Goal: Task Accomplishment & Management: Use online tool/utility

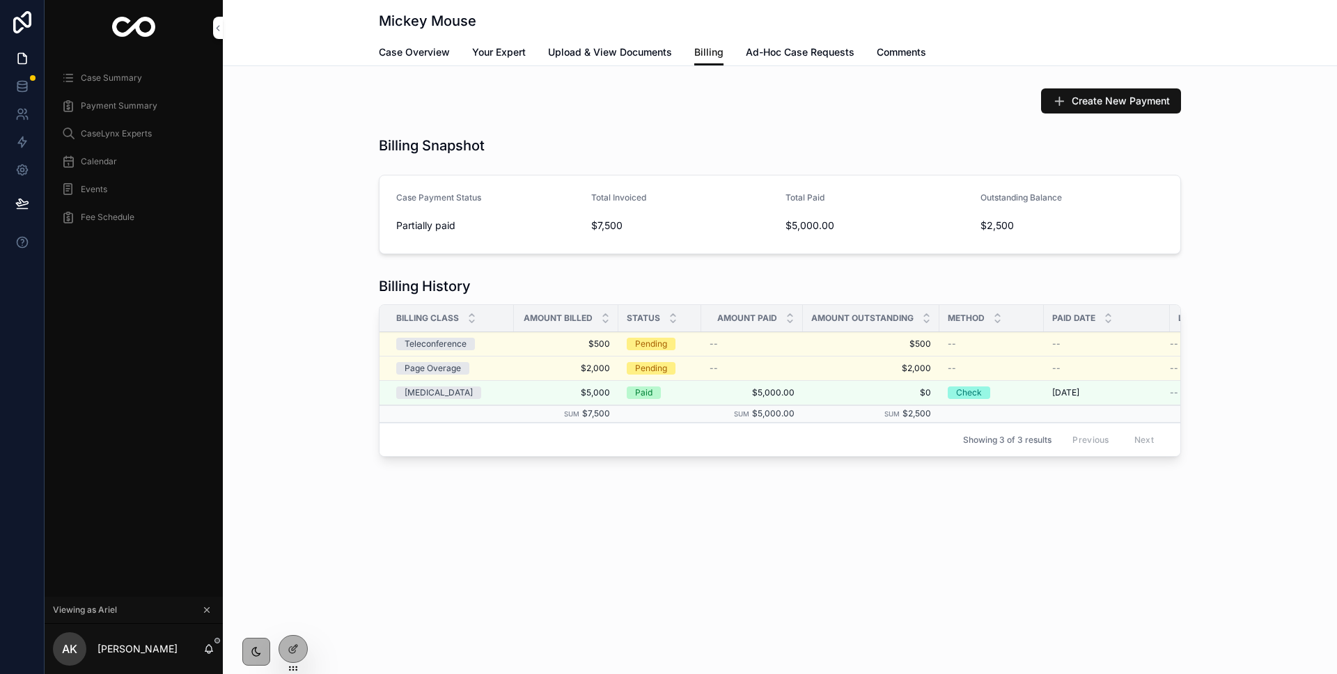
click at [110, 189] on div "Events" at bounding box center [133, 189] width 145 height 22
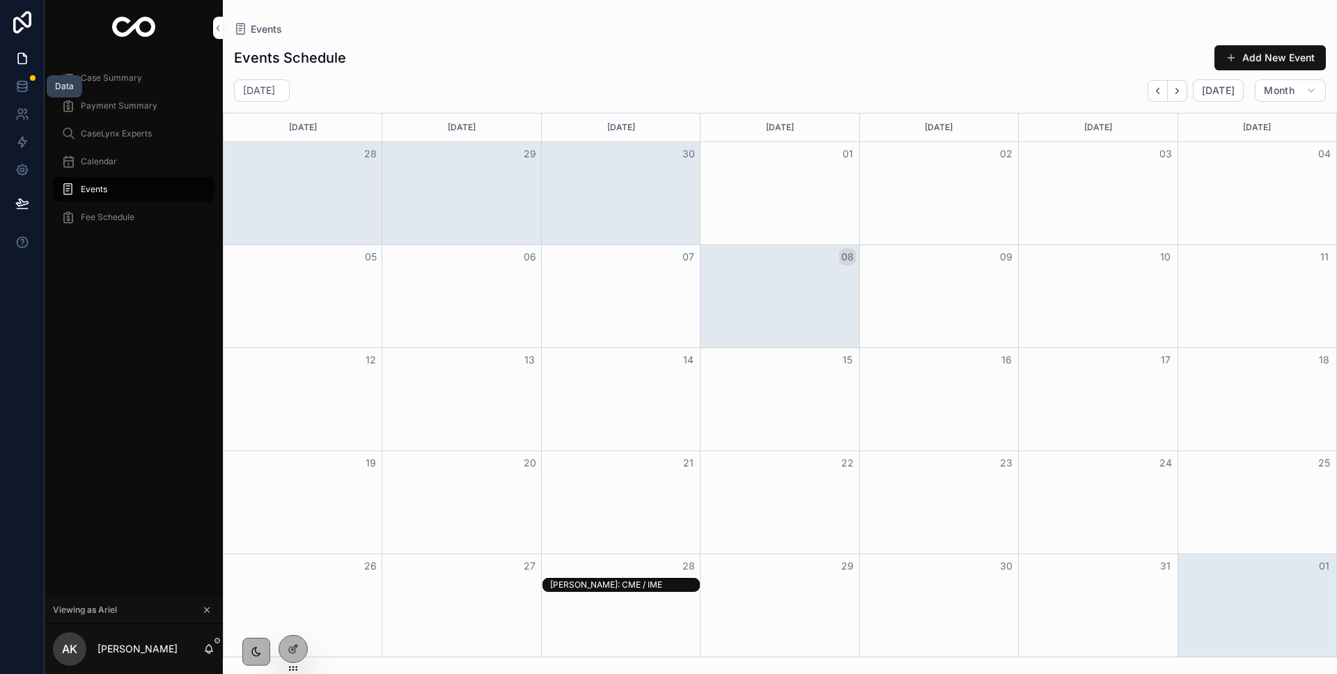
click at [16, 88] on icon at bounding box center [22, 86] width 14 height 14
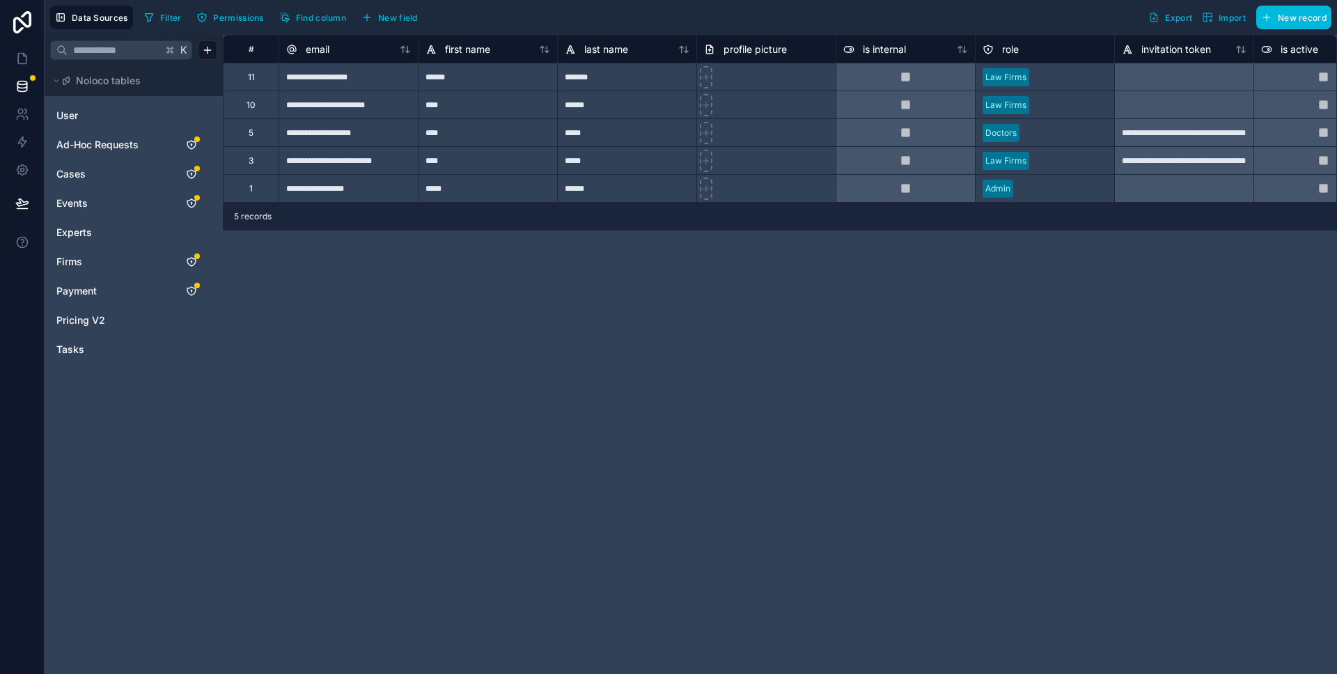
click at [96, 203] on link "Events" at bounding box center [112, 203] width 113 height 14
click at [79, 201] on span "Events" at bounding box center [71, 203] width 31 height 14
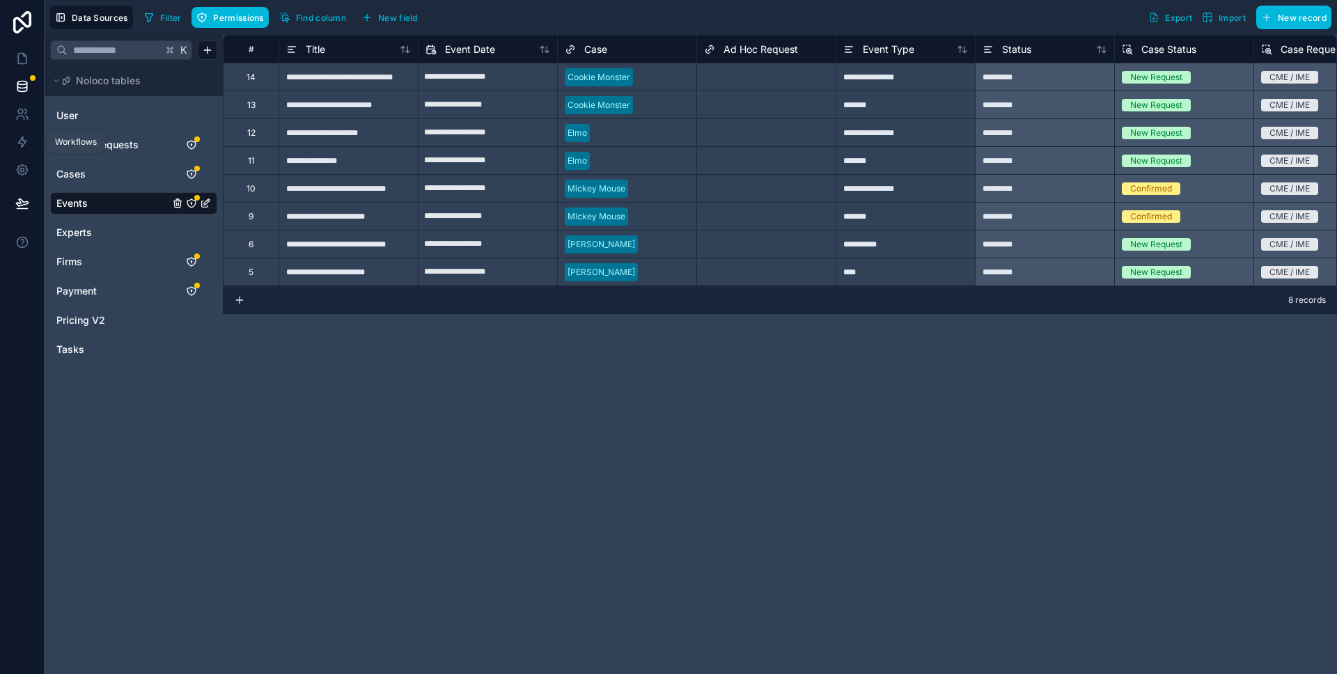
click at [20, 148] on icon at bounding box center [22, 142] width 14 height 14
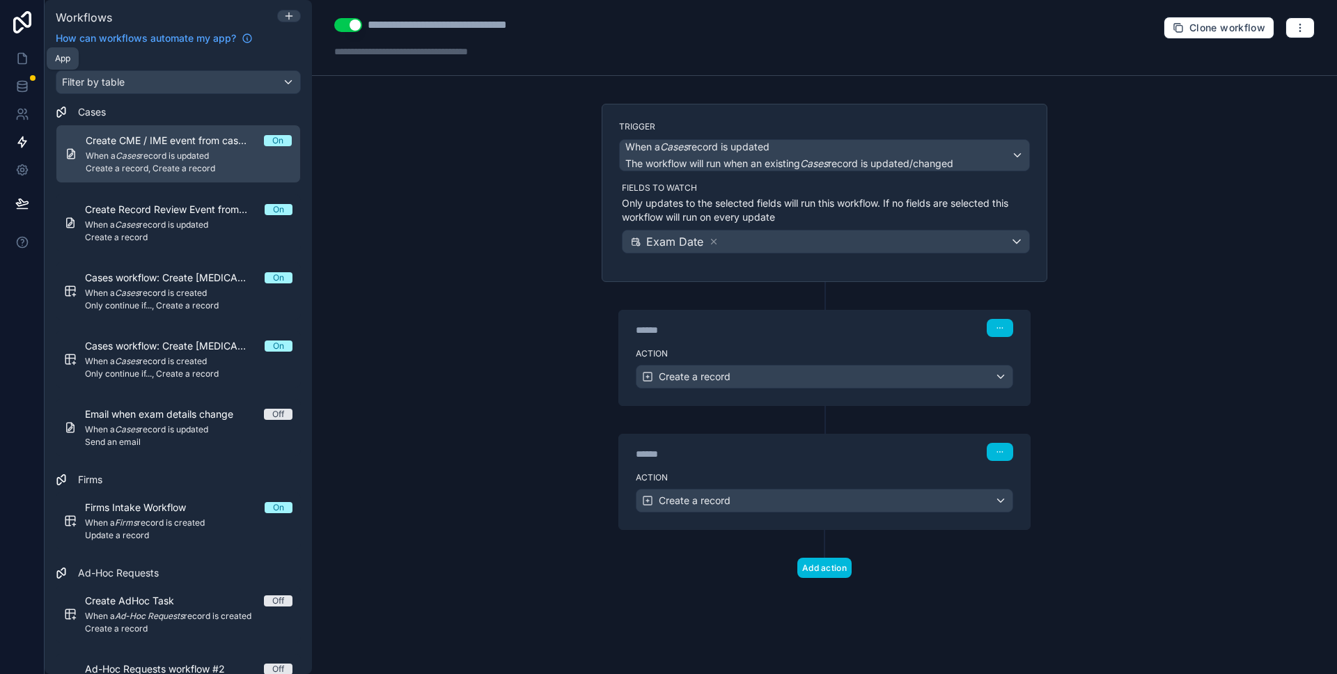
click at [22, 63] on icon at bounding box center [22, 59] width 8 height 10
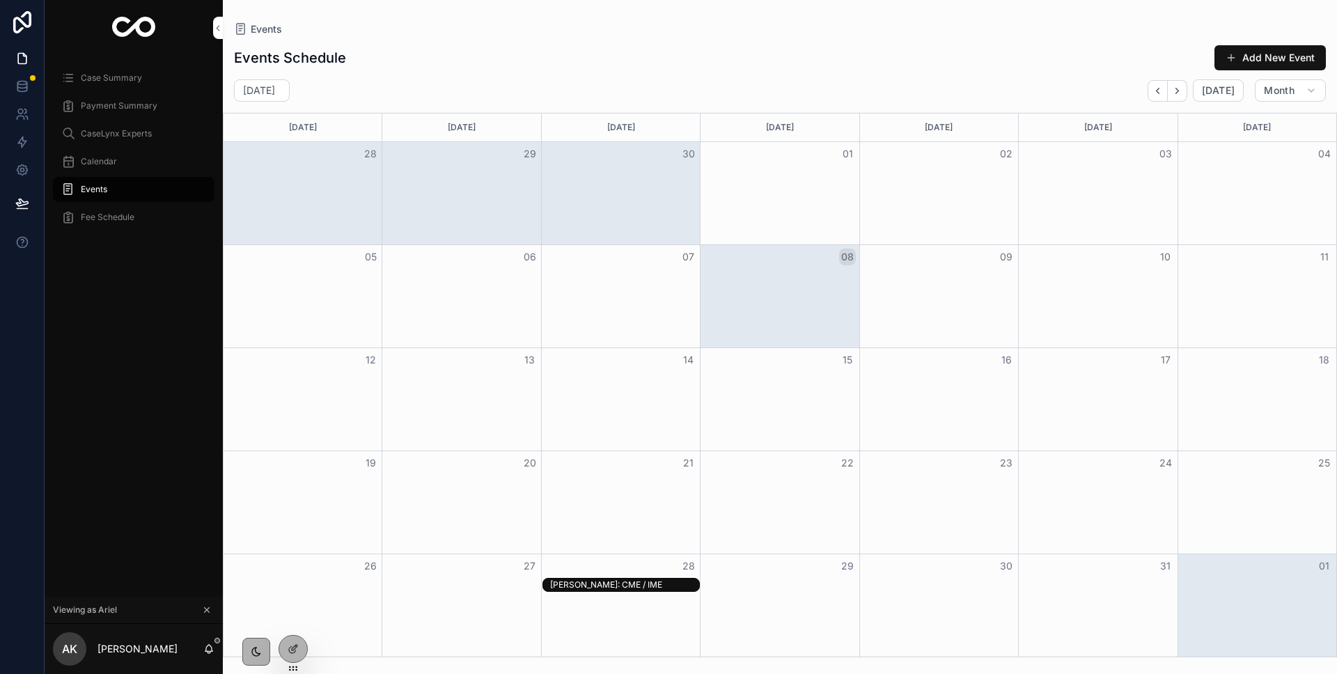
click at [100, 163] on span "Calendar" at bounding box center [99, 161] width 36 height 11
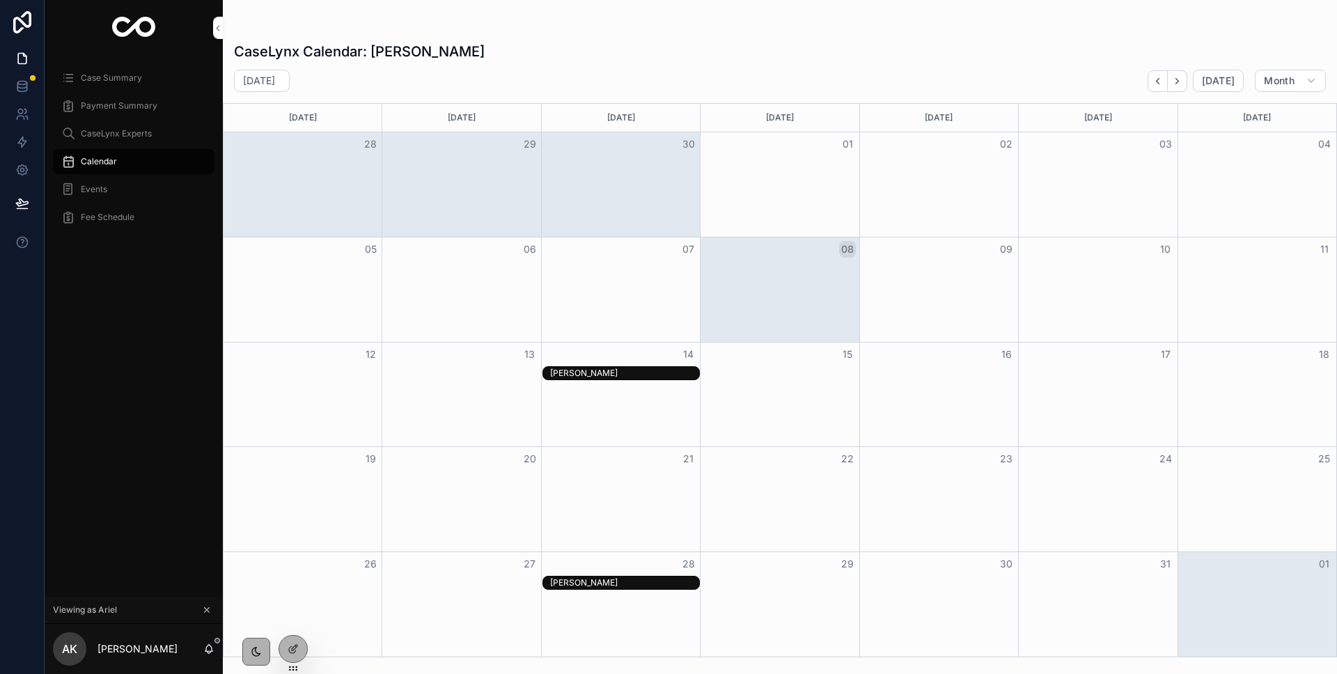
click at [97, 82] on span "Case Summary" at bounding box center [111, 77] width 61 height 11
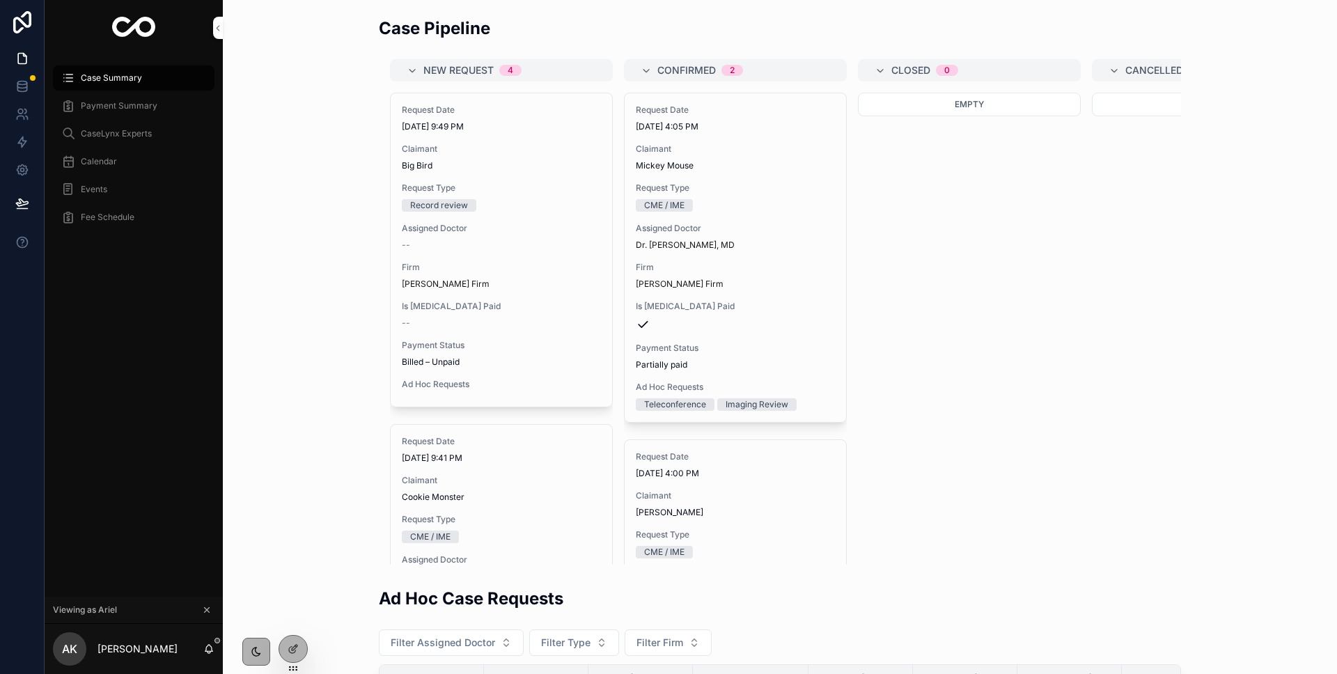
click at [724, 255] on div "Request Date [DATE] 4:05 PM Claimant Mickey Mouse Request Type CME / IME Assign…" at bounding box center [735, 257] width 221 height 329
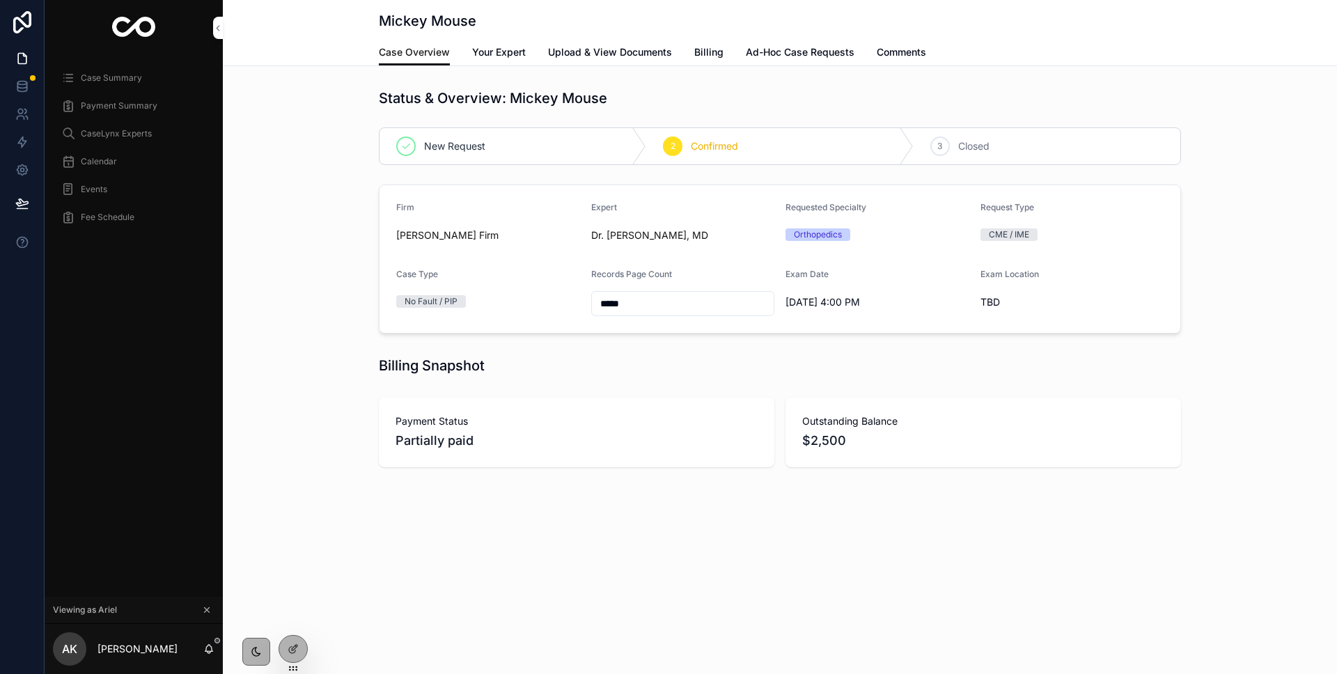
click at [794, 45] on span "Ad-Hoc Case Requests" at bounding box center [800, 52] width 109 height 14
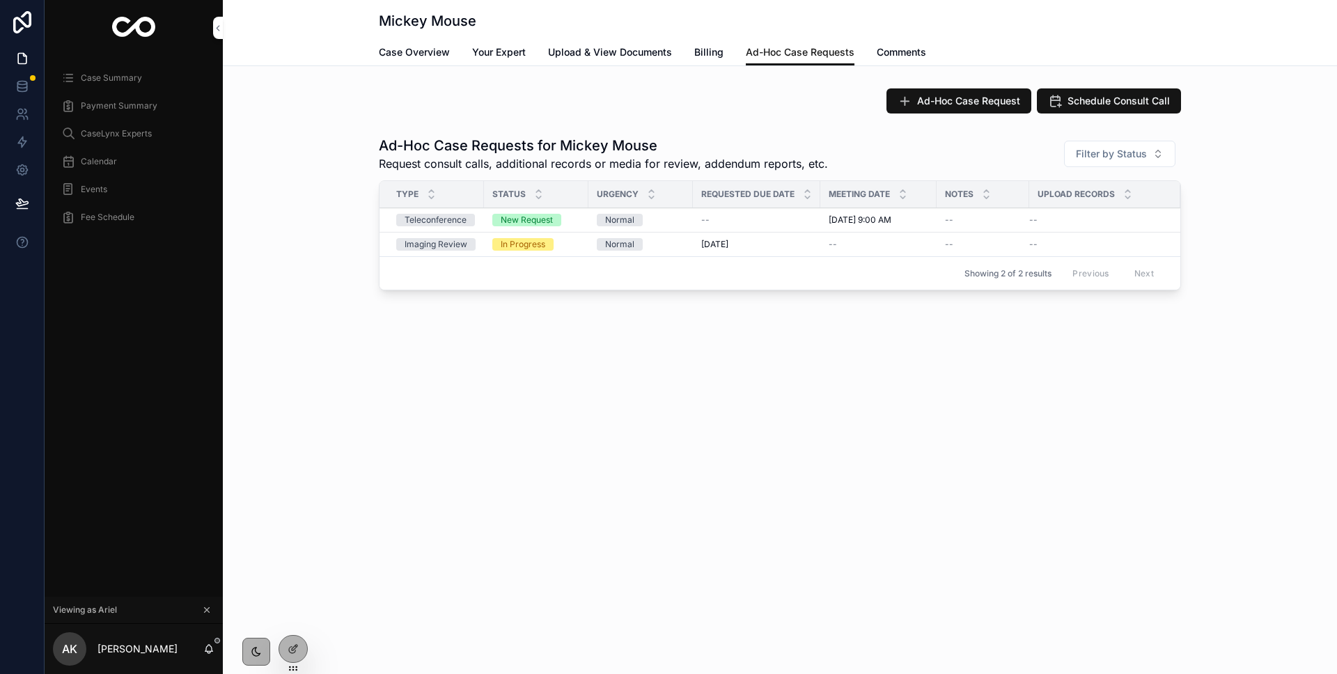
click at [915, 96] on button "Ad-Hoc Case Request" at bounding box center [959, 100] width 145 height 25
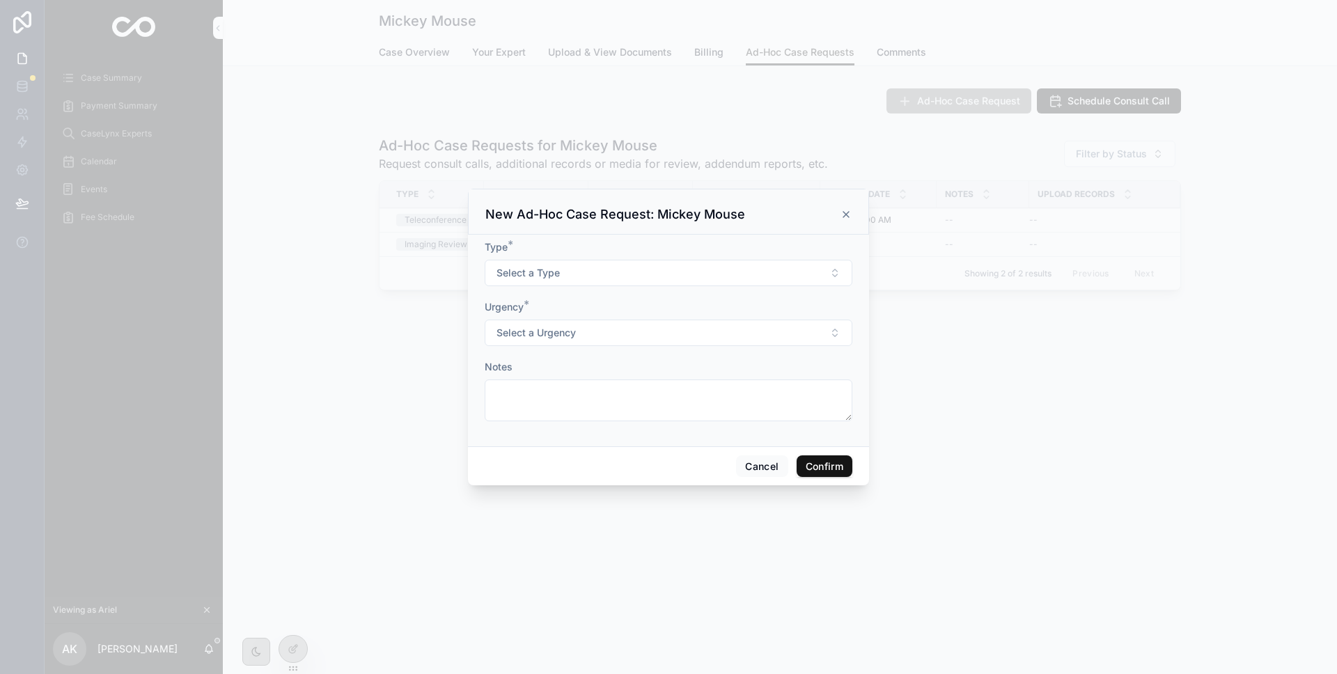
click at [679, 263] on button "Select a Type" at bounding box center [669, 273] width 368 height 26
click at [708, 327] on div "Addendum Record Review & Report" at bounding box center [656, 328] width 141 height 13
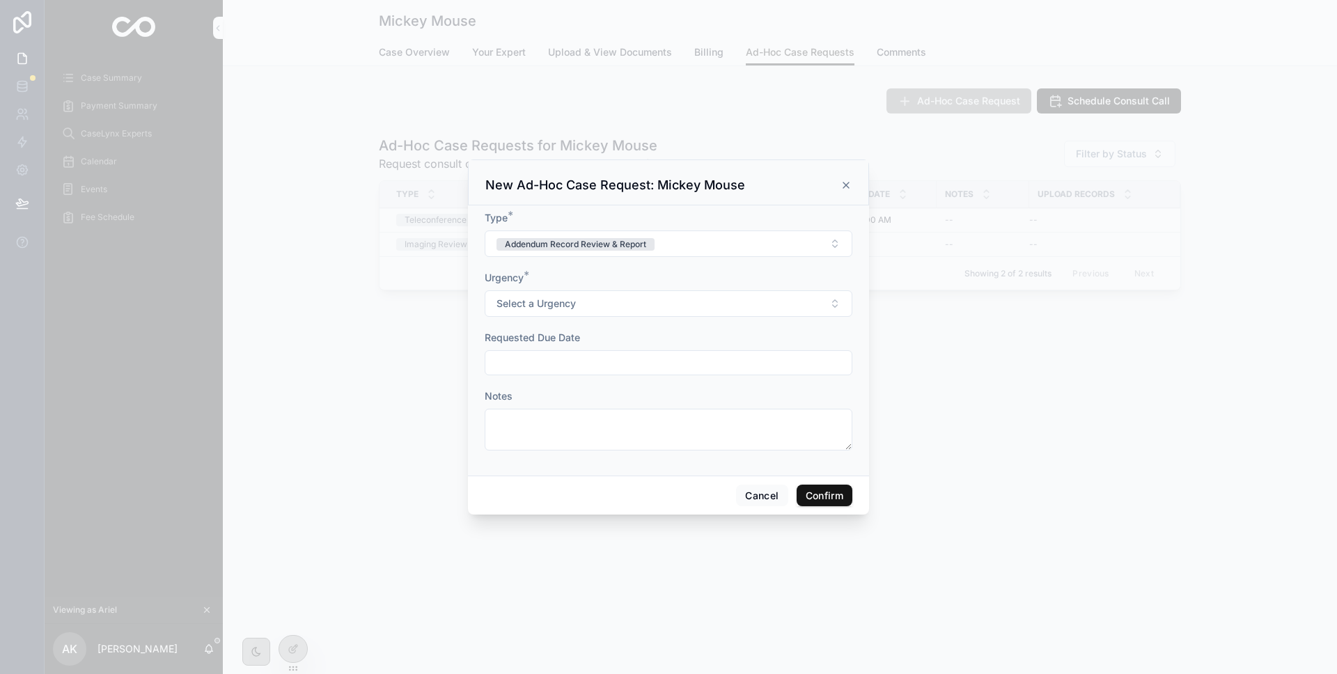
click at [847, 187] on icon at bounding box center [846, 185] width 11 height 11
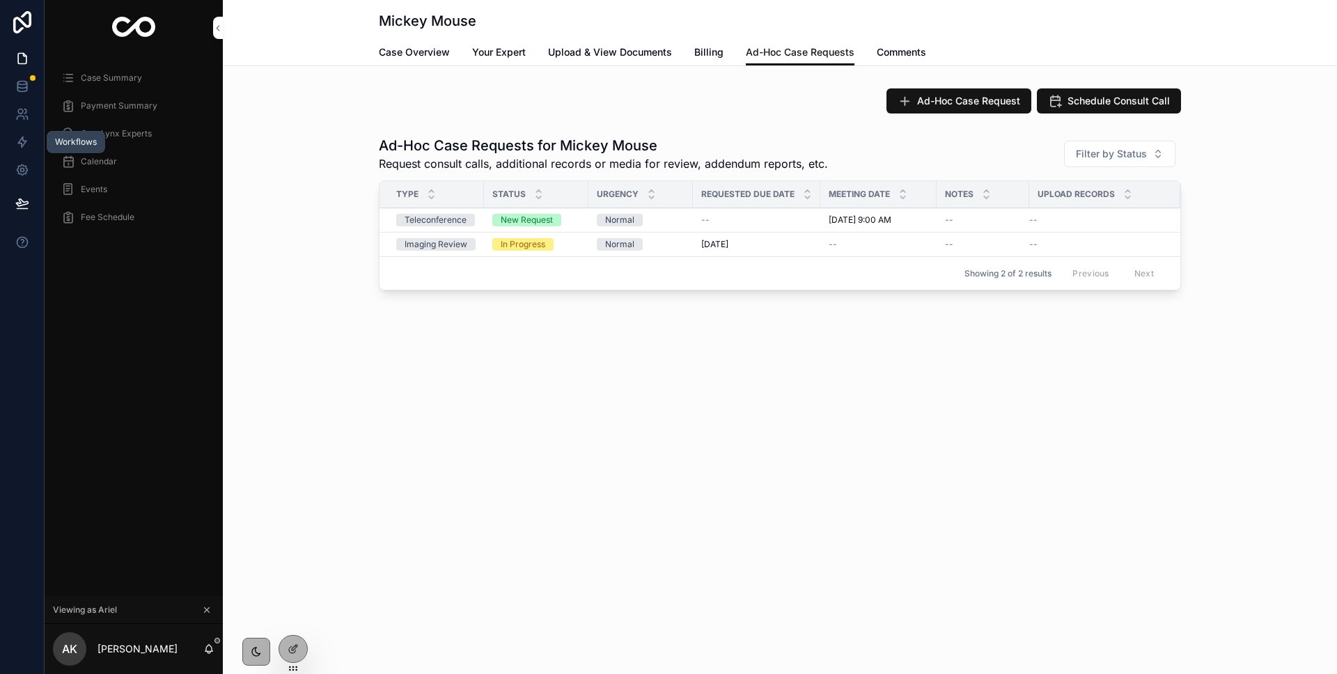
click at [22, 142] on icon at bounding box center [22, 142] width 14 height 14
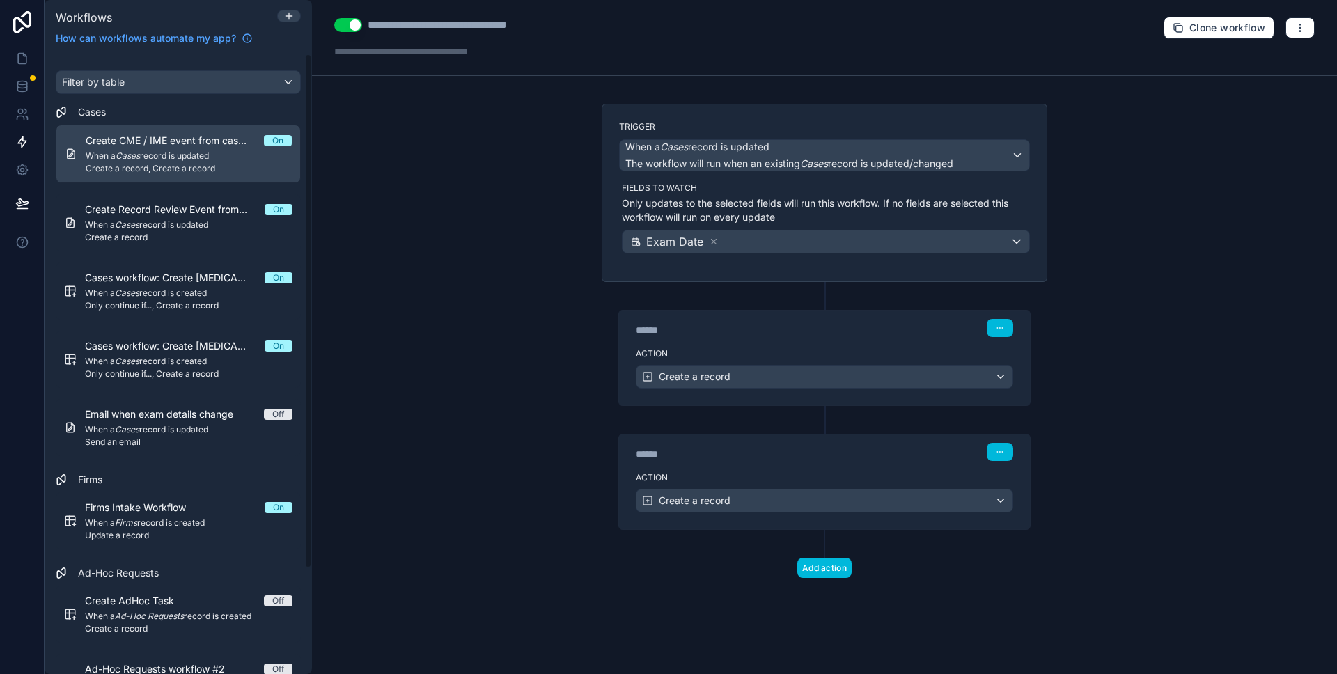
scroll to position [127, 0]
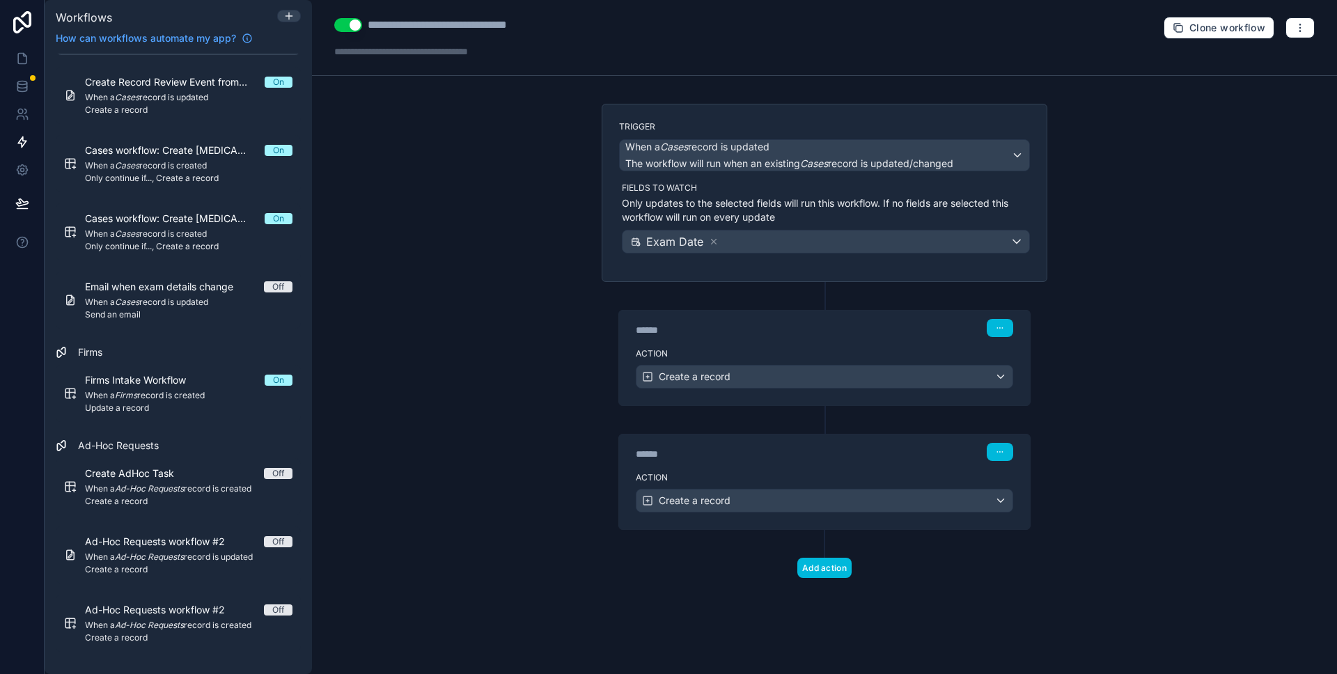
click at [214, 502] on span "Create a record" at bounding box center [189, 501] width 208 height 11
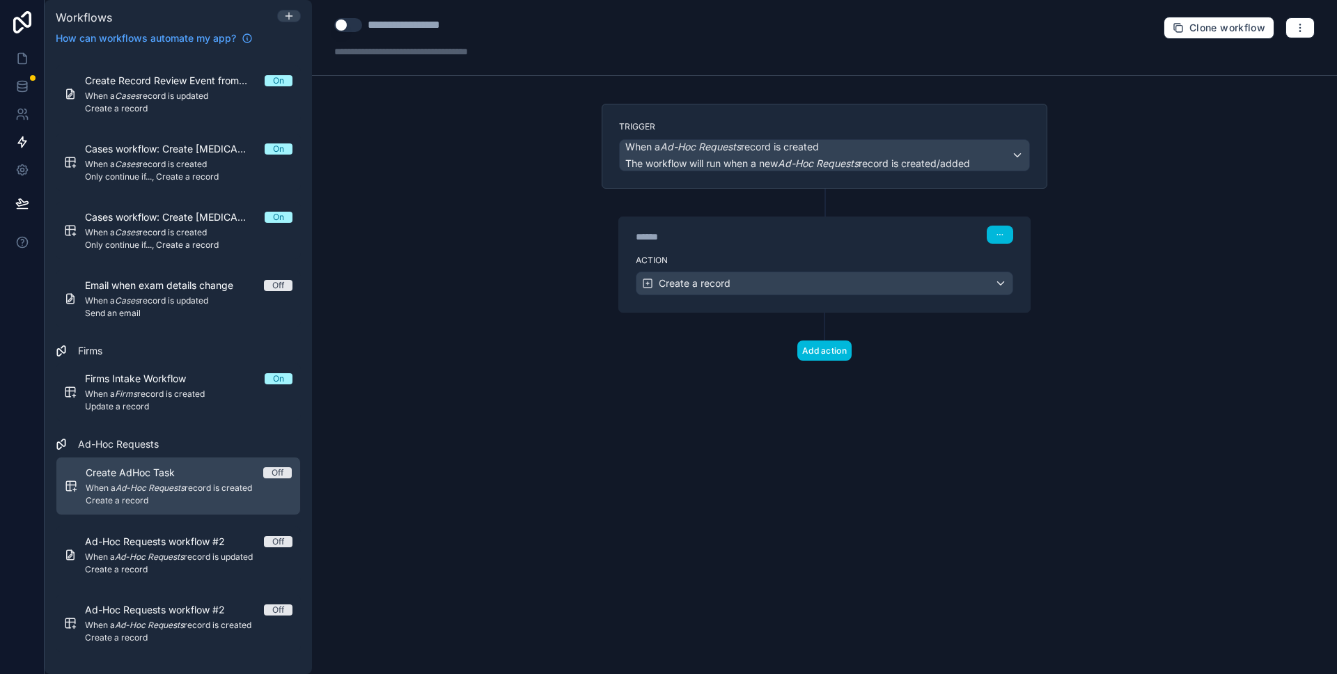
click at [215, 502] on span "Create a record" at bounding box center [189, 500] width 206 height 11
click at [811, 158] on em "Ad-Hoc Requests" at bounding box center [818, 163] width 81 height 12
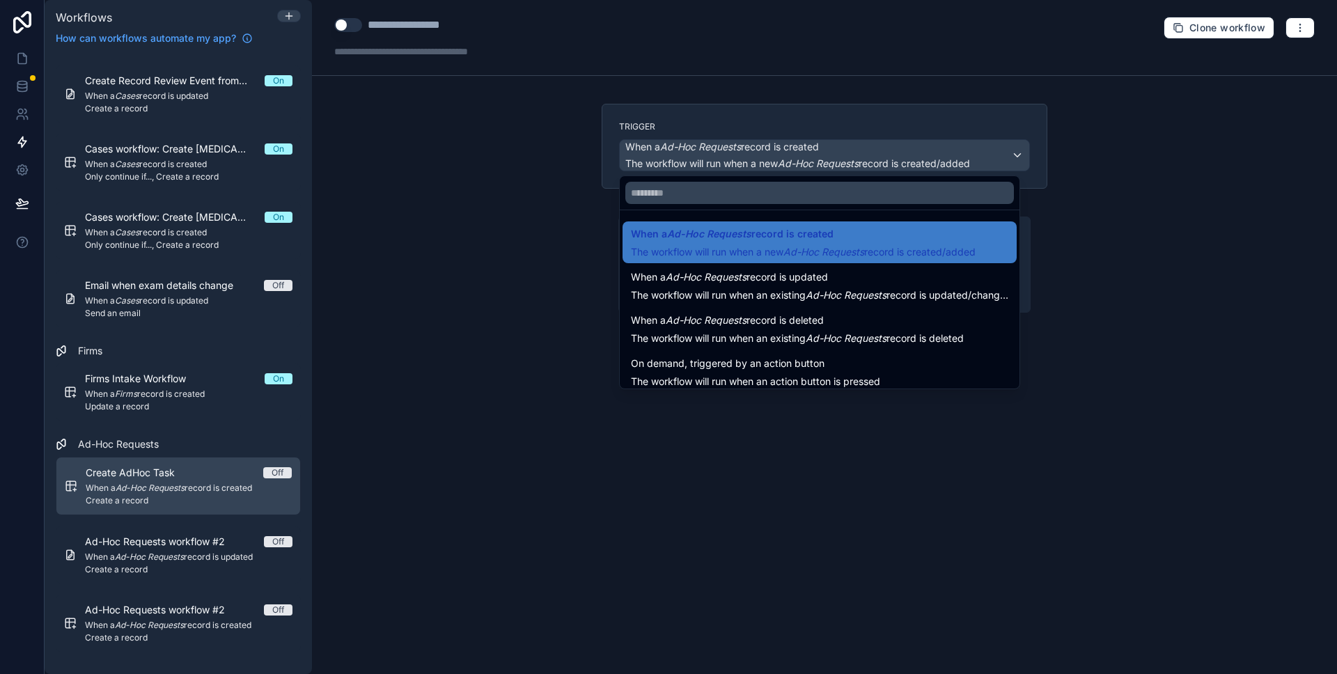
drag, startPoint x: 1093, startPoint y: 219, endPoint x: 979, endPoint y: 242, distance: 116.4
click at [1093, 220] on div at bounding box center [668, 337] width 1337 height 674
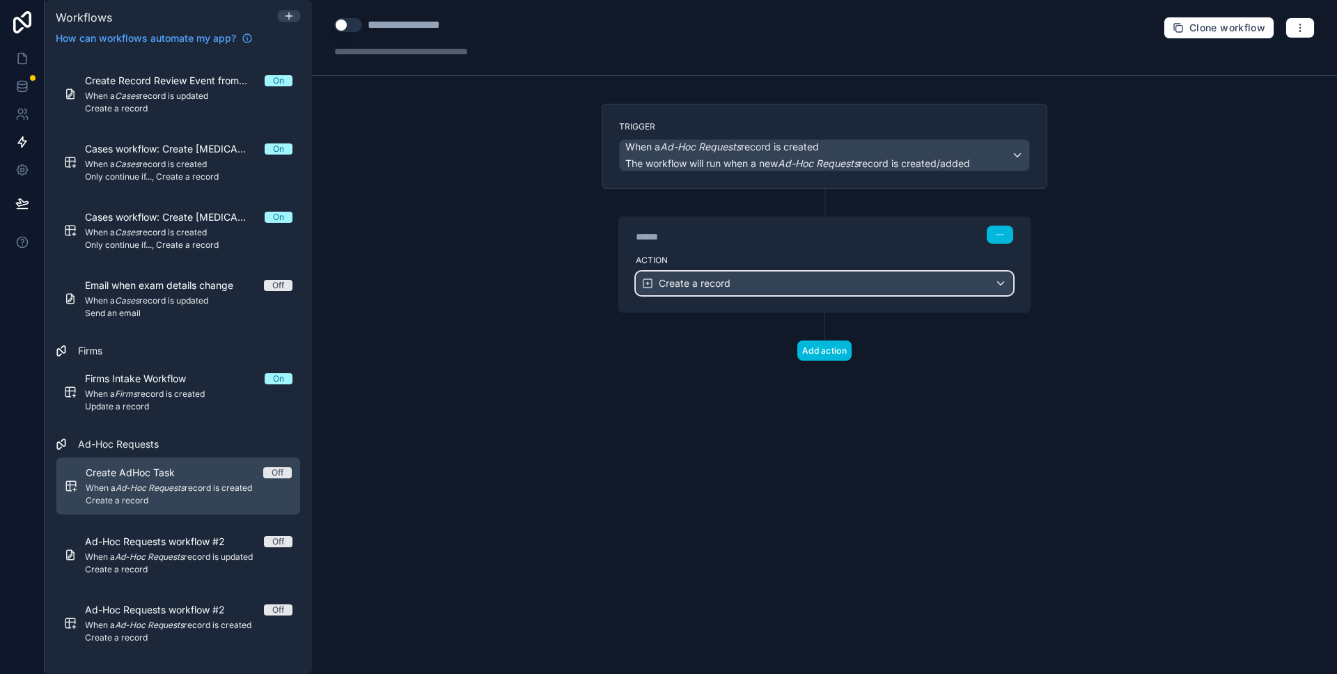
click at [809, 280] on div "Create a record" at bounding box center [825, 283] width 376 height 22
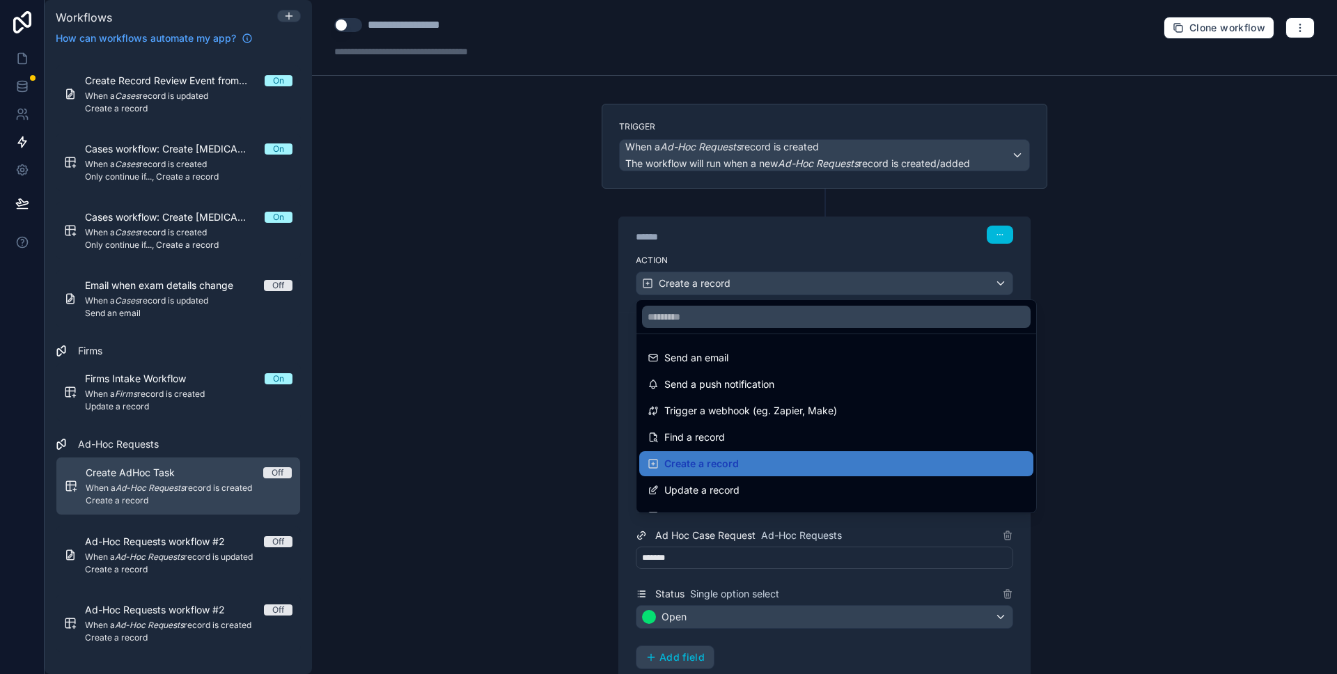
click at [1130, 260] on div at bounding box center [668, 337] width 1337 height 674
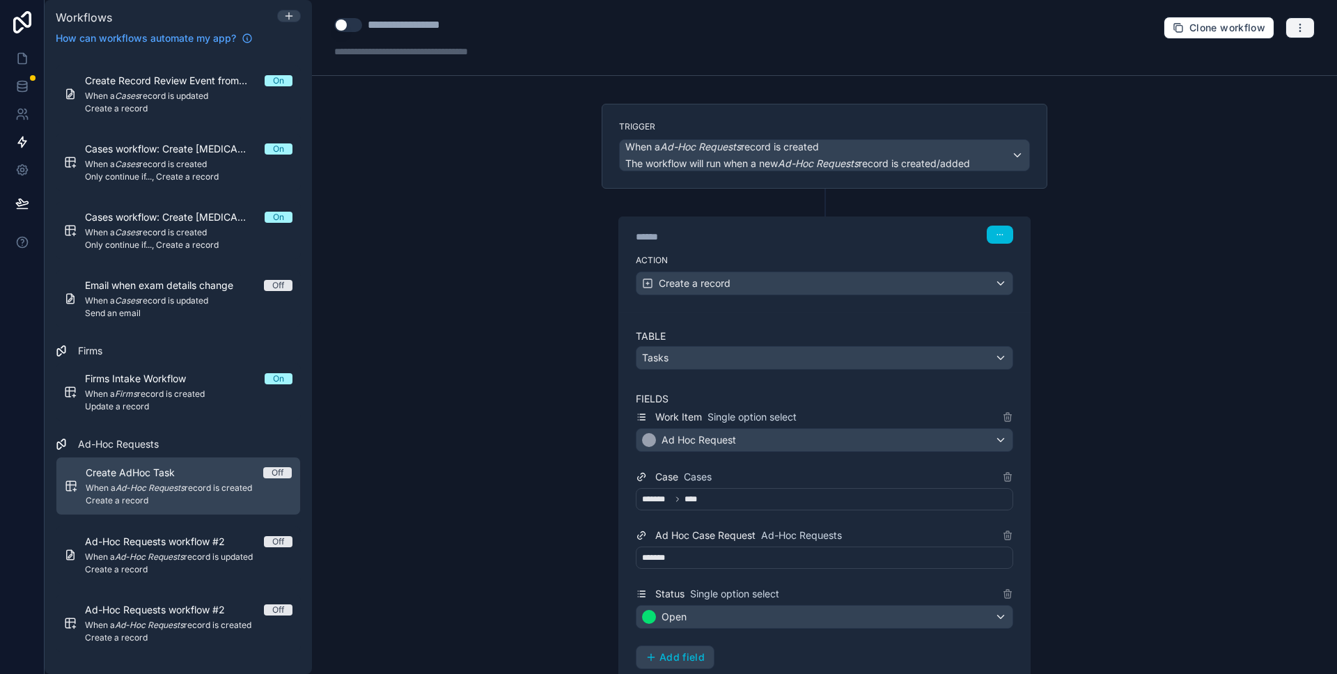
click at [1302, 28] on icon "button" at bounding box center [1300, 27] width 11 height 11
click at [1230, 107] on span "Delete workflow" at bounding box center [1263, 105] width 67 height 11
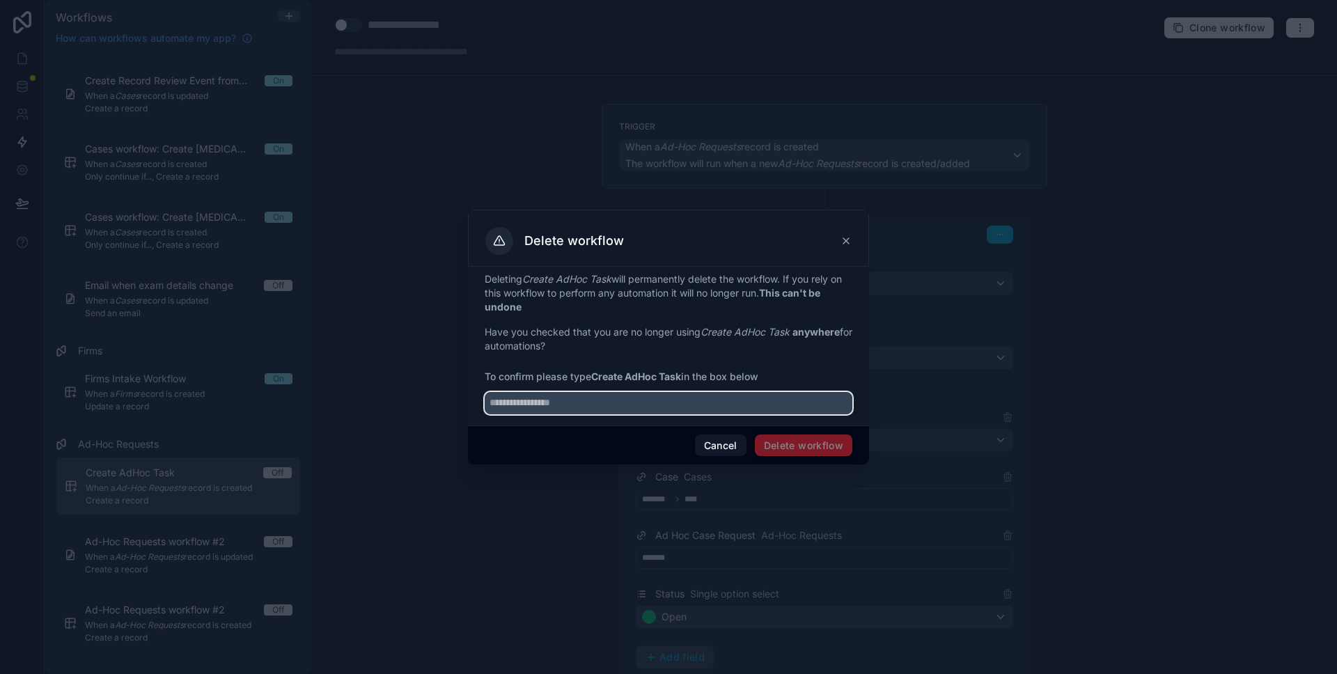
click at [568, 393] on input "text" at bounding box center [669, 403] width 368 height 22
click at [568, 401] on input "text" at bounding box center [669, 403] width 368 height 22
type input "**********"
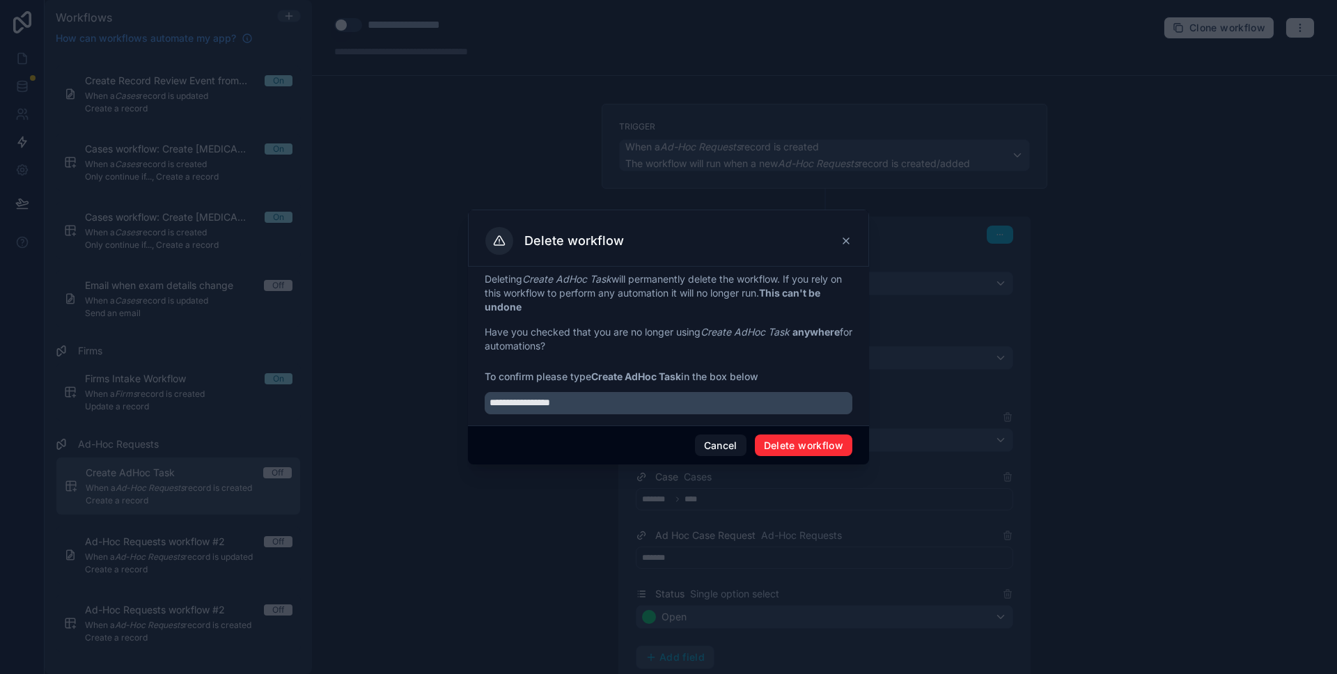
click at [823, 447] on button "Delete workflow" at bounding box center [803, 446] width 97 height 22
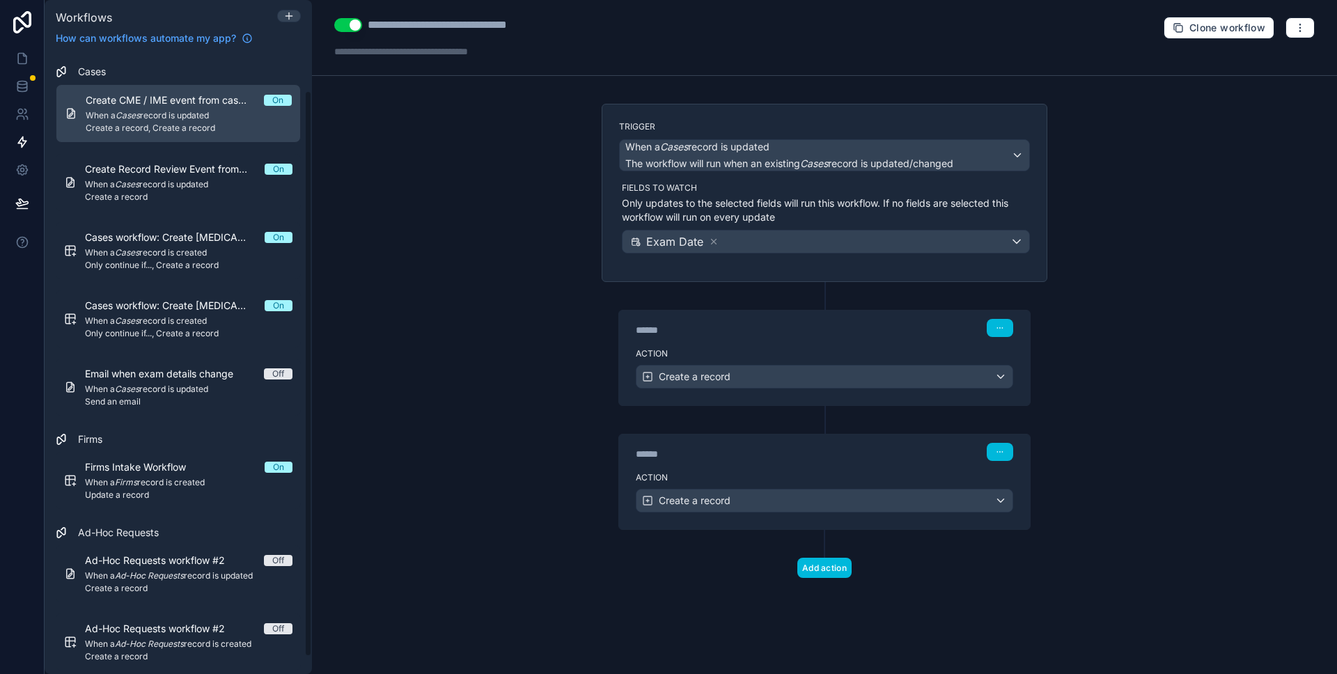
click at [171, 544] on div "Ad-Hoc Requests workflow #2 Off When a Ad-Hoc Requests record is updated Create…" at bounding box center [178, 608] width 245 height 136
click at [174, 563] on span "Ad-Hoc Requests workflow #2" at bounding box center [163, 561] width 157 height 14
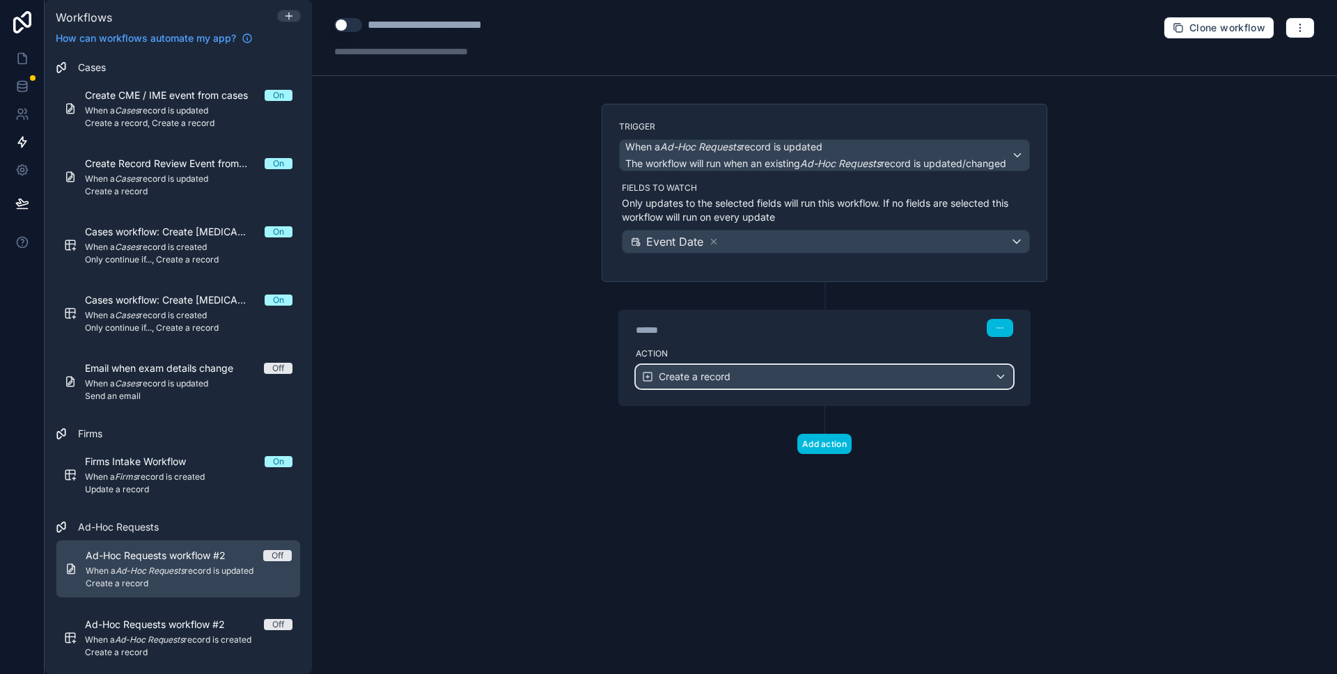
click at [813, 379] on div "Create a record" at bounding box center [825, 377] width 376 height 22
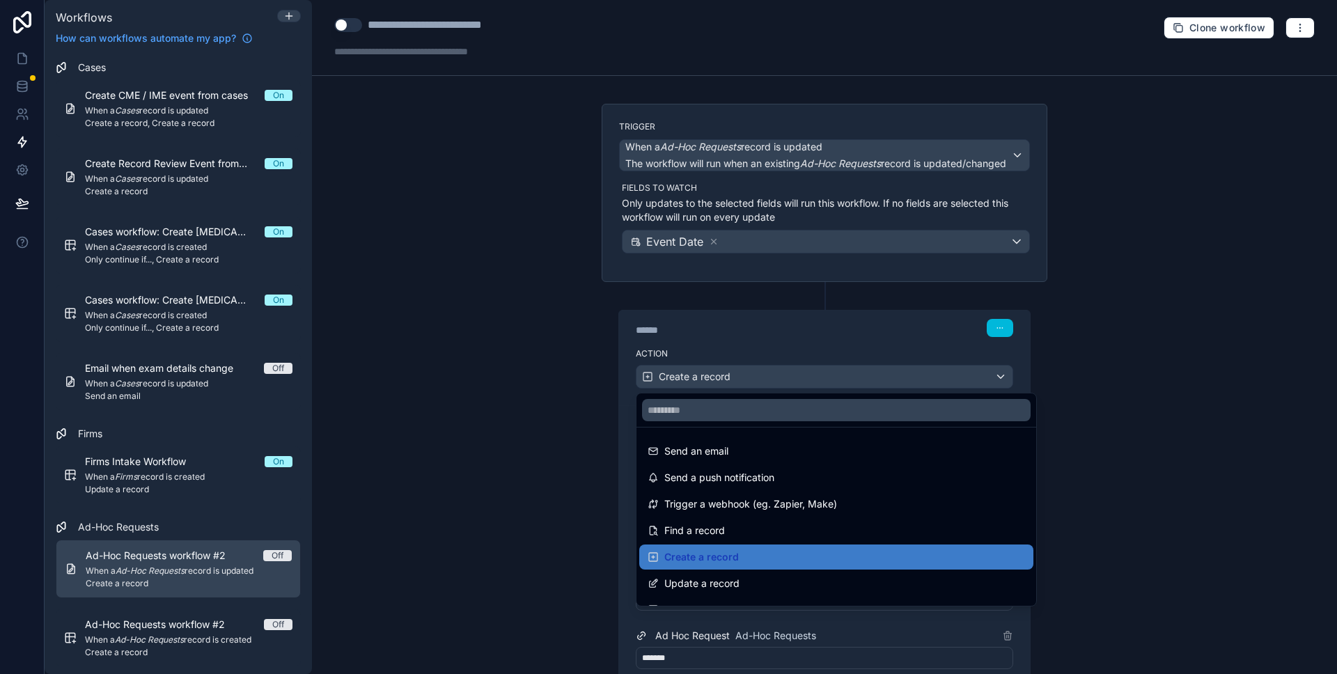
click at [498, 380] on div at bounding box center [668, 337] width 1337 height 674
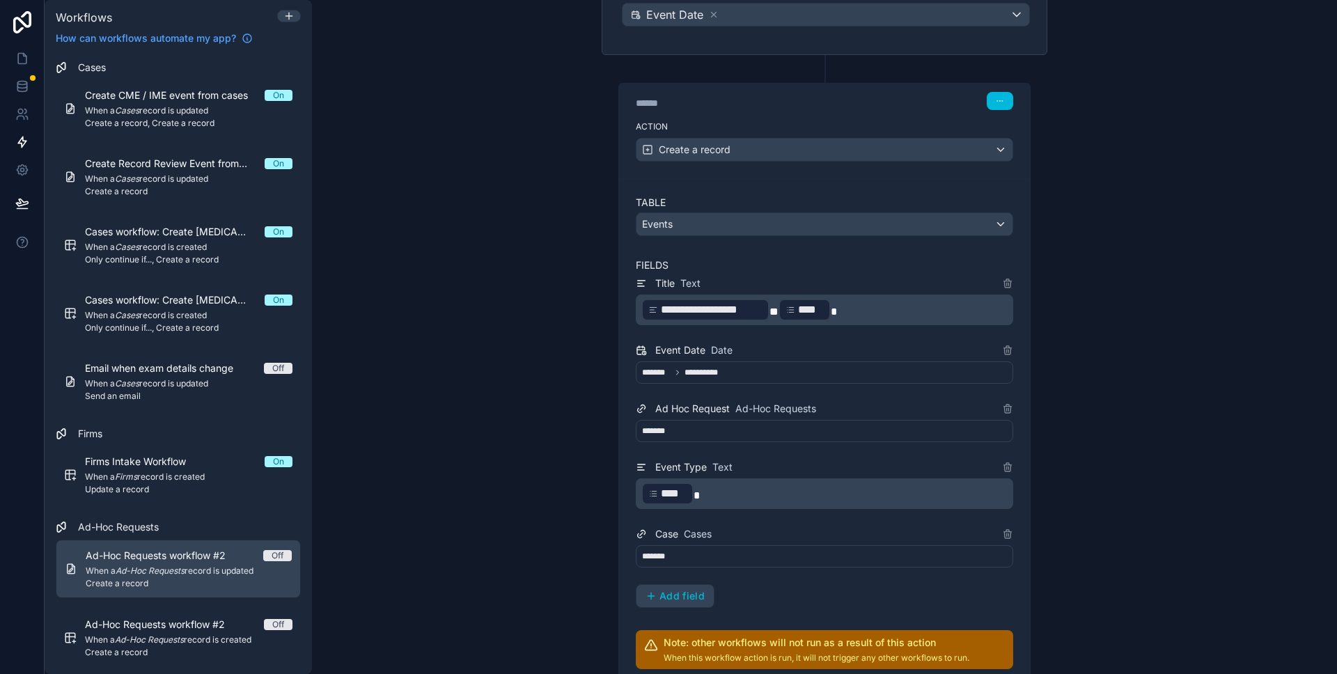
scroll to position [229, 0]
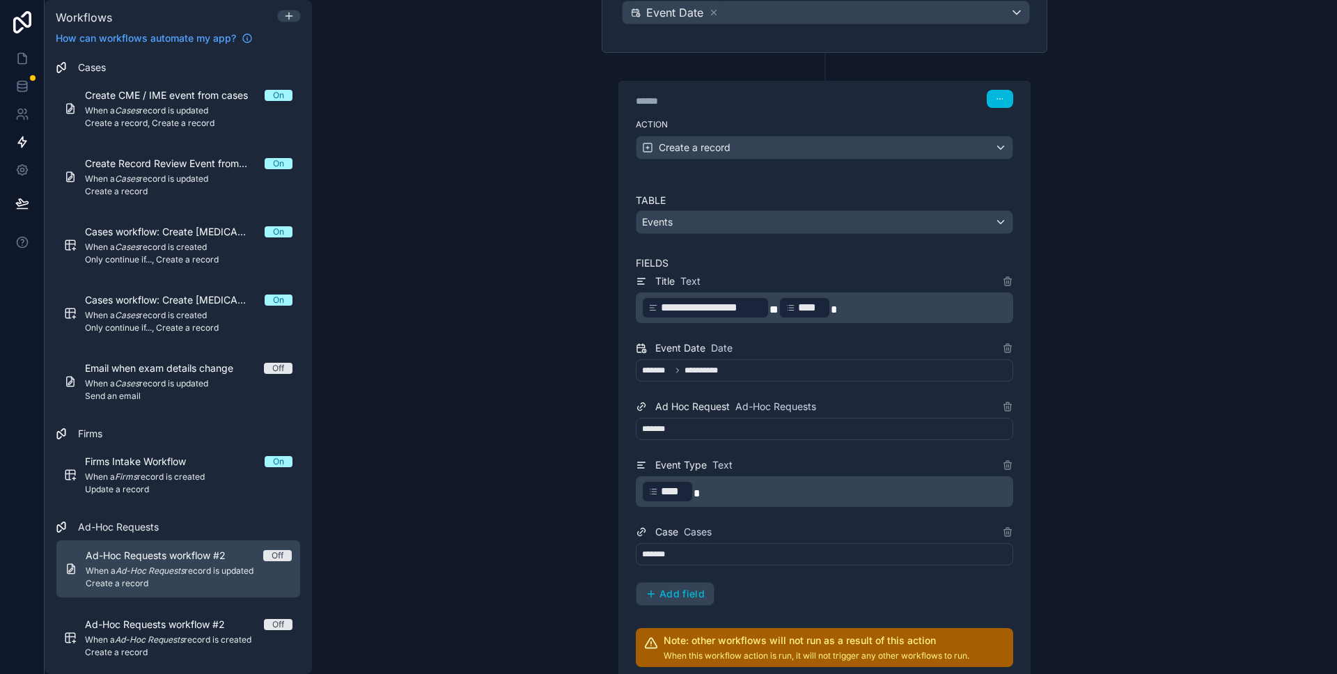
click at [676, 371] on icon at bounding box center [677, 370] width 8 height 8
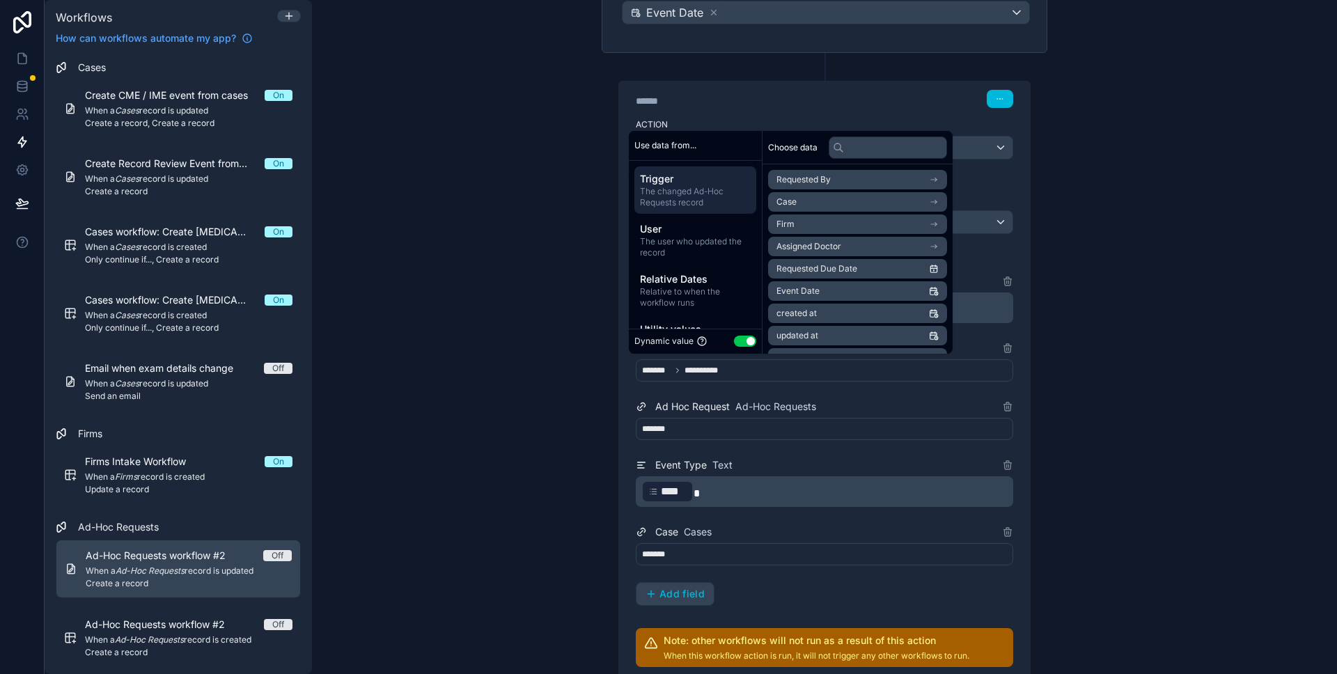
click at [557, 388] on div "**********" at bounding box center [824, 337] width 1025 height 674
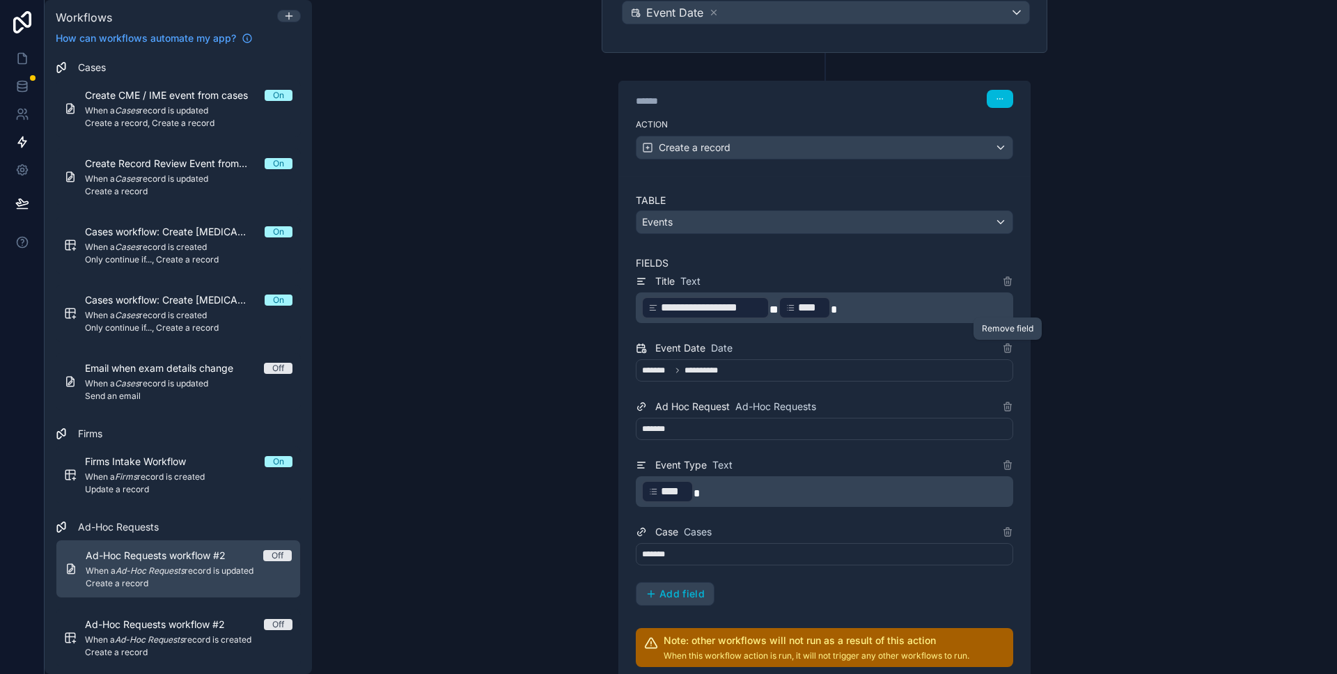
click at [1011, 349] on icon at bounding box center [1007, 348] width 11 height 11
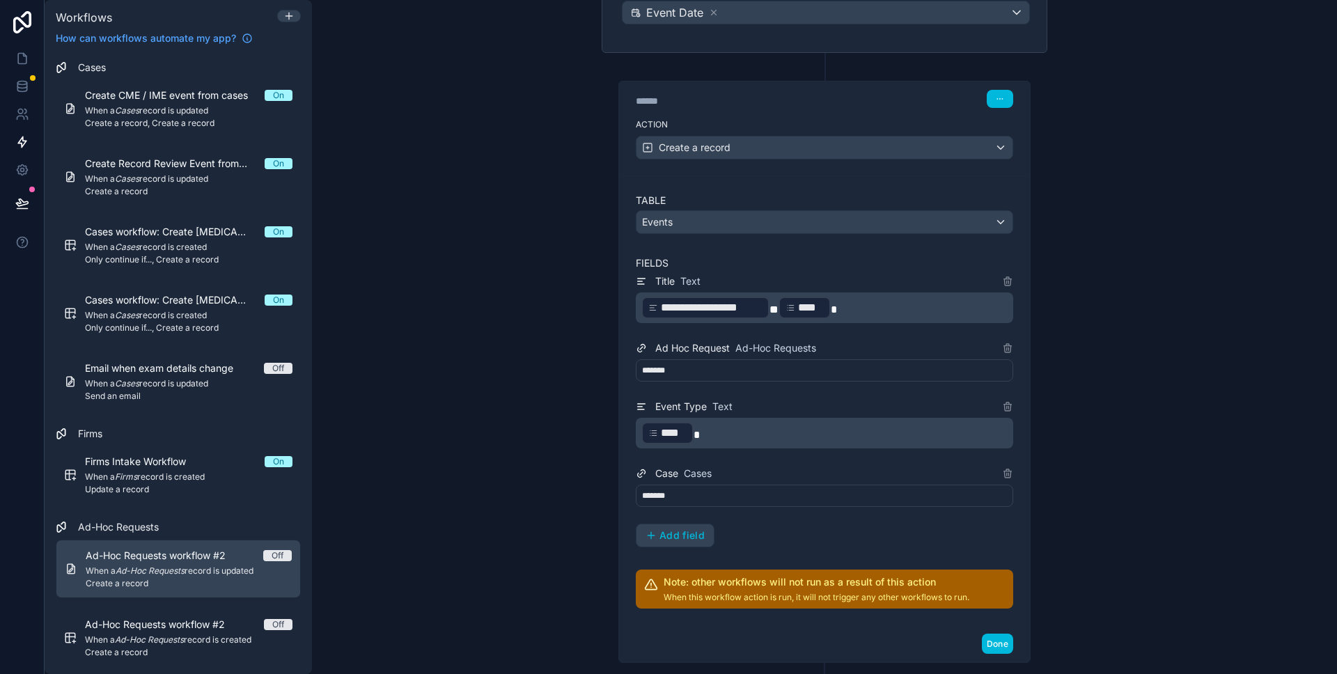
click at [673, 539] on span "Add field" at bounding box center [682, 535] width 45 height 13
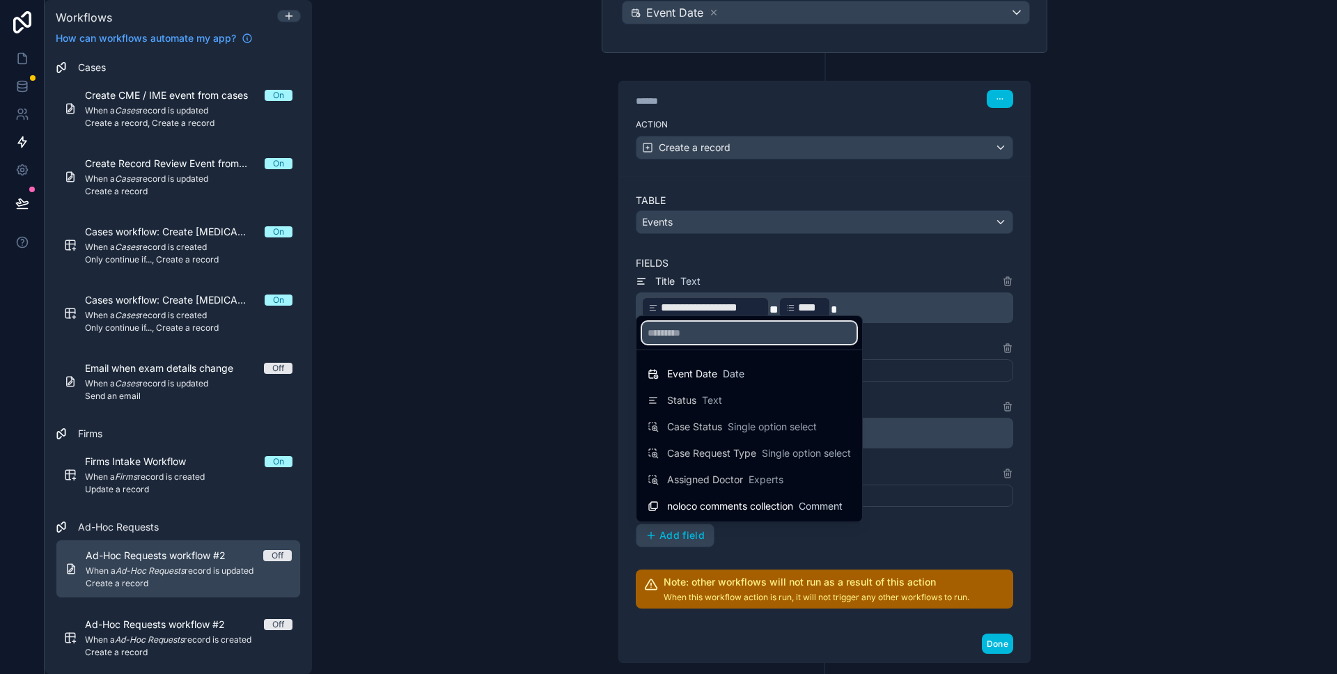
click at [683, 339] on input "text" at bounding box center [749, 333] width 214 height 22
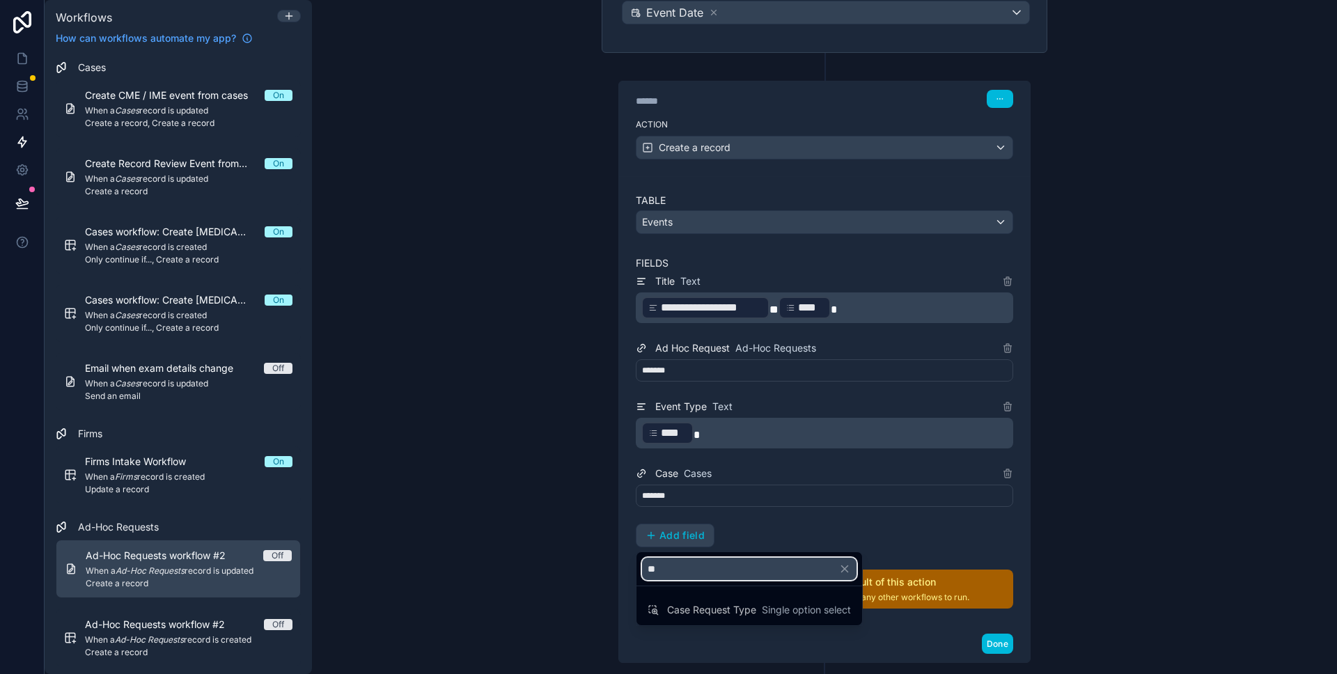
type input "*"
type input "***"
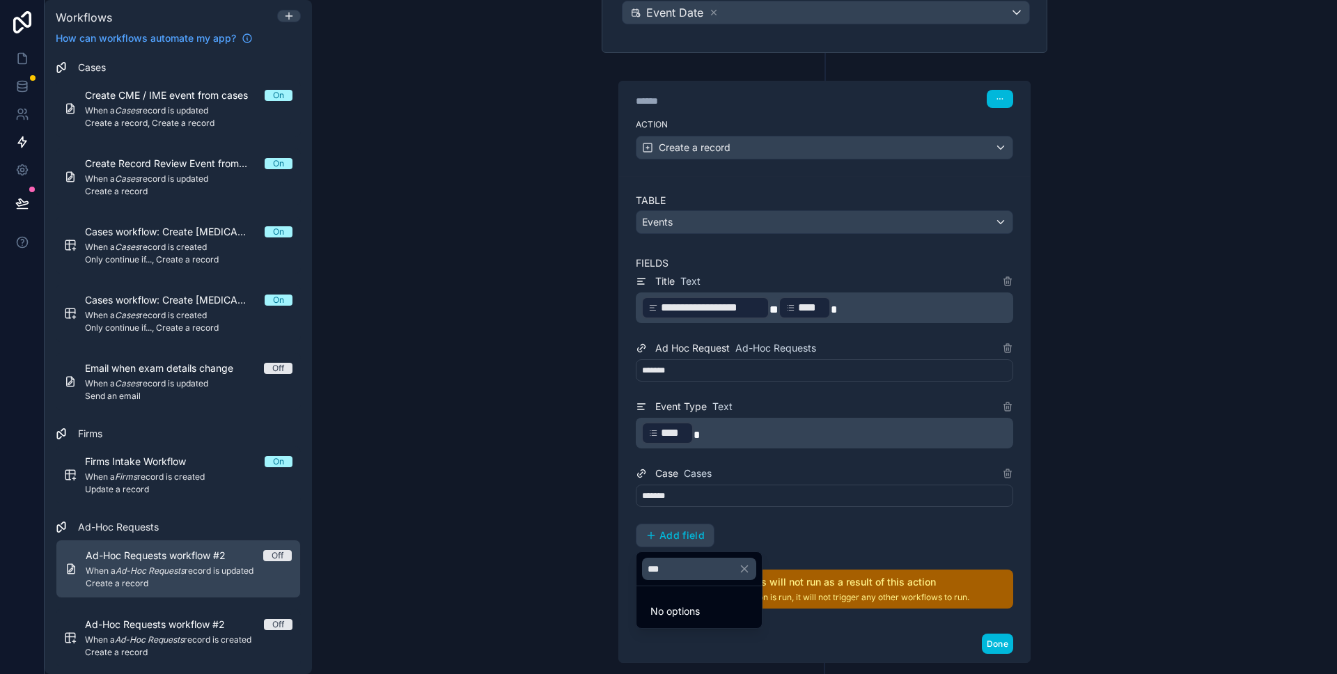
click at [595, 535] on div at bounding box center [668, 337] width 1337 height 674
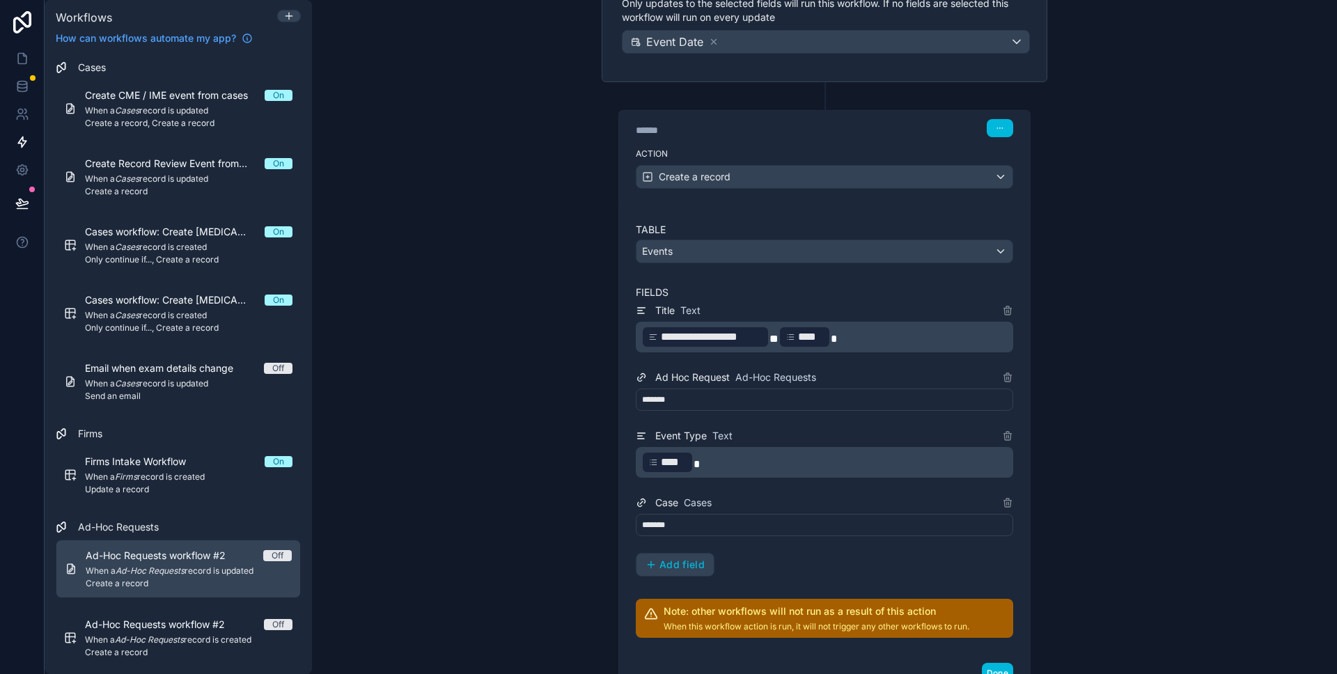
scroll to position [201, 0]
click at [685, 568] on span "Add field" at bounding box center [682, 563] width 45 height 13
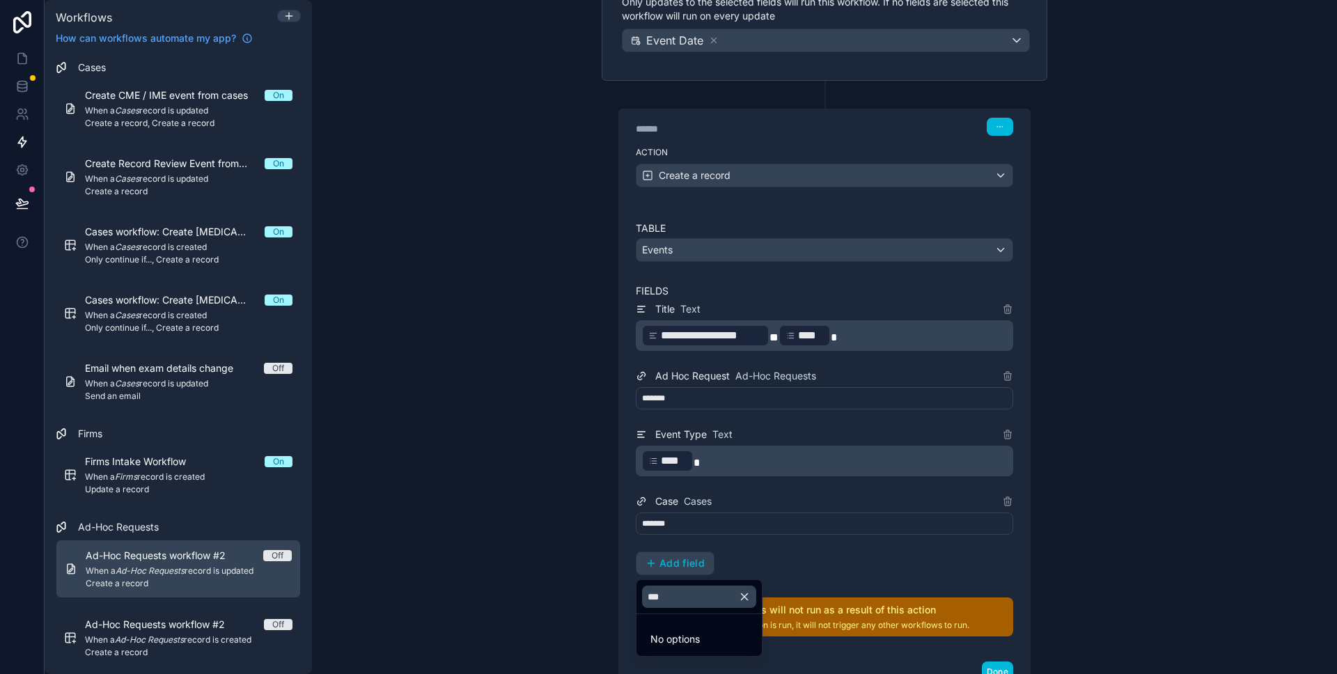
click at [748, 595] on icon "button" at bounding box center [745, 597] width 6 height 6
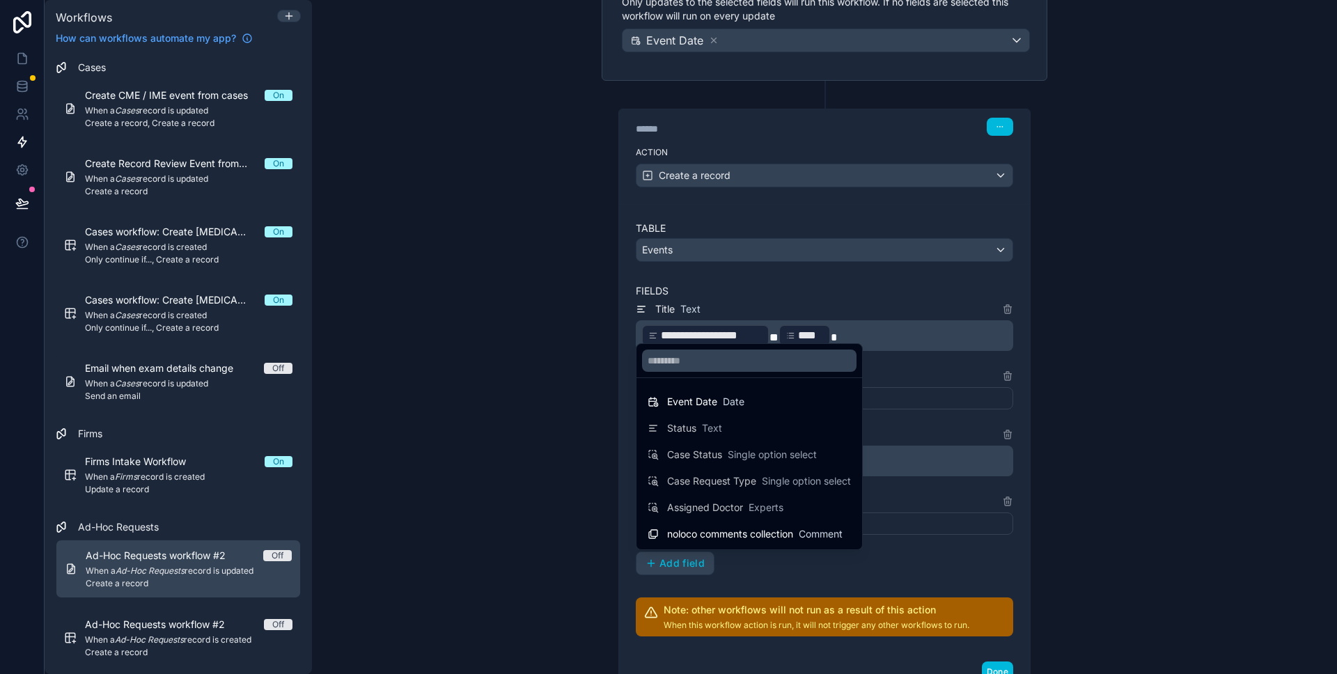
click at [702, 406] on span "Event Date" at bounding box center [692, 402] width 50 height 14
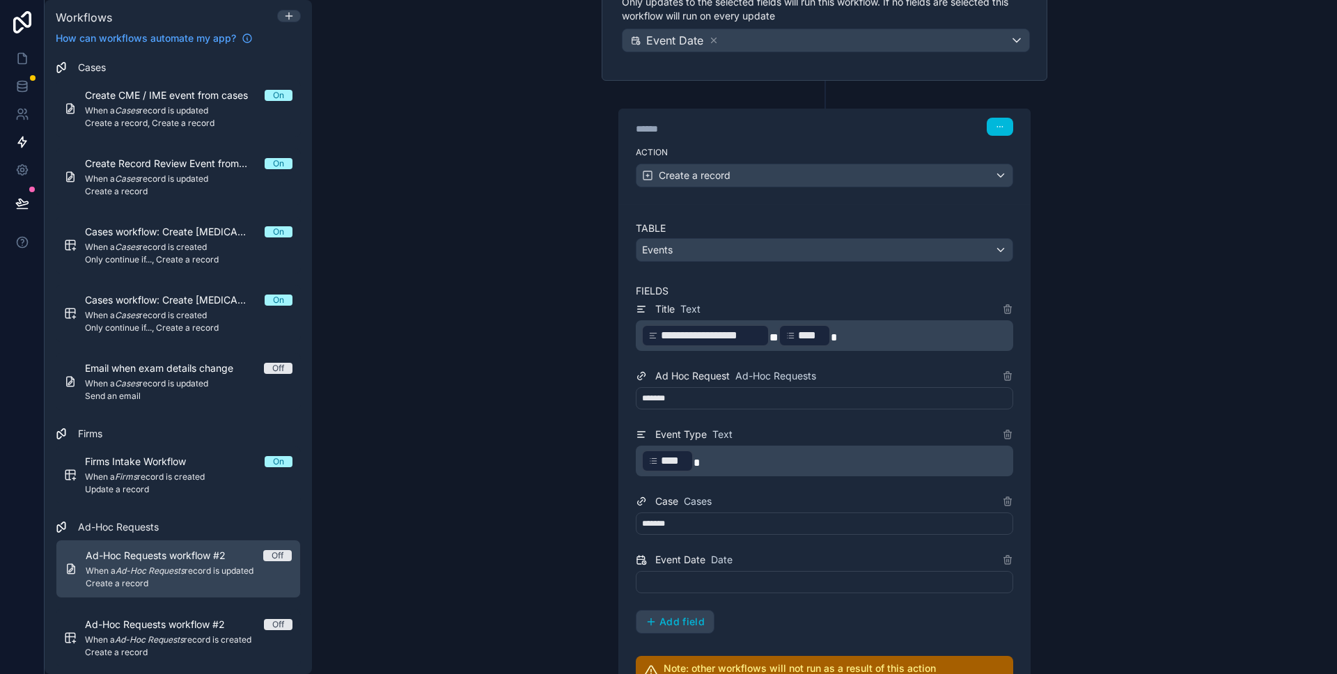
click at [728, 581] on div at bounding box center [824, 582] width 377 height 22
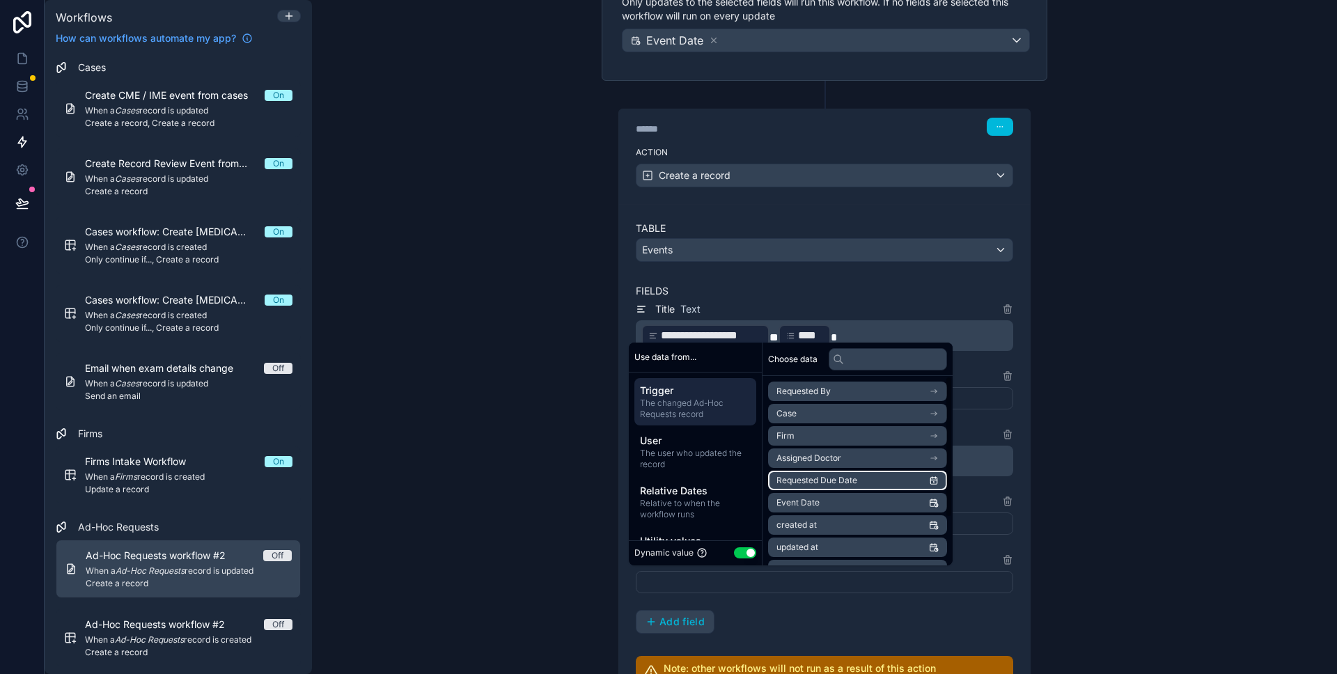
click at [847, 476] on span "Requested Due Date" at bounding box center [817, 480] width 81 height 11
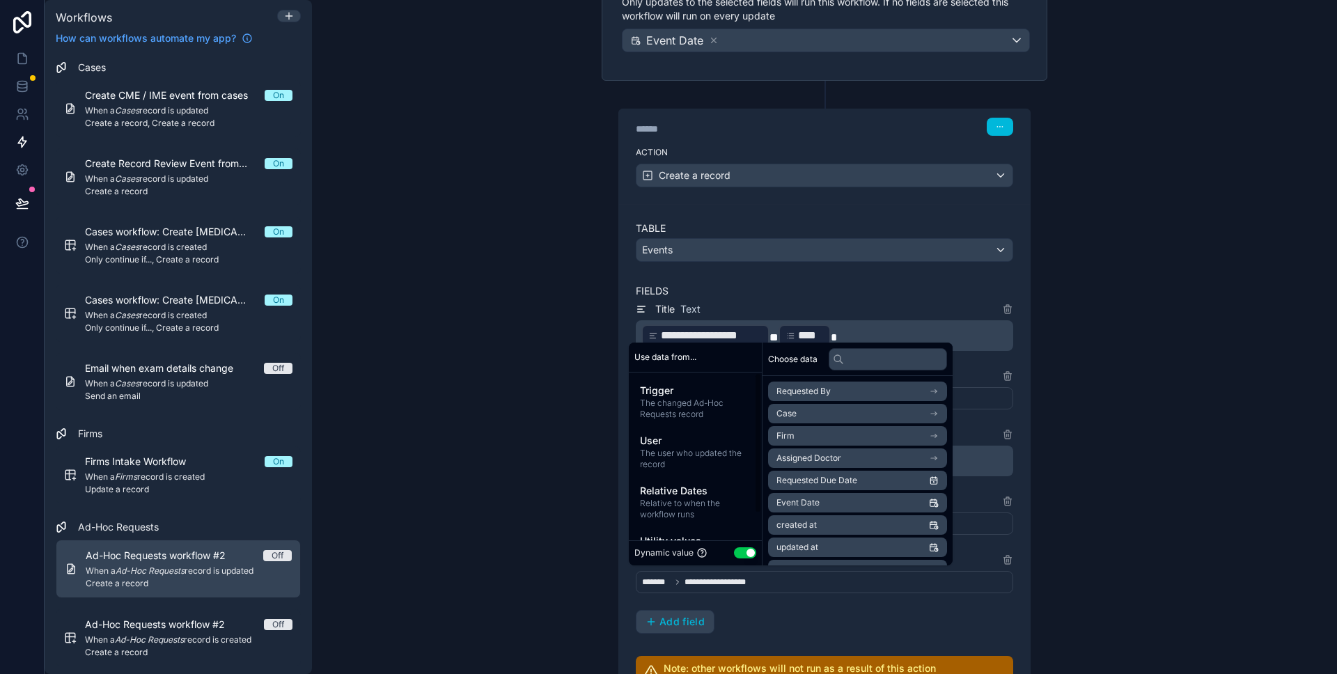
click at [439, 439] on div "**********" at bounding box center [824, 337] width 1025 height 674
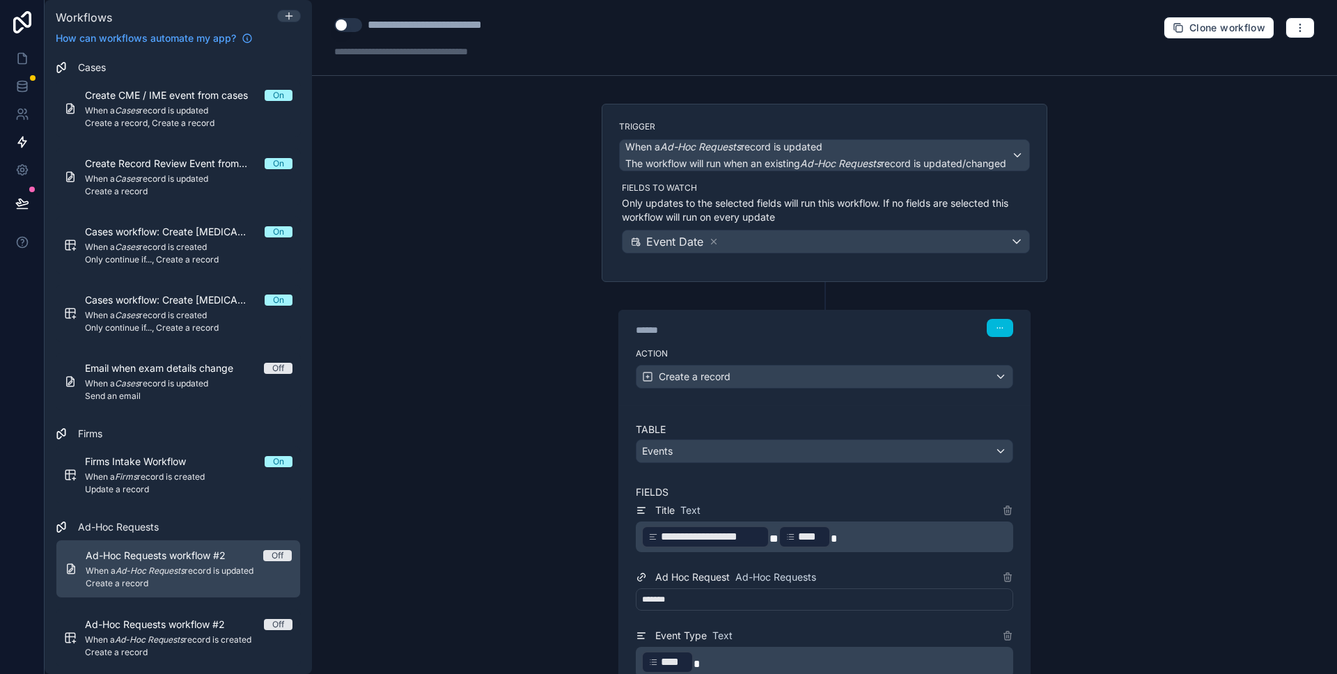
scroll to position [369, 0]
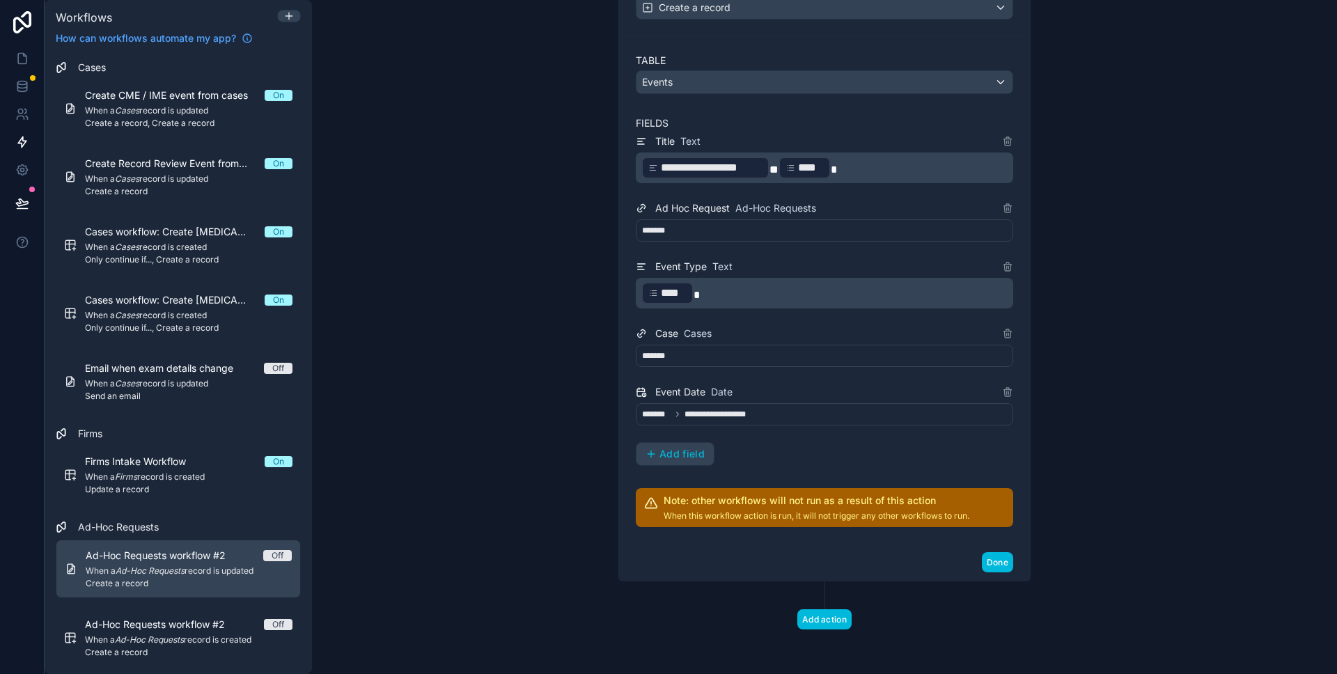
click at [1001, 556] on button "Done" at bounding box center [997, 562] width 31 height 20
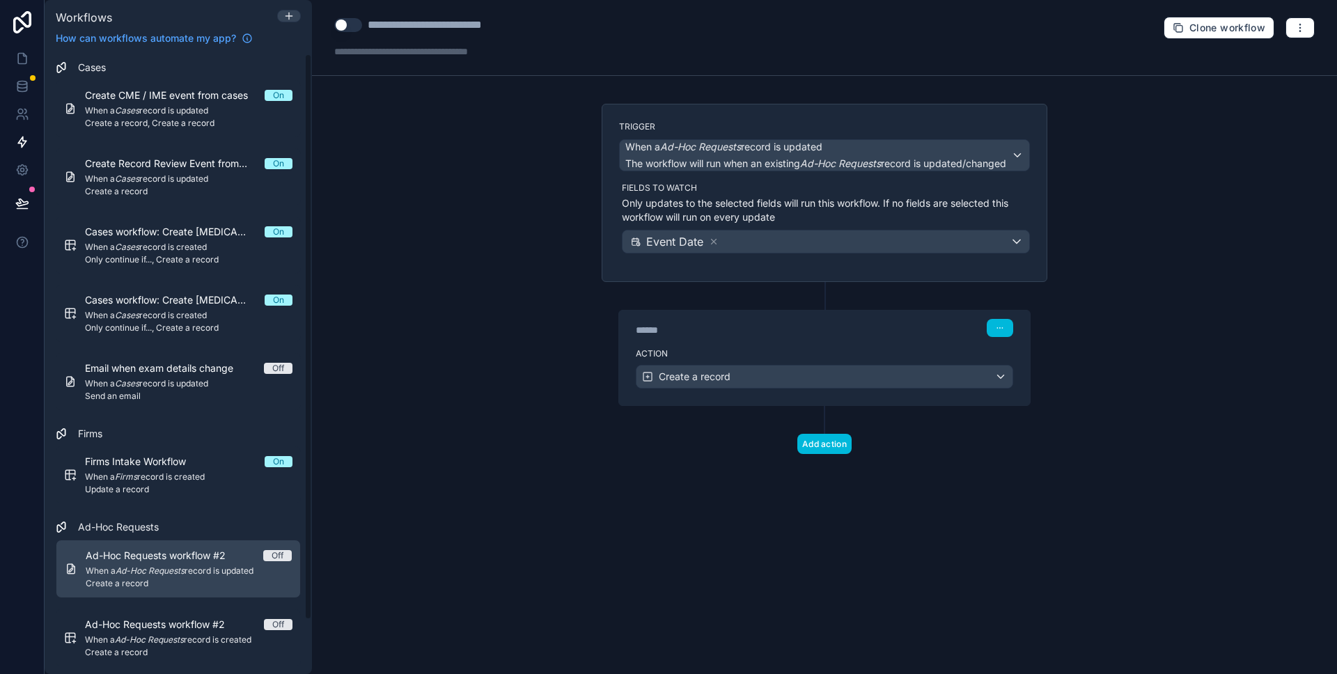
scroll to position [0, 0]
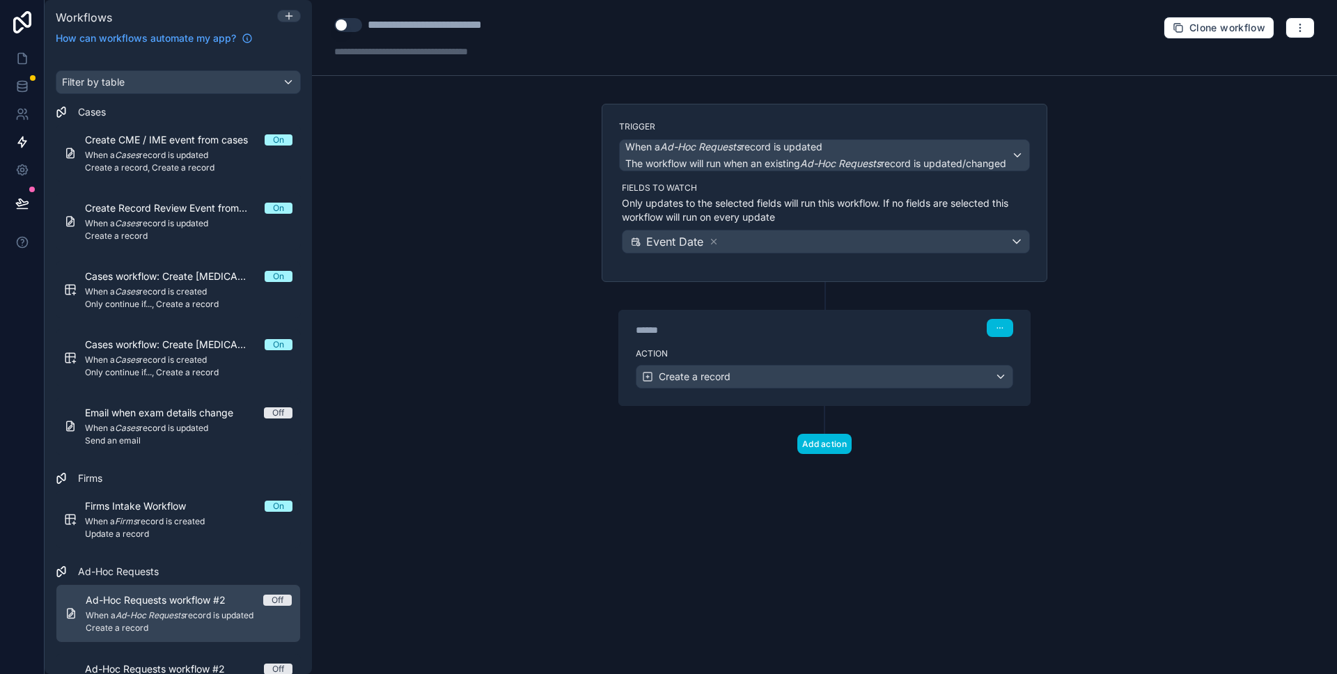
click at [169, 169] on span "Create a record, Create a record" at bounding box center [189, 167] width 208 height 11
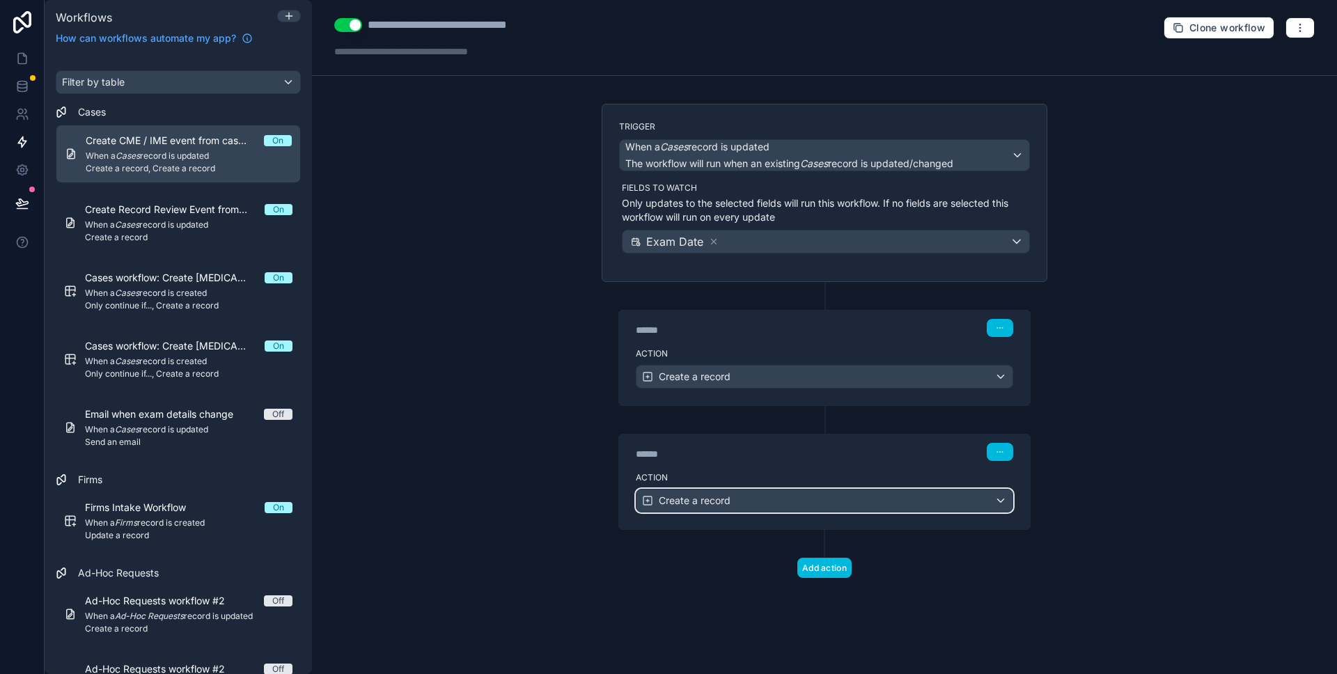
click at [921, 499] on div "Create a record" at bounding box center [825, 501] width 376 height 22
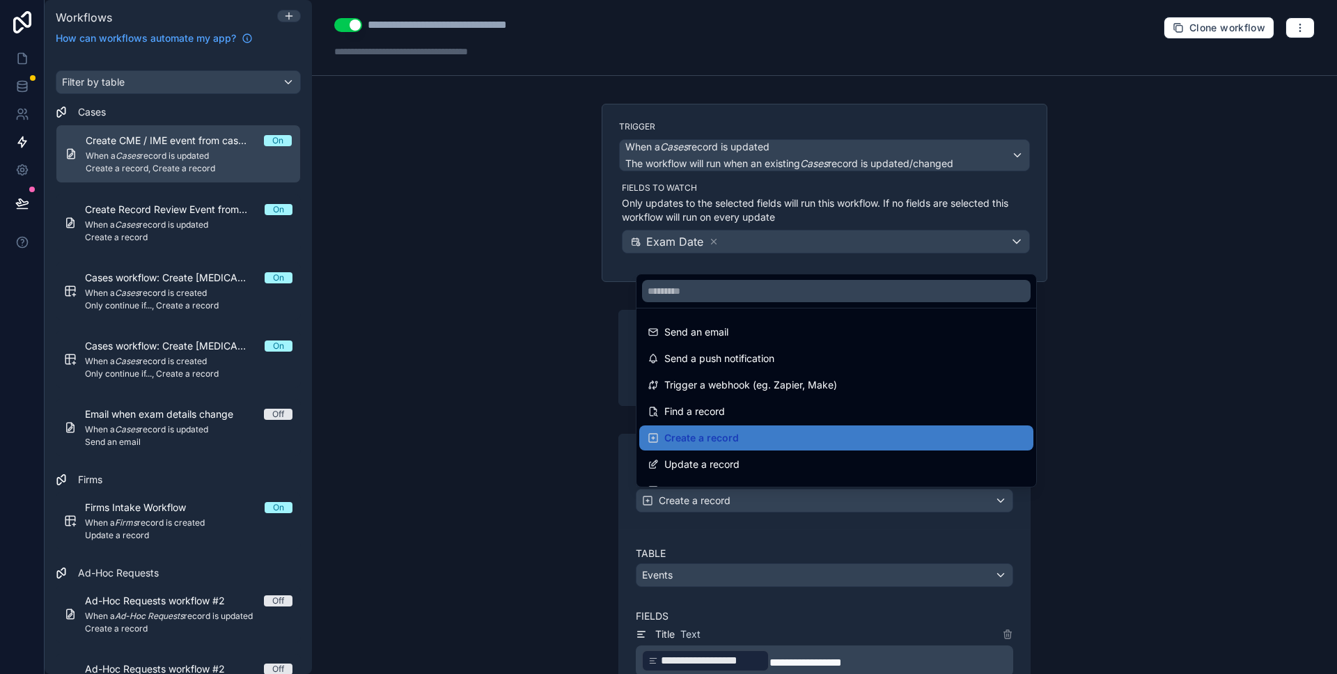
click at [559, 430] on div at bounding box center [668, 337] width 1337 height 674
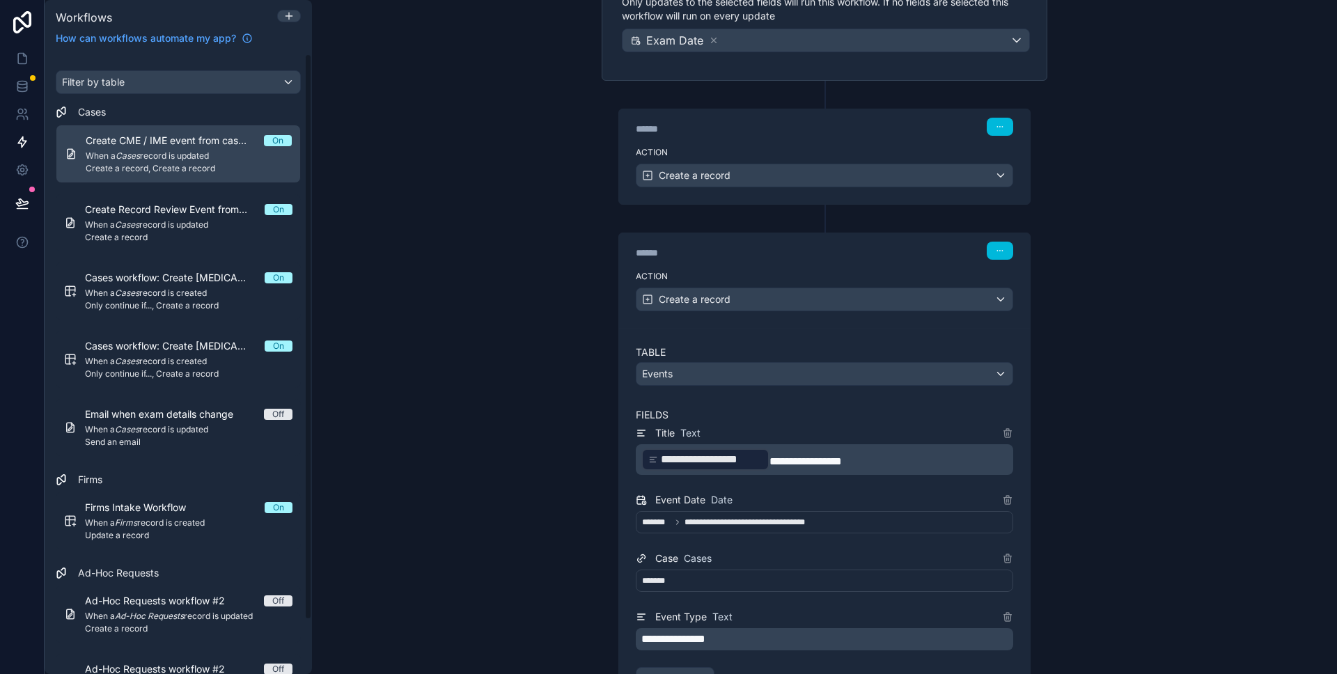
scroll to position [59, 0]
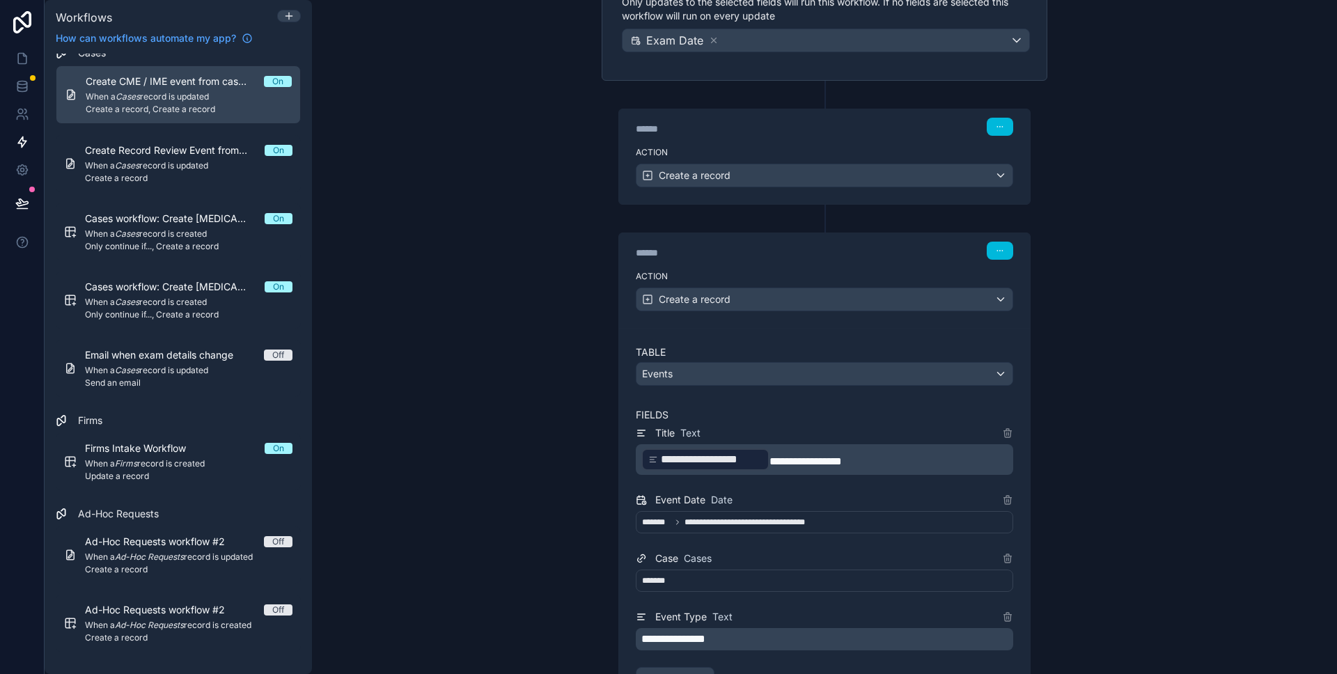
click at [127, 571] on span "Create a record" at bounding box center [189, 569] width 208 height 11
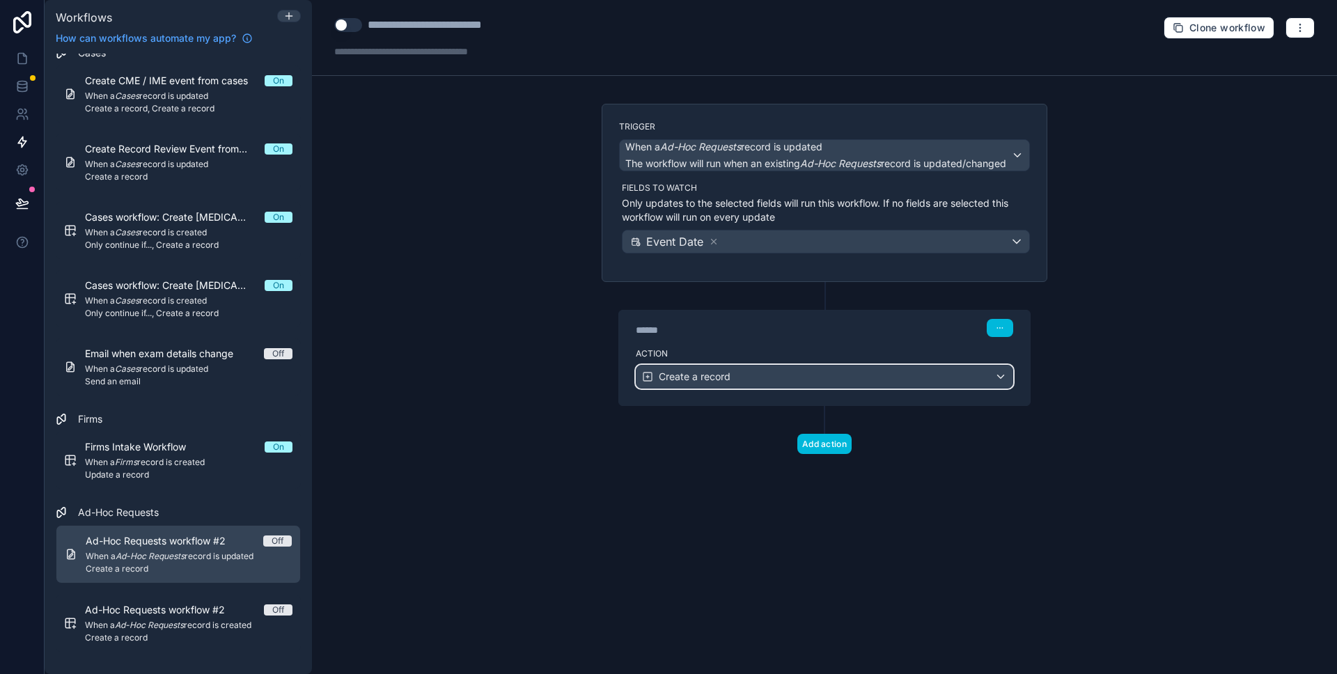
click at [700, 380] on span "Create a record" at bounding box center [695, 377] width 72 height 14
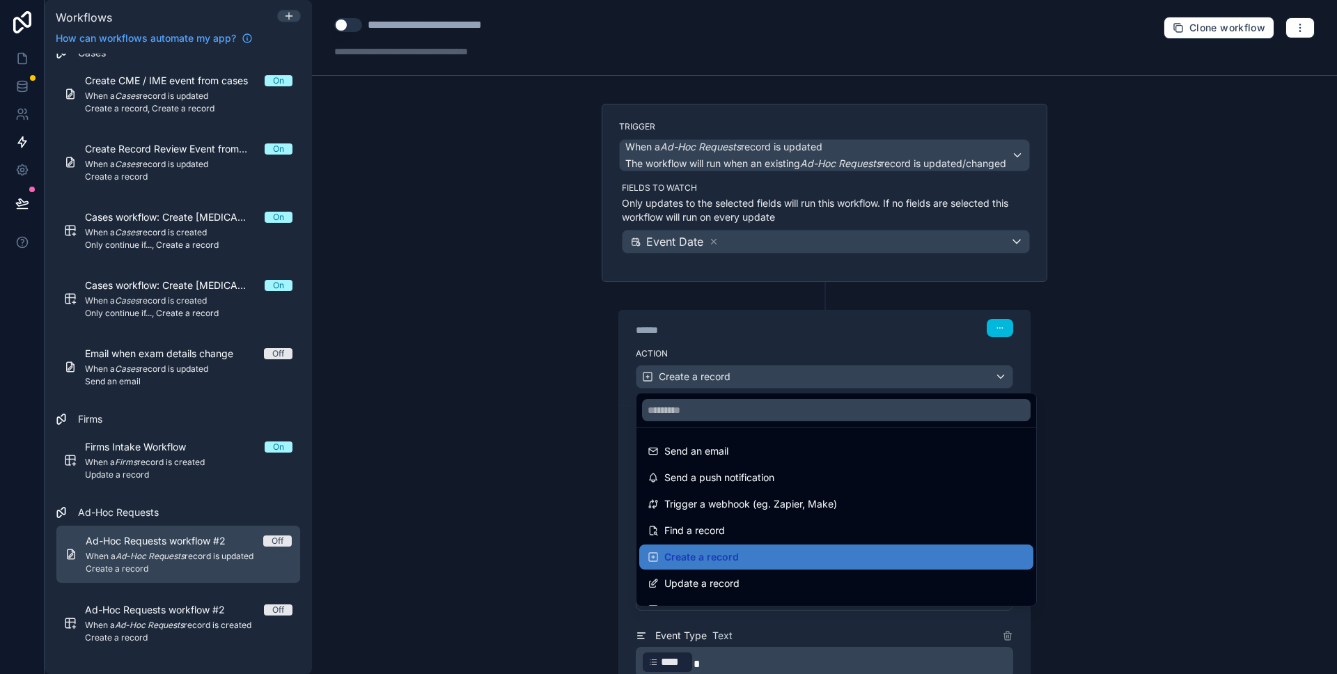
click at [524, 356] on div at bounding box center [668, 337] width 1337 height 674
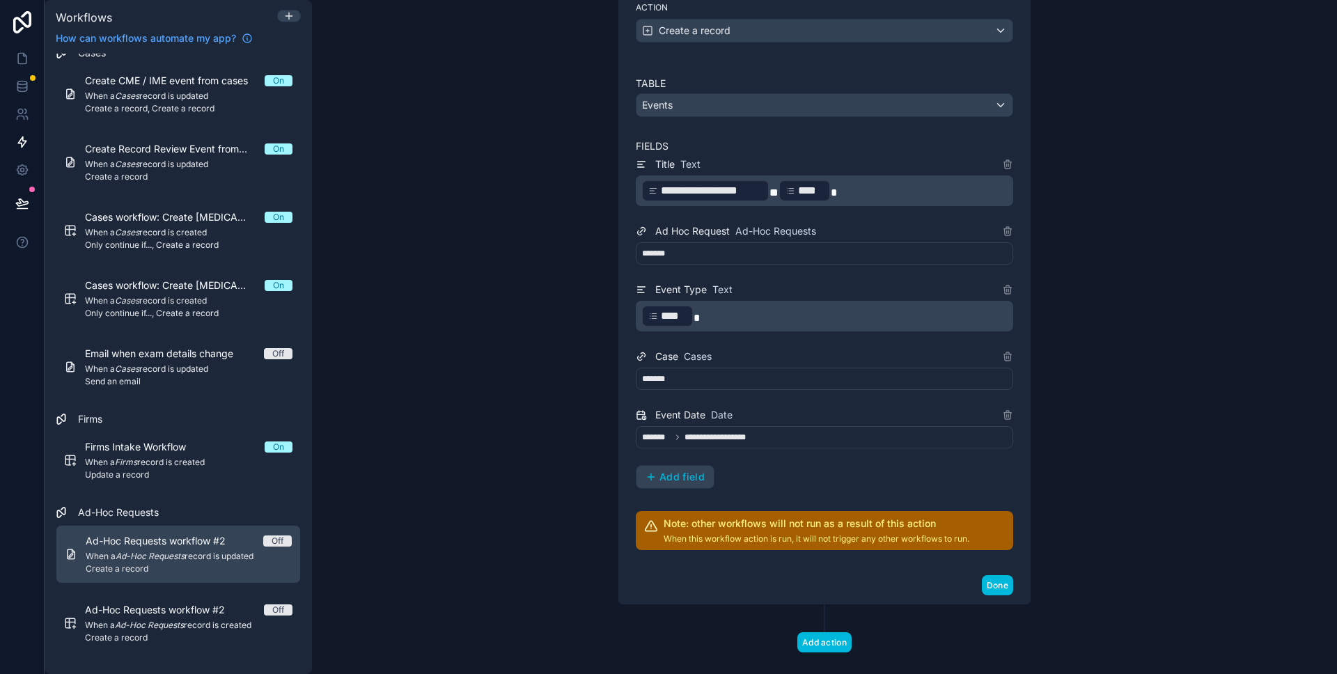
scroll to position [369, 0]
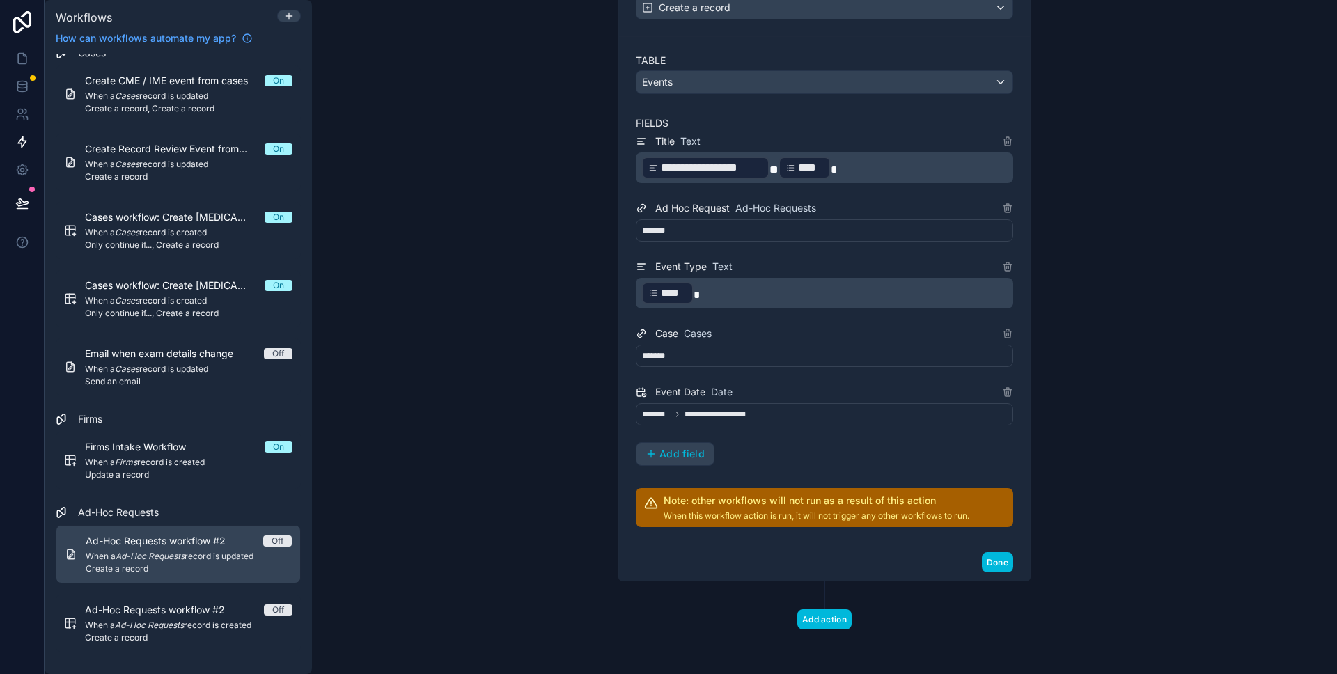
click at [1006, 564] on button "Done" at bounding box center [997, 562] width 31 height 20
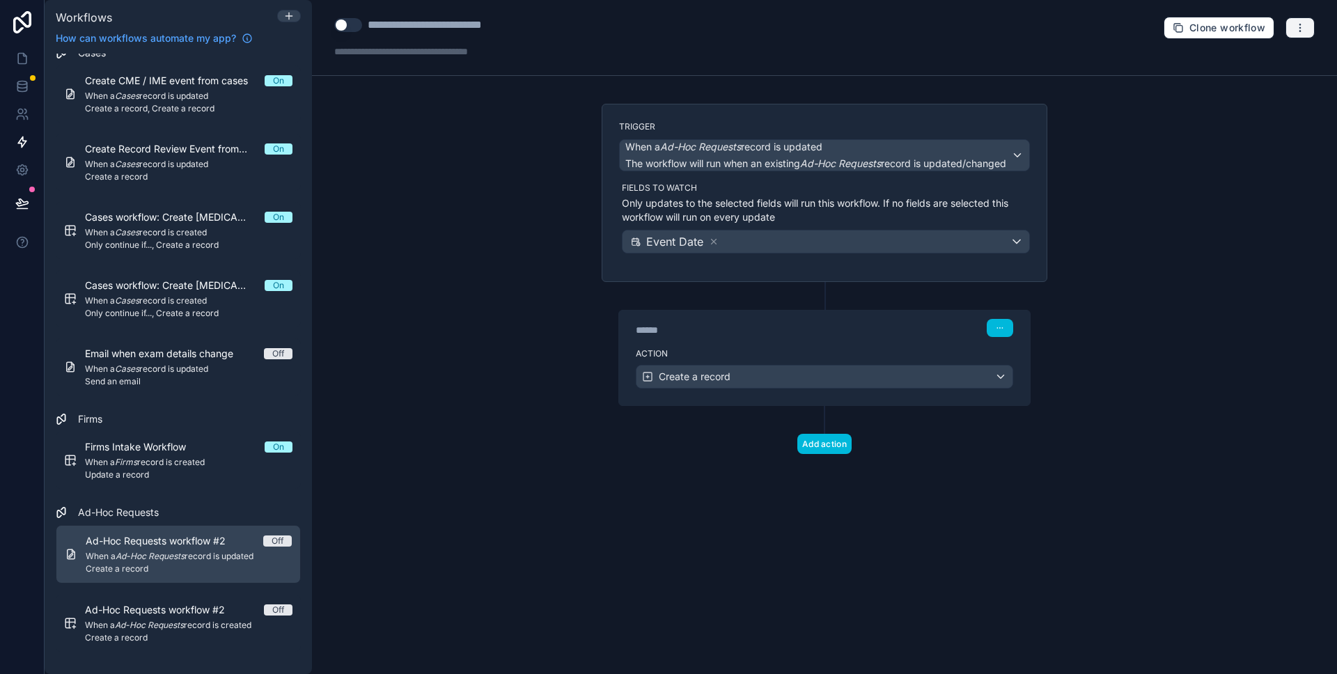
click at [1292, 28] on button "button" at bounding box center [1300, 27] width 29 height 21
click at [1249, 67] on button "Test workflow" at bounding box center [1252, 60] width 100 height 22
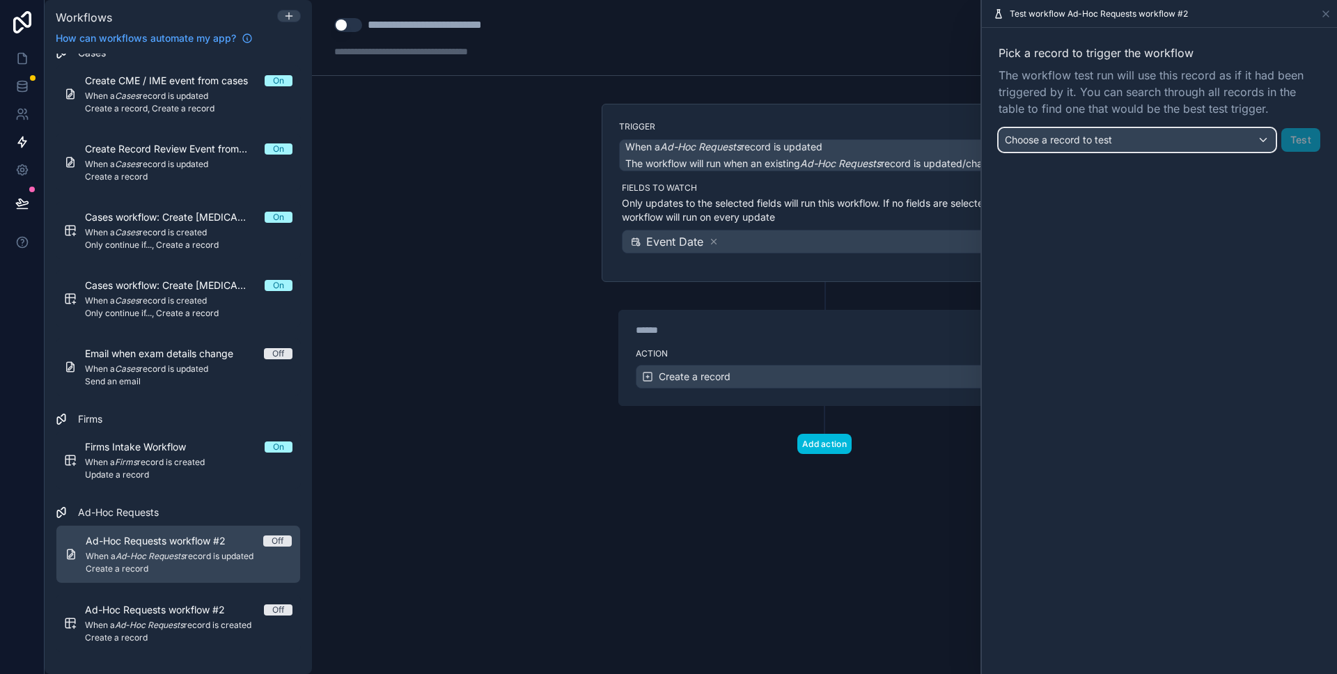
click at [1089, 134] on span "Choose a record to test" at bounding box center [1058, 140] width 107 height 12
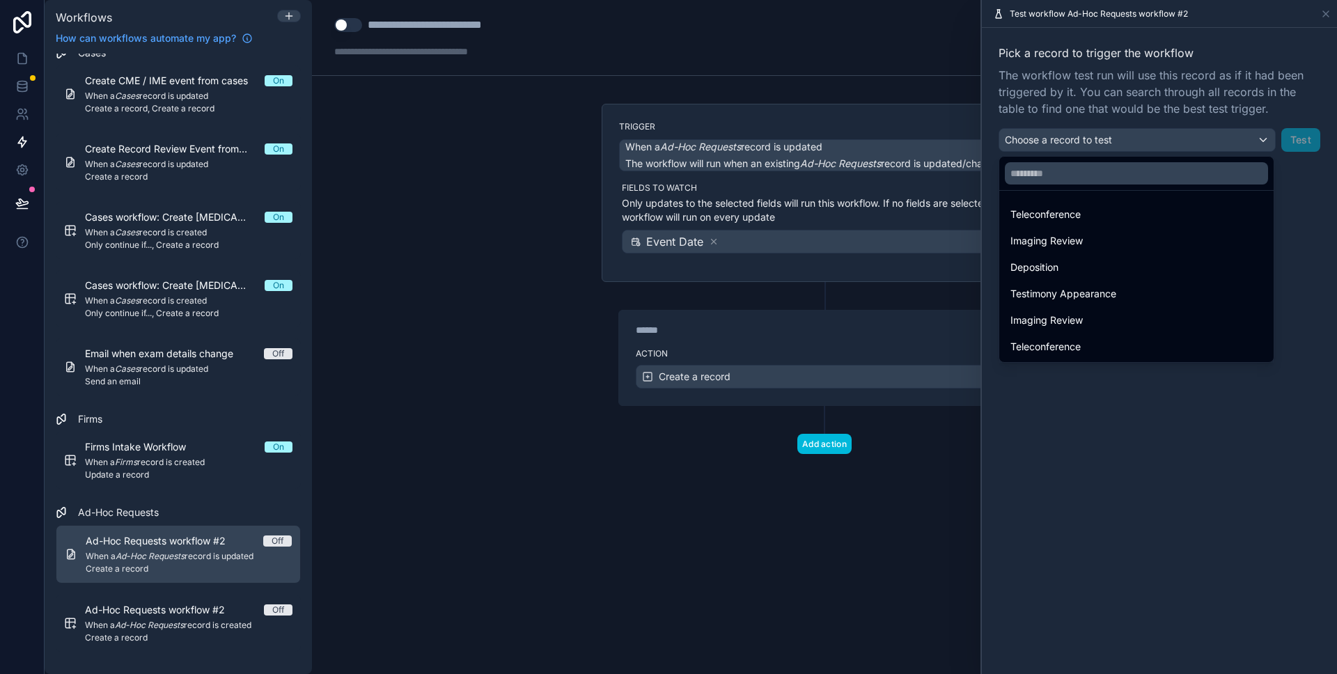
click at [1079, 260] on div "Deposition" at bounding box center [1137, 267] width 252 height 17
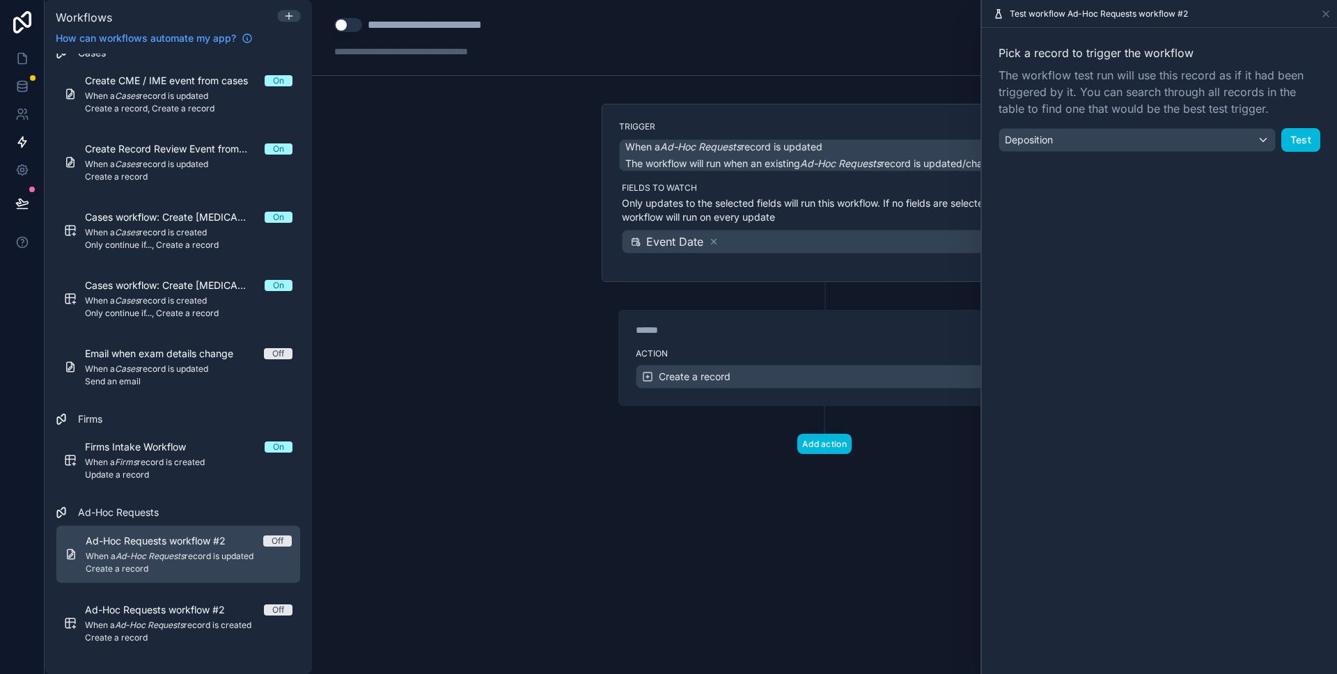
click at [1302, 139] on button "Test" at bounding box center [1300, 140] width 39 height 24
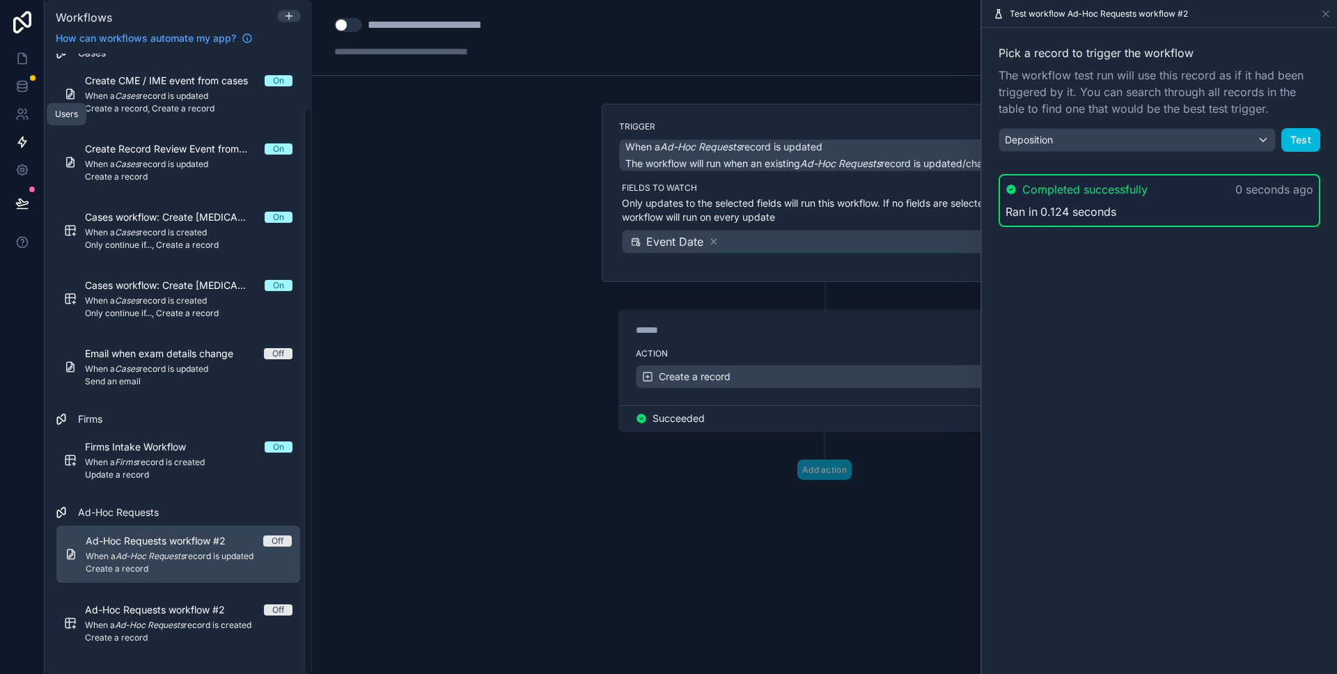
click at [26, 104] on link at bounding box center [22, 114] width 44 height 28
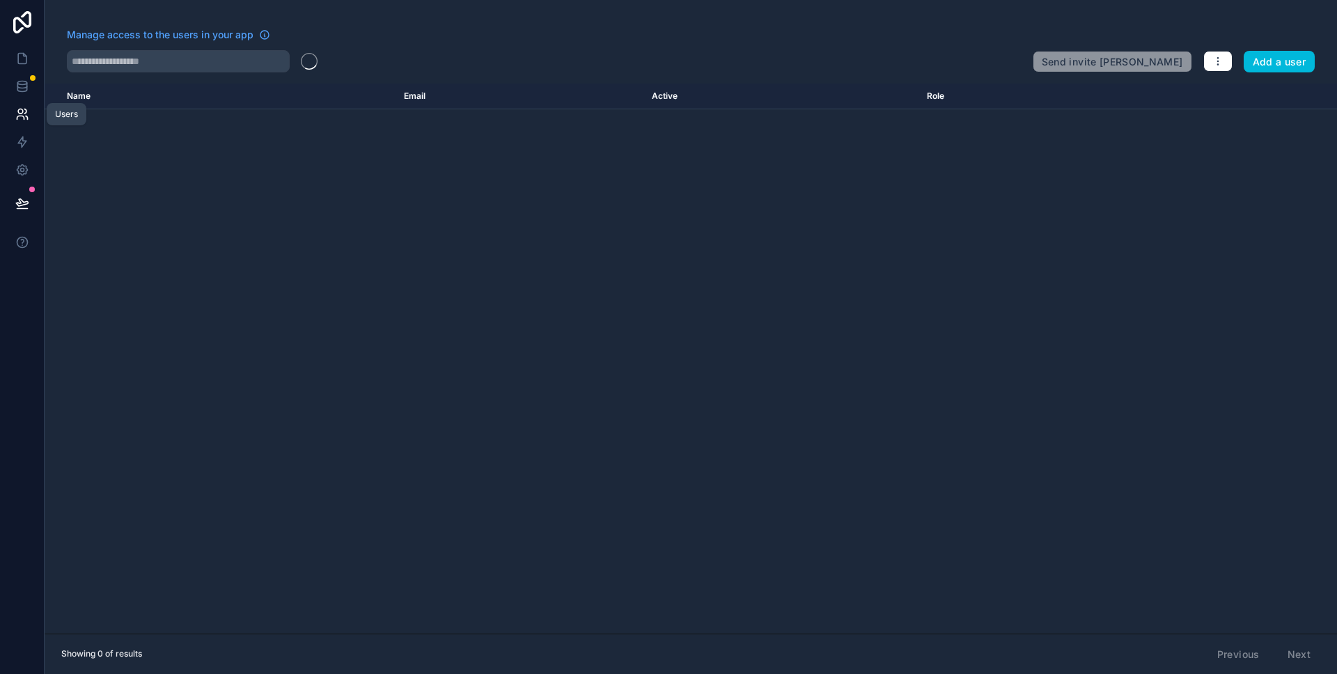
click at [26, 91] on icon at bounding box center [21, 89] width 9 height 6
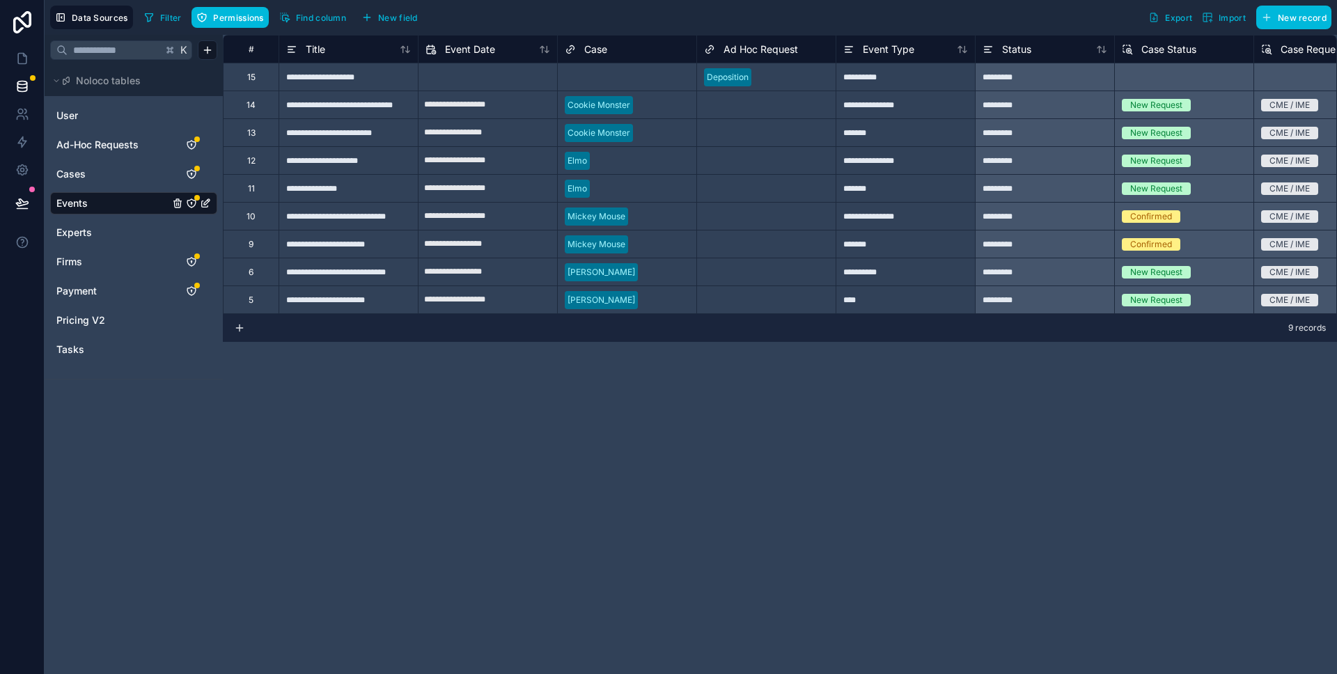
click at [614, 72] on div "Select a Case" at bounding box center [592, 77] width 54 height 11
click at [20, 60] on icon at bounding box center [22, 59] width 14 height 14
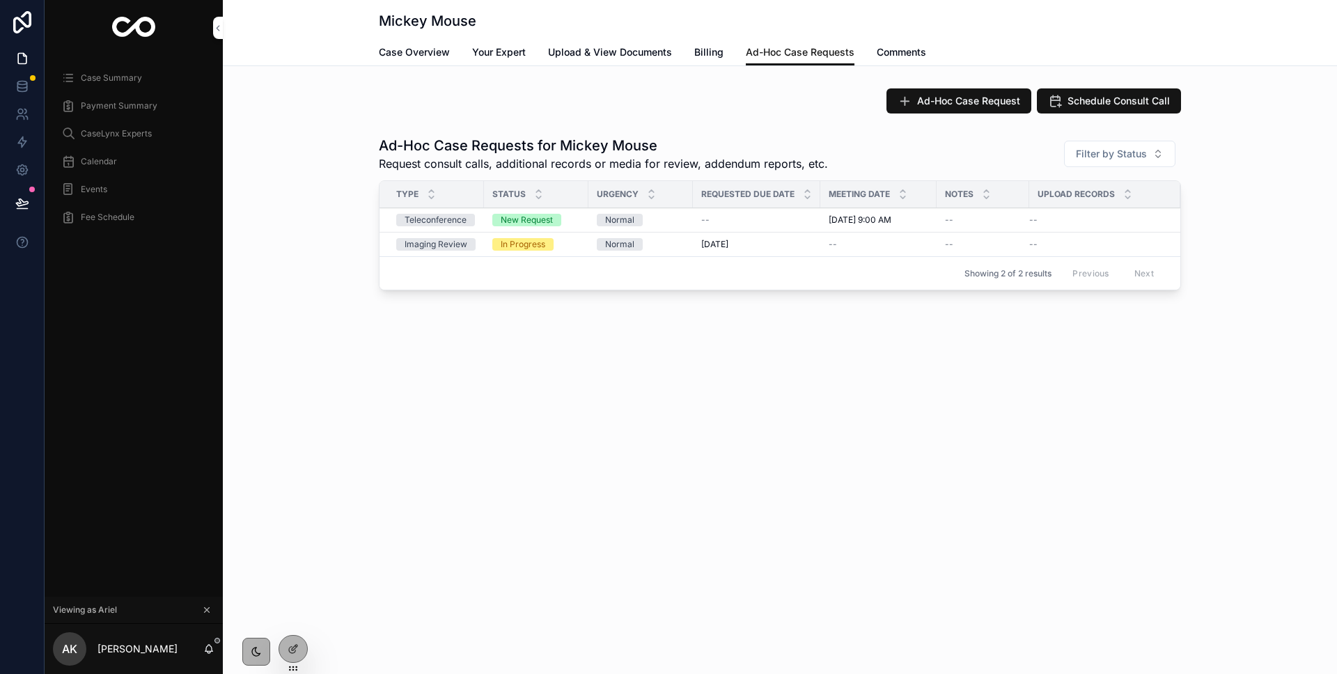
click at [24, 88] on icon at bounding box center [22, 86] width 14 height 14
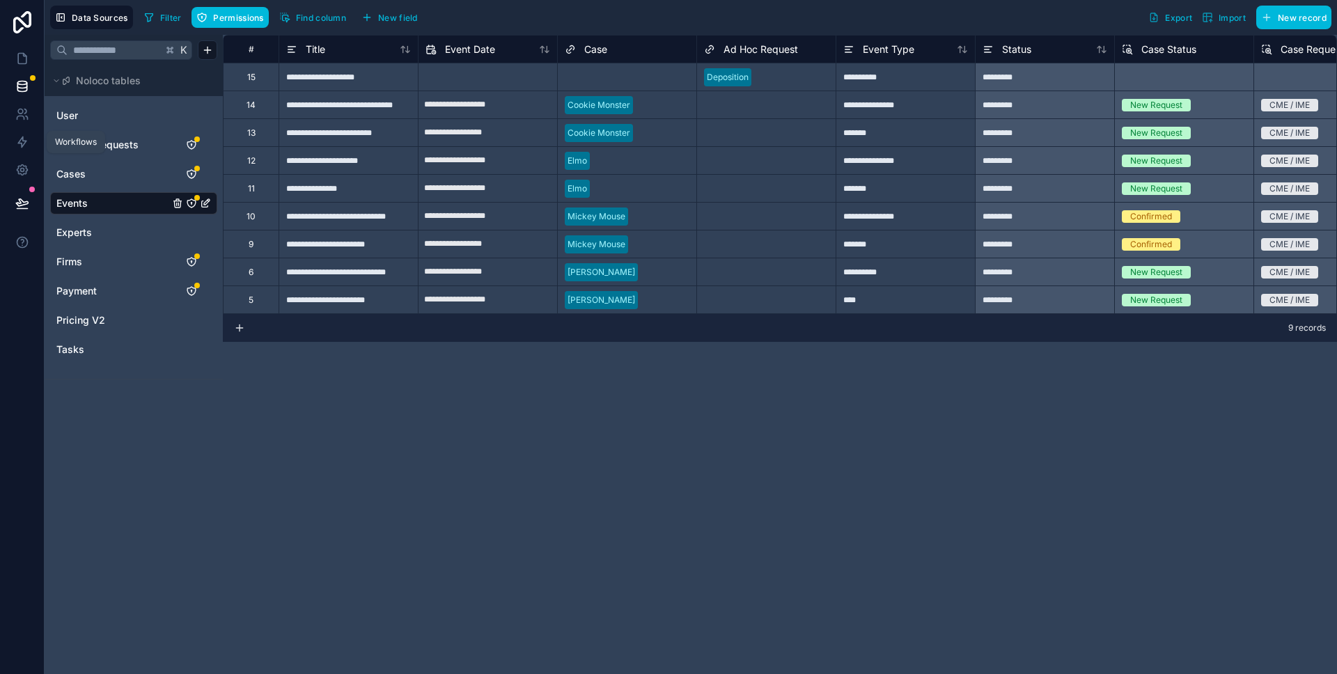
click at [19, 134] on link at bounding box center [22, 142] width 44 height 28
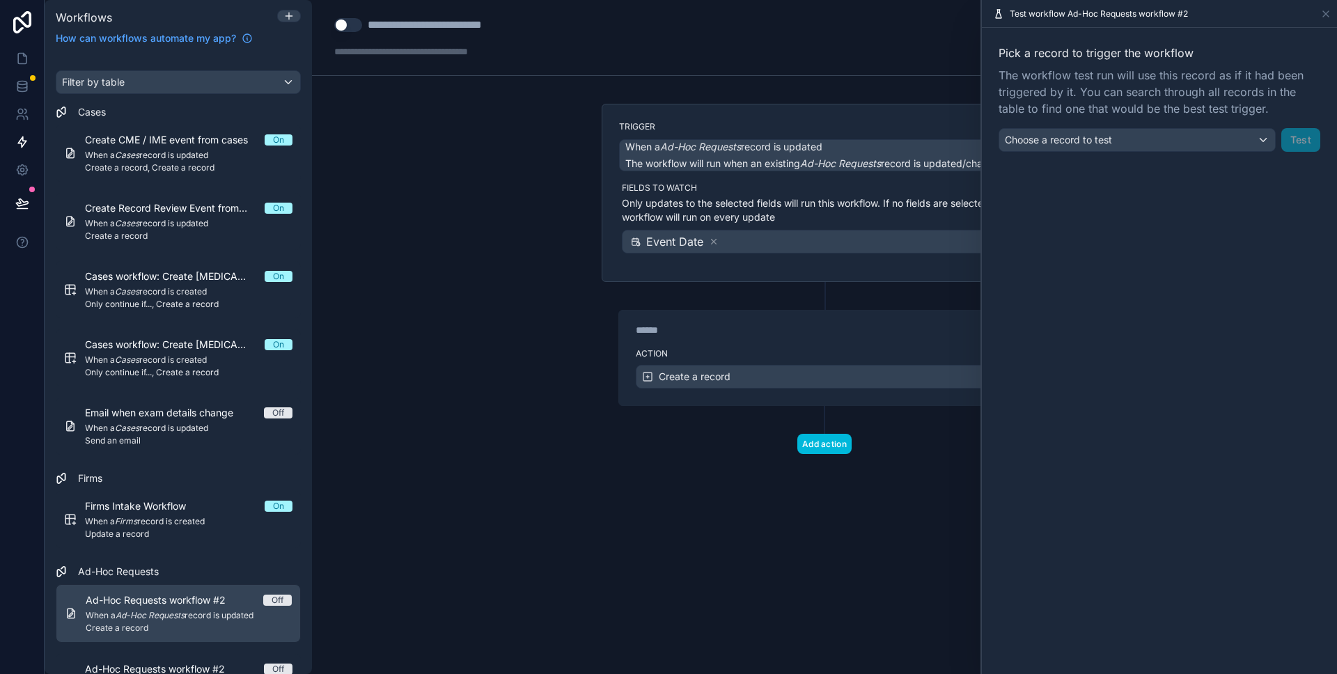
click at [199, 178] on link "Create CME / IME event from cases On When a Cases record is updated Create a re…" at bounding box center [178, 153] width 245 height 57
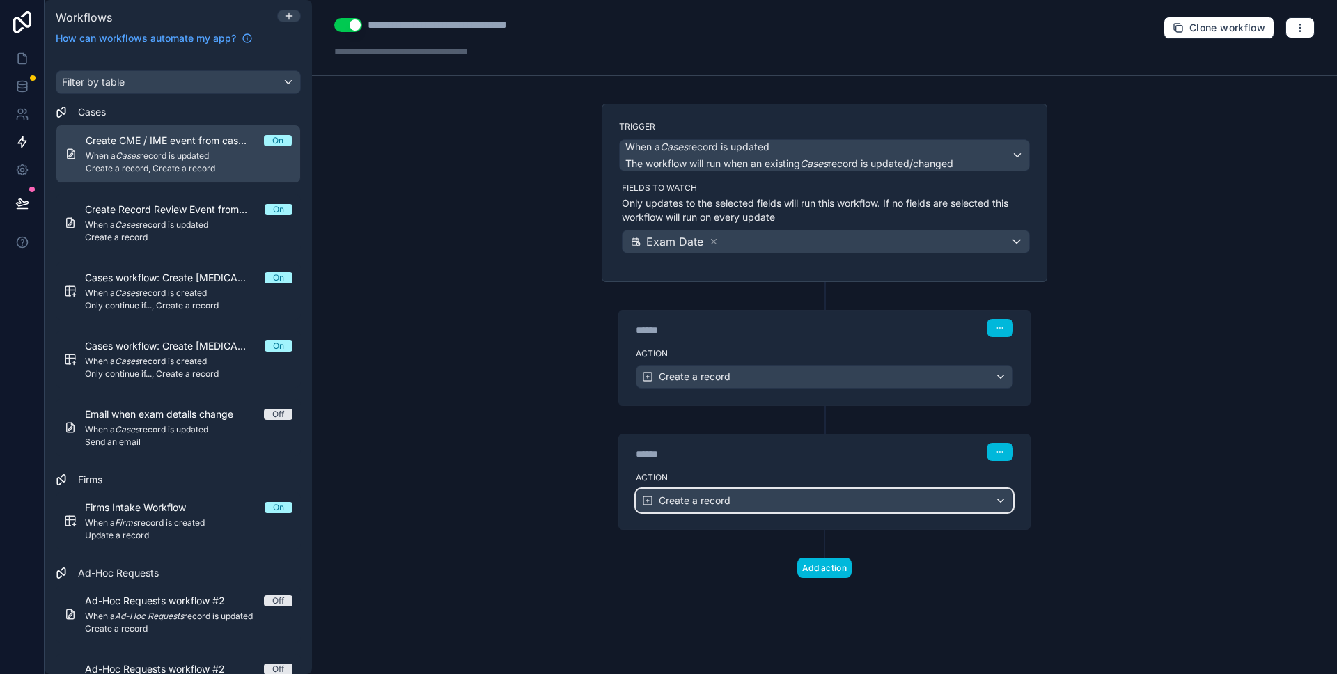
click at [998, 499] on div "Create a record" at bounding box center [825, 501] width 376 height 22
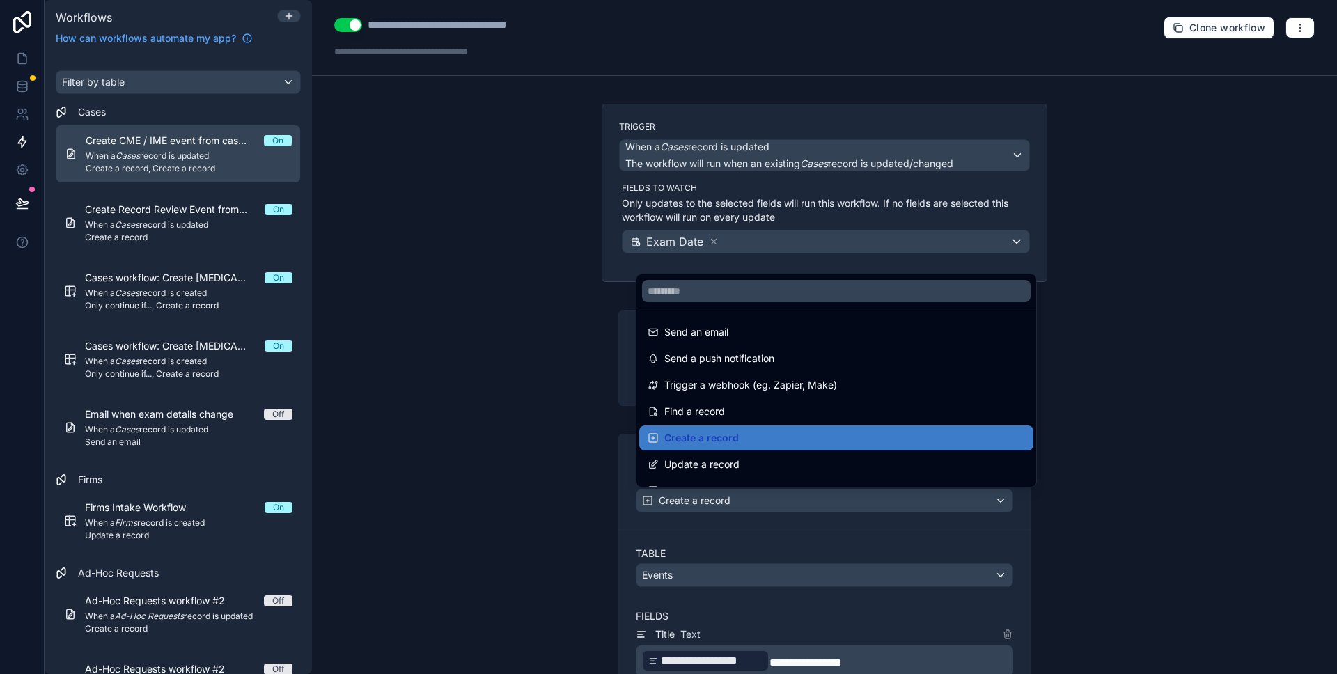
click at [1060, 461] on div at bounding box center [668, 337] width 1337 height 674
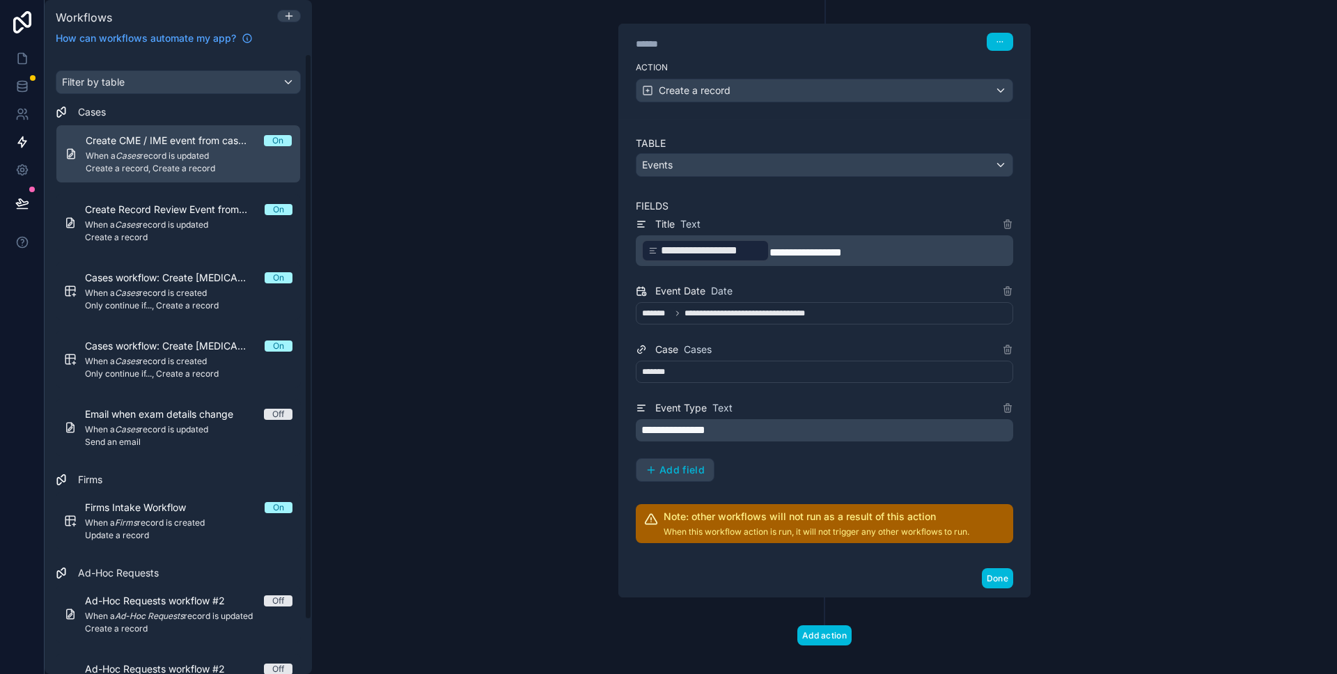
scroll to position [59, 0]
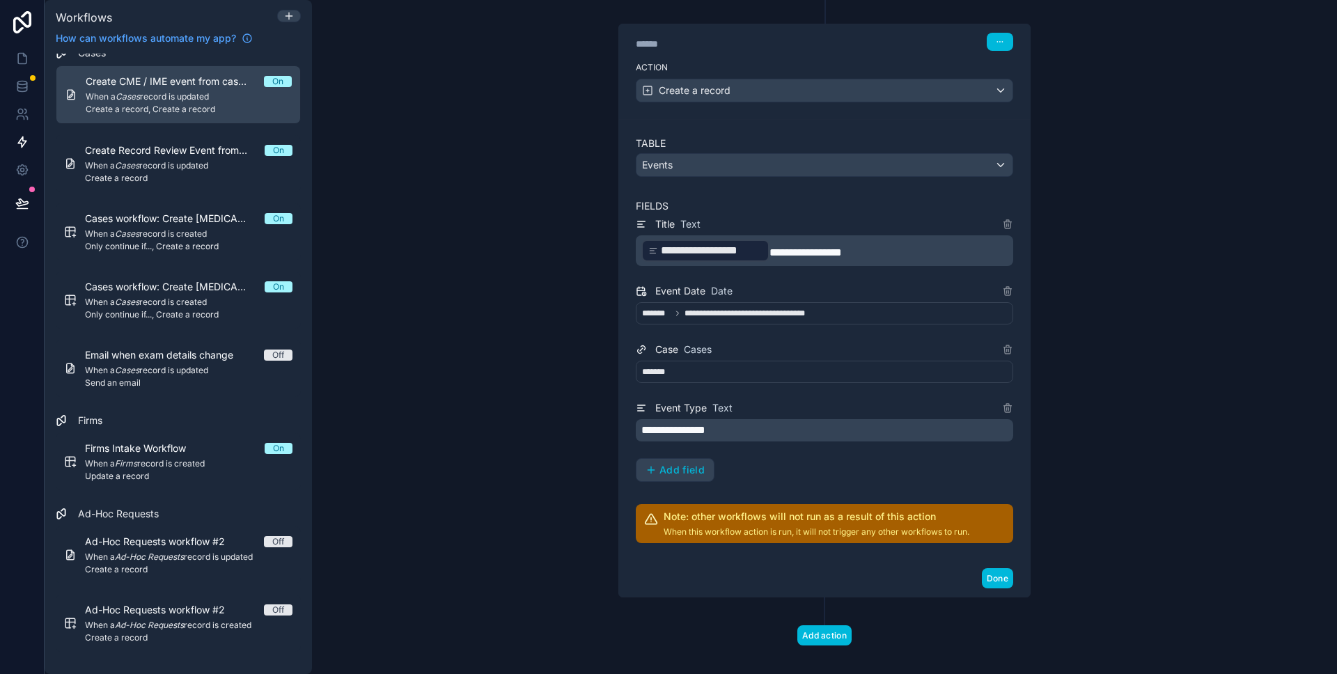
click at [162, 559] on em "Ad-Hoc Requests" at bounding box center [149, 557] width 69 height 10
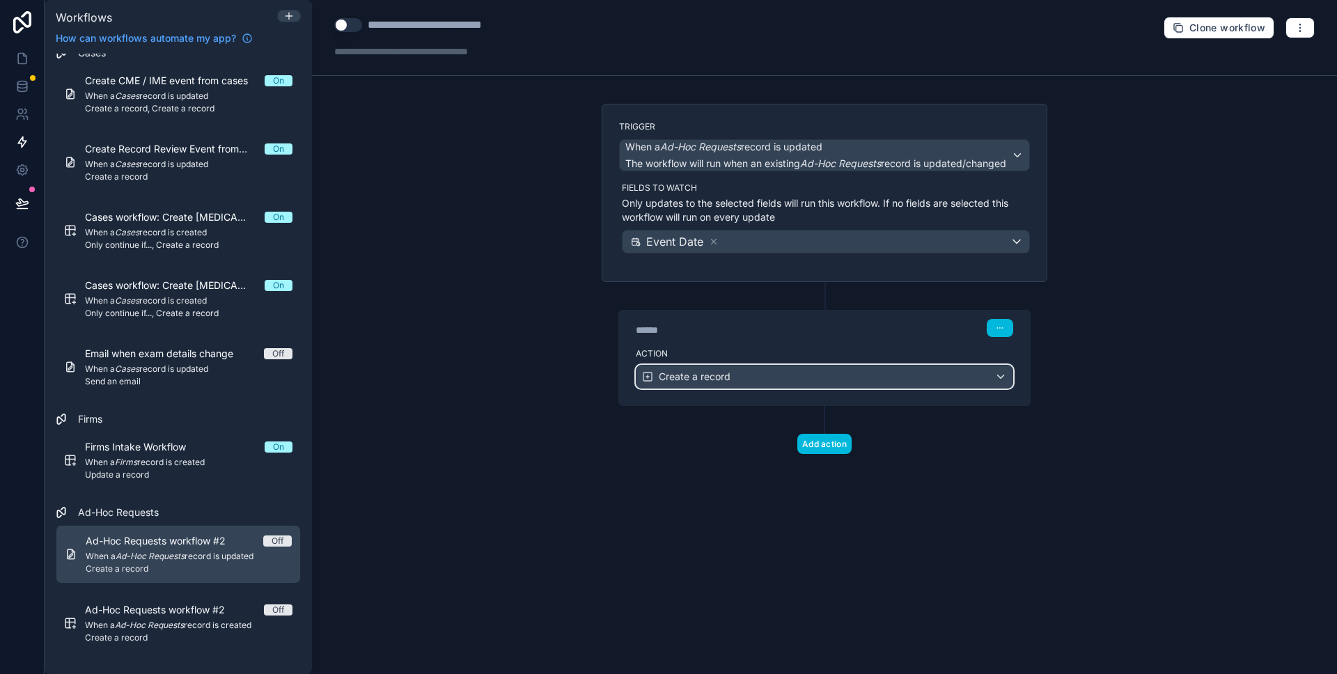
click at [728, 377] on span "Create a record" at bounding box center [695, 377] width 72 height 14
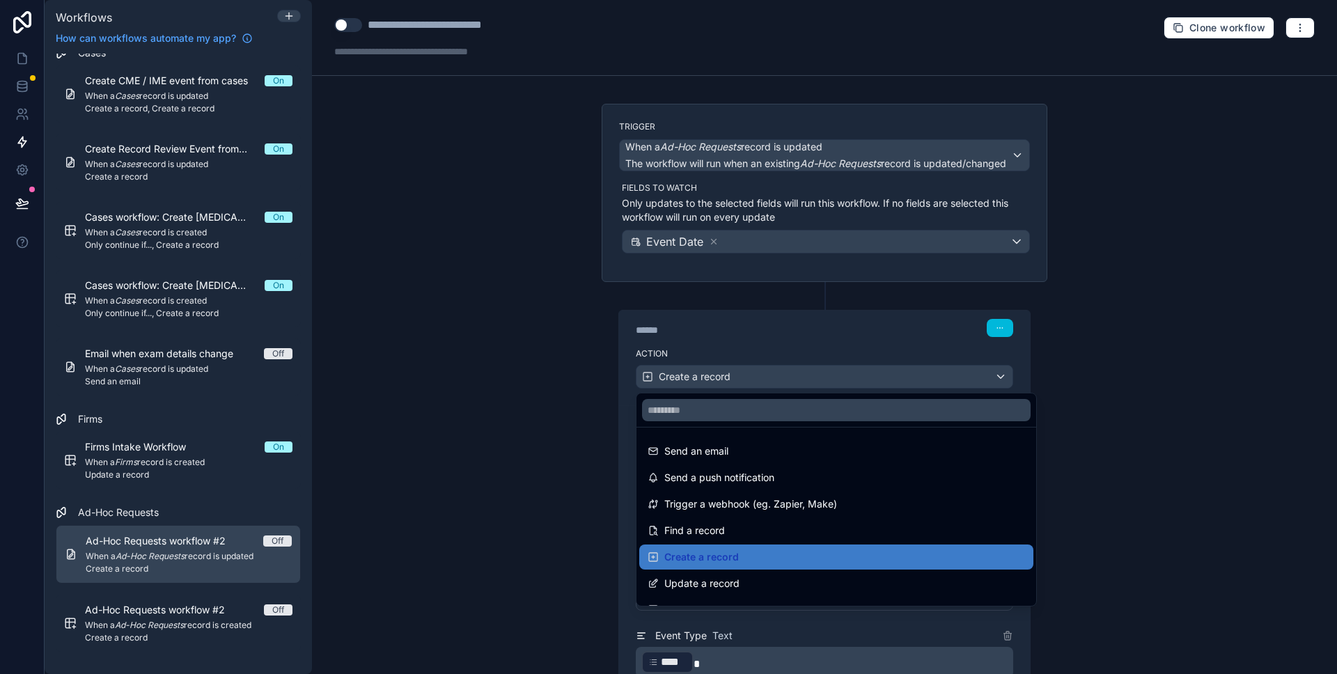
click at [475, 358] on div at bounding box center [668, 337] width 1337 height 674
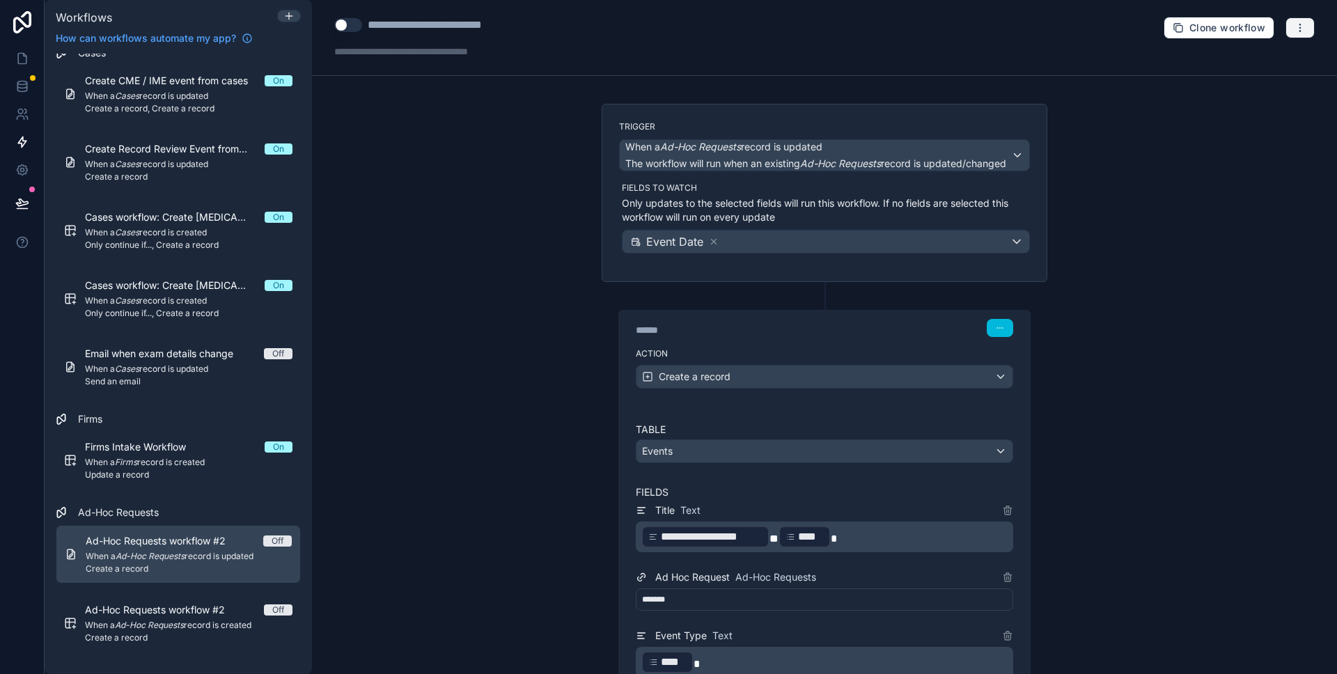
click at [1299, 26] on icon "button" at bounding box center [1300, 27] width 11 height 11
click at [1265, 55] on span "Test workflow" at bounding box center [1263, 60] width 67 height 11
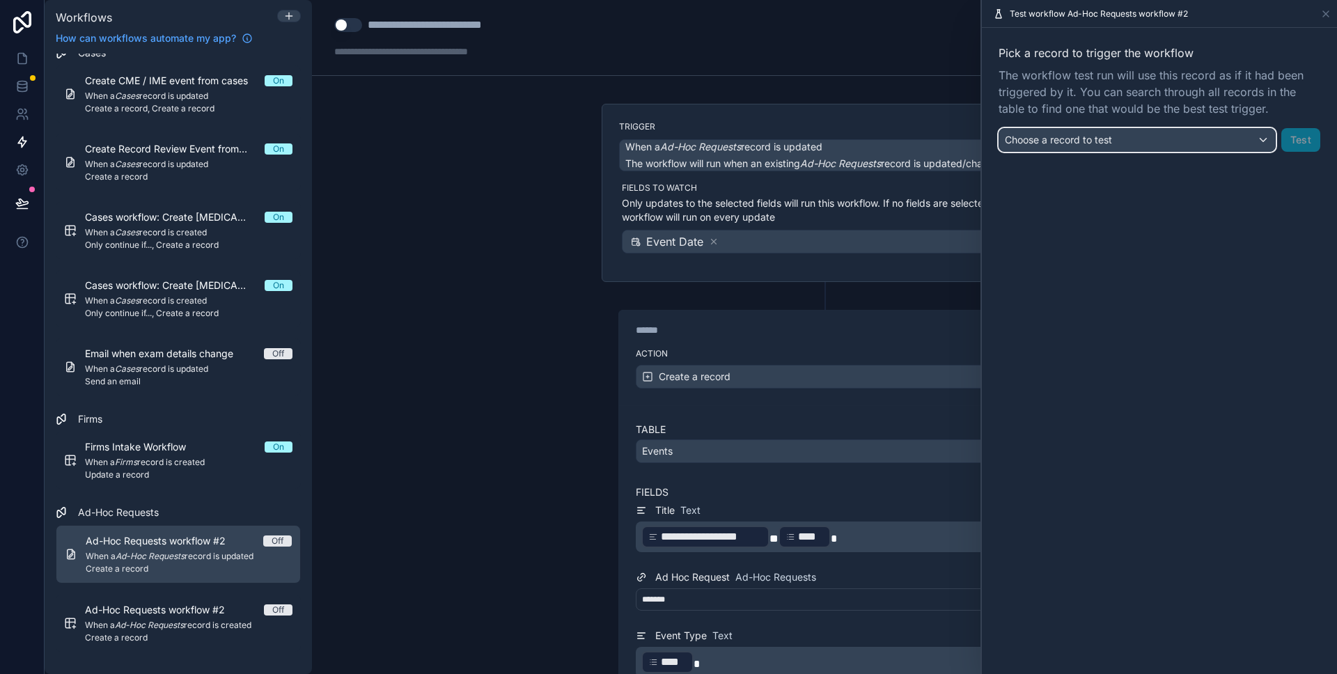
click at [1069, 139] on span "Choose a record to test" at bounding box center [1058, 140] width 107 height 12
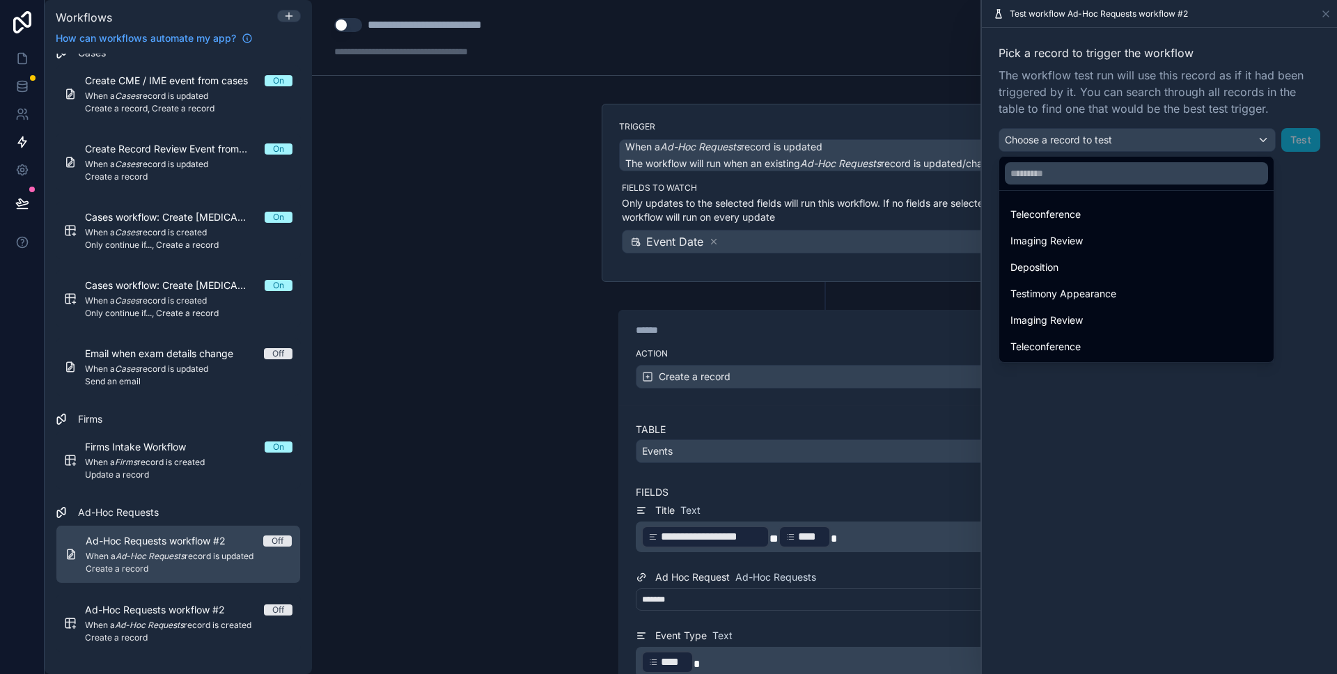
click at [1053, 243] on span "Imaging Review" at bounding box center [1047, 241] width 72 height 17
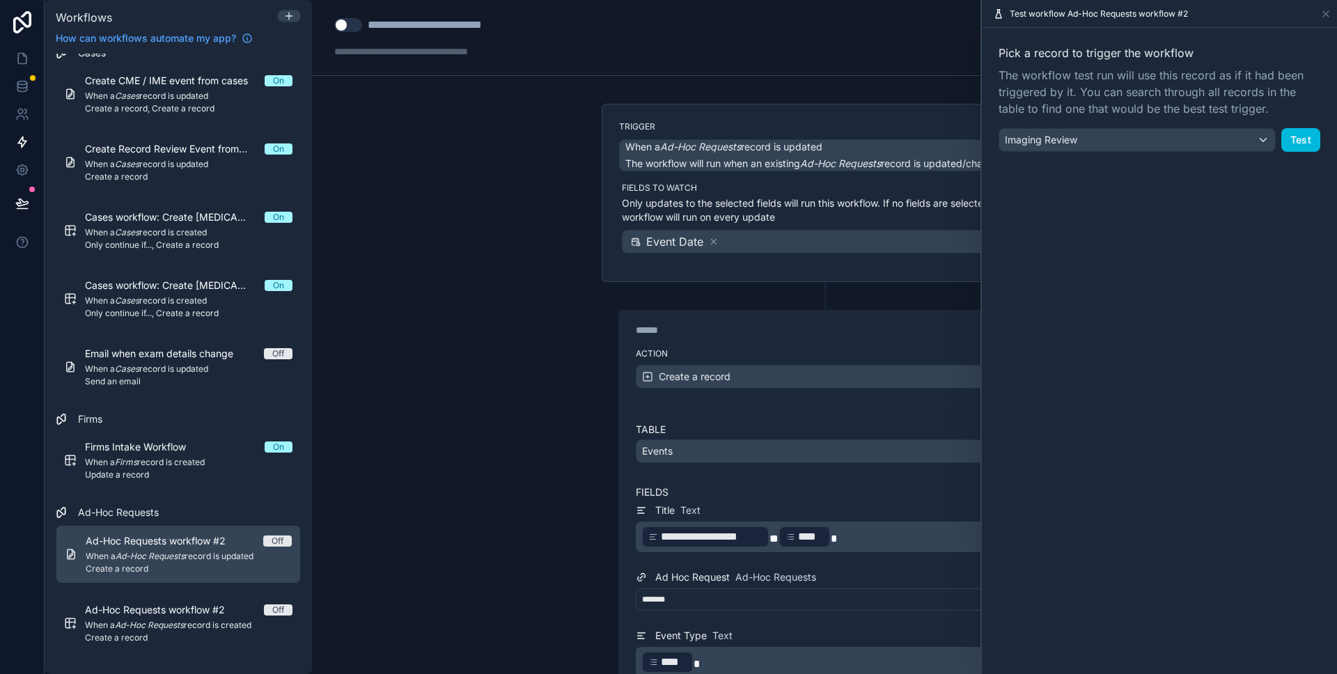
click at [1306, 150] on button "Test" at bounding box center [1300, 140] width 39 height 24
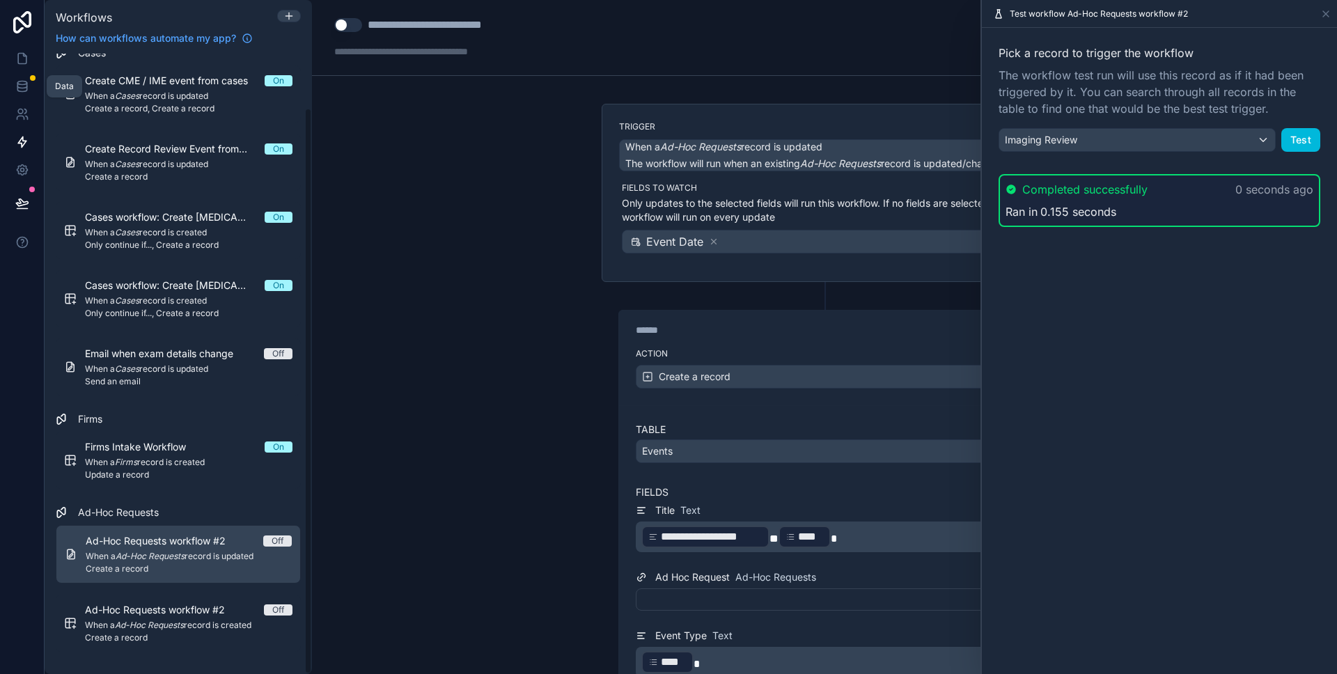
click at [24, 93] on icon at bounding box center [22, 86] width 14 height 14
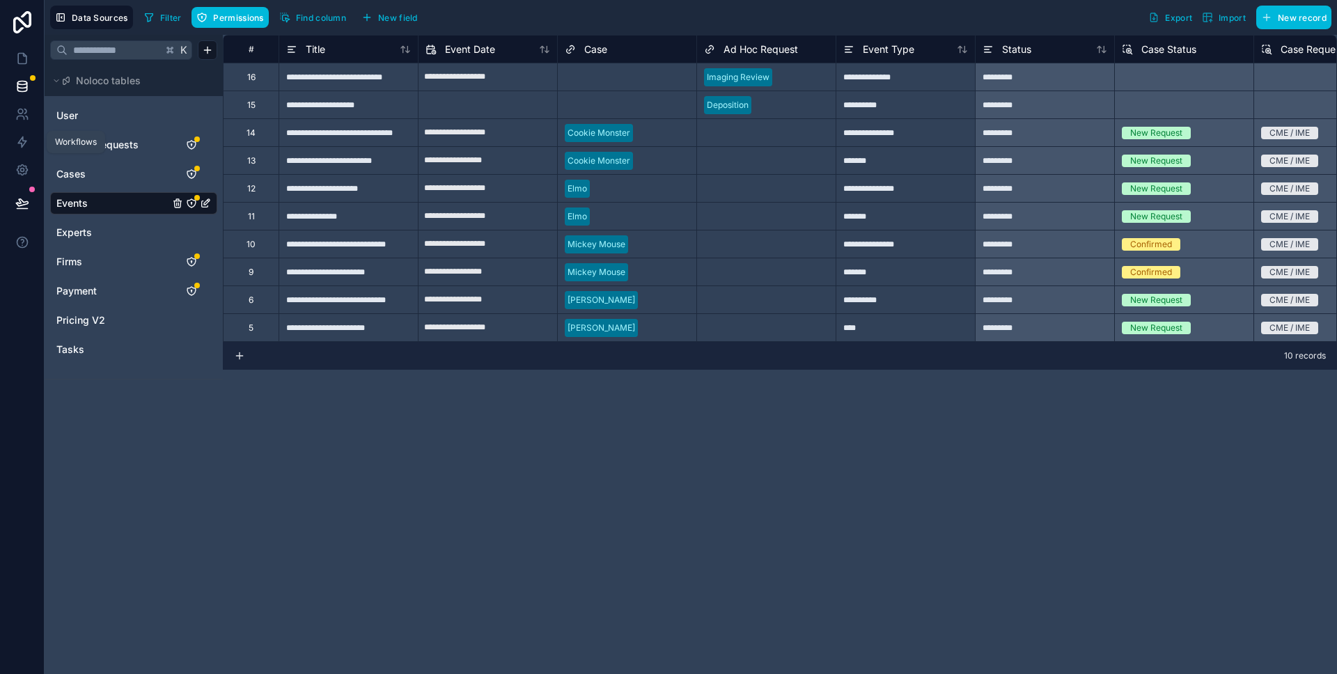
click at [15, 145] on icon at bounding box center [22, 142] width 14 height 14
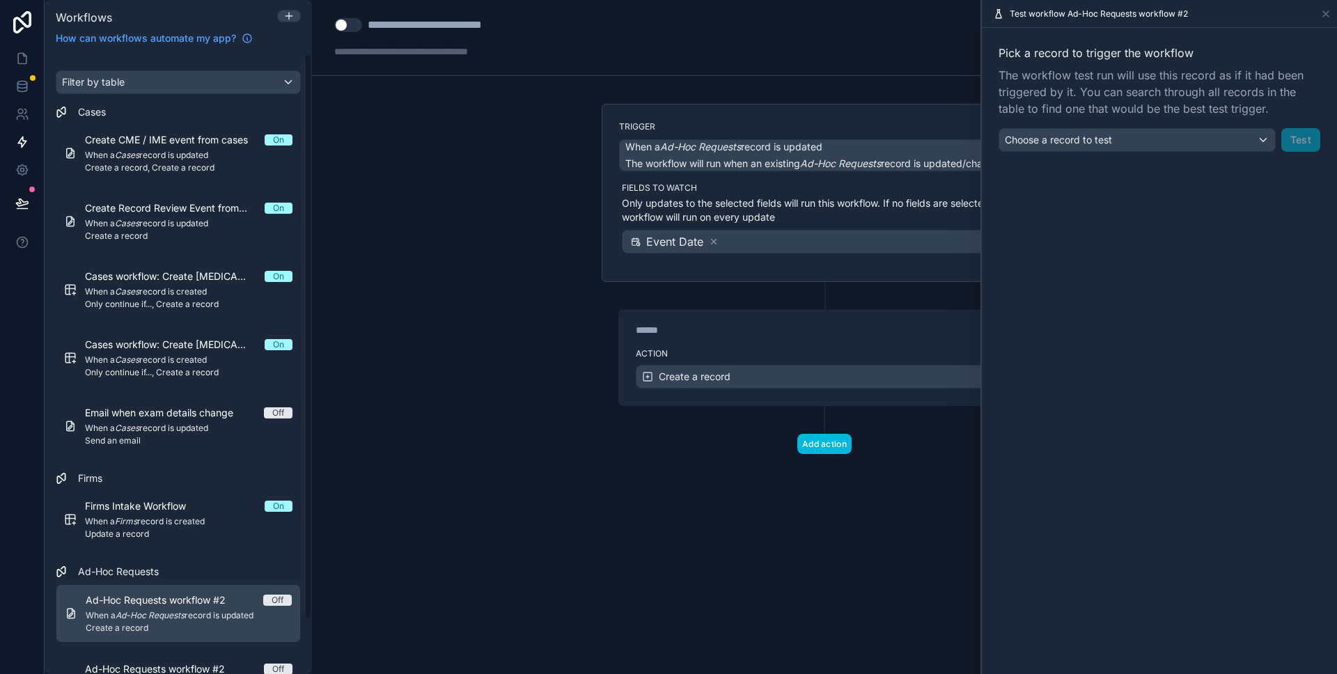
click at [183, 625] on span "Create a record" at bounding box center [189, 628] width 206 height 11
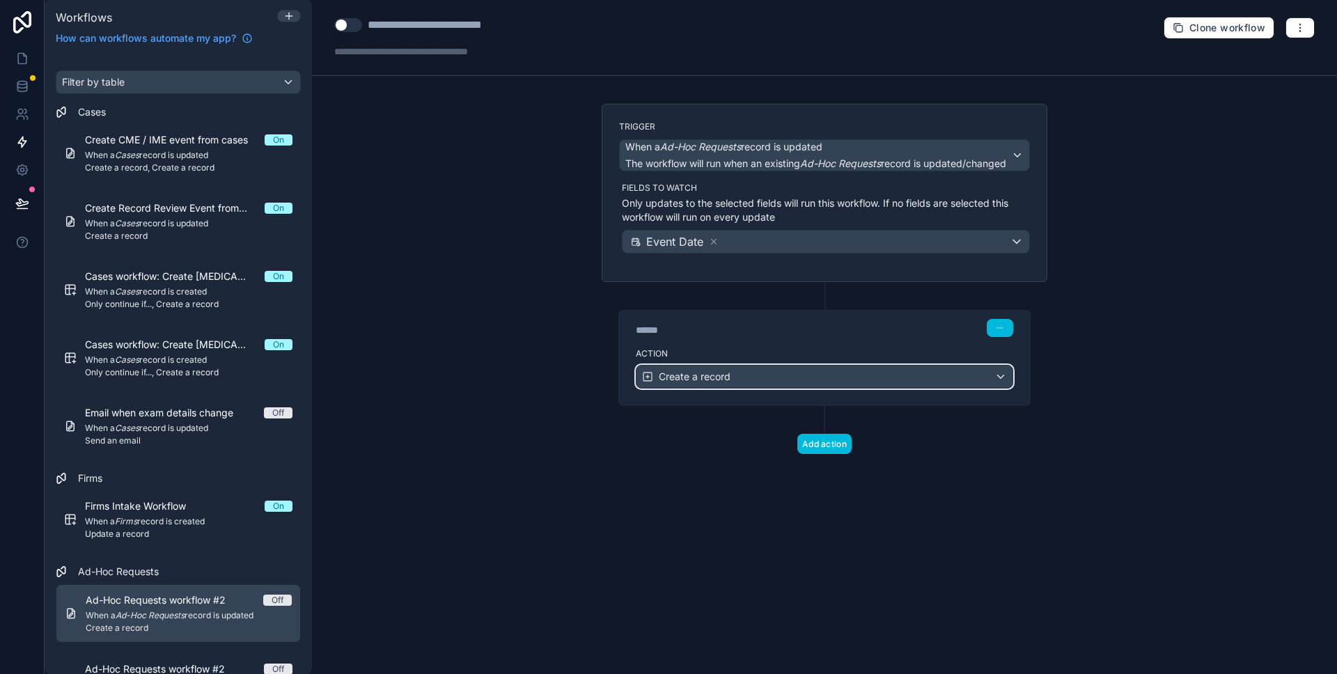
click at [991, 381] on div "Create a record" at bounding box center [825, 377] width 376 height 22
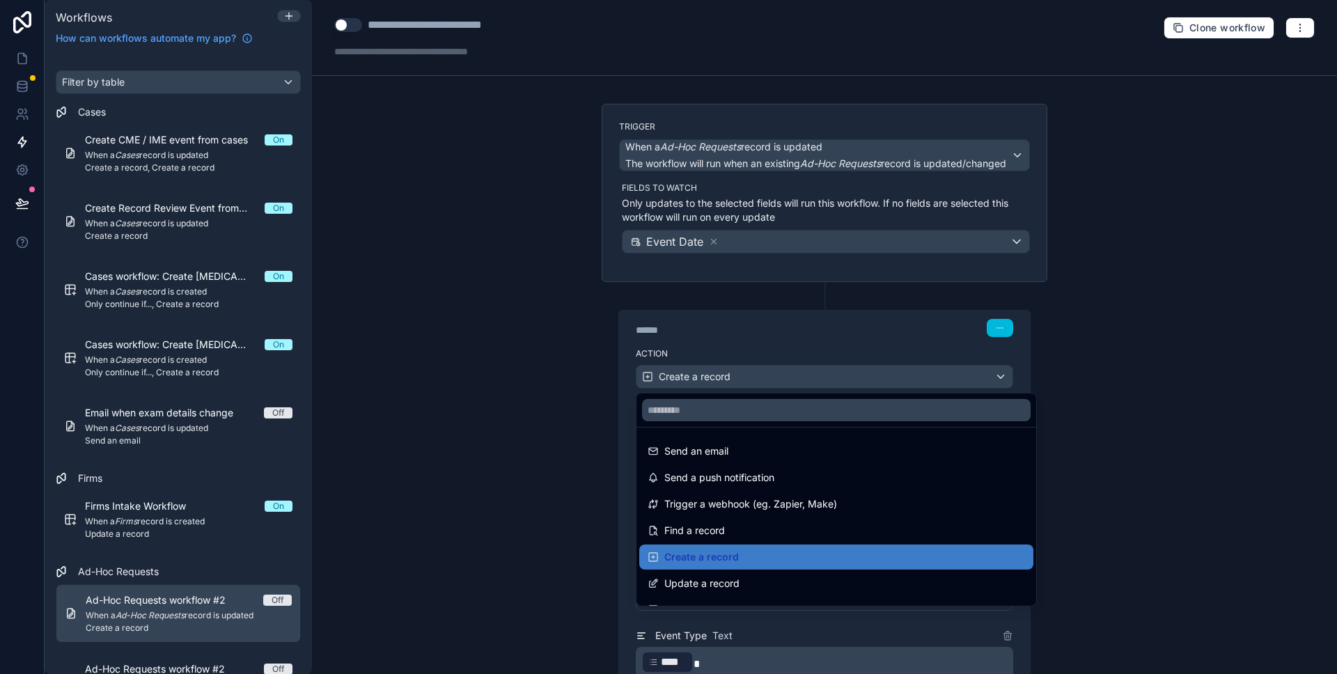
click at [1092, 368] on div at bounding box center [668, 337] width 1337 height 674
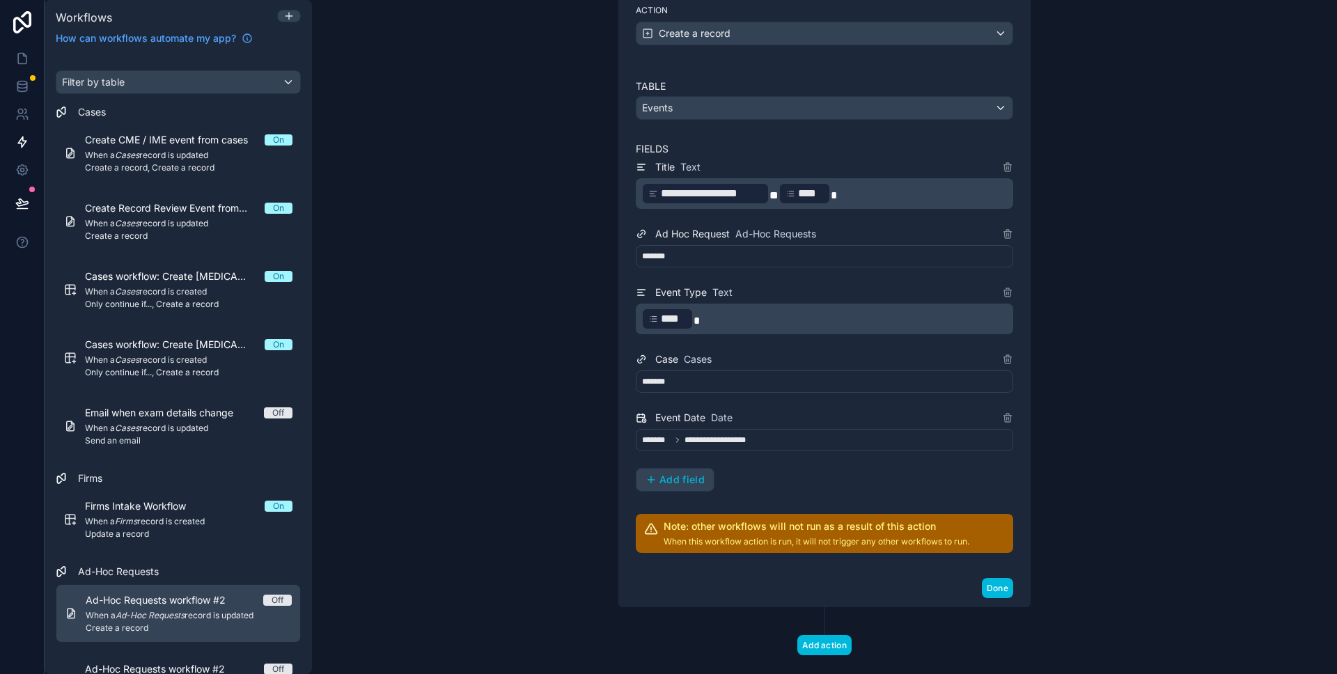
scroll to position [369, 0]
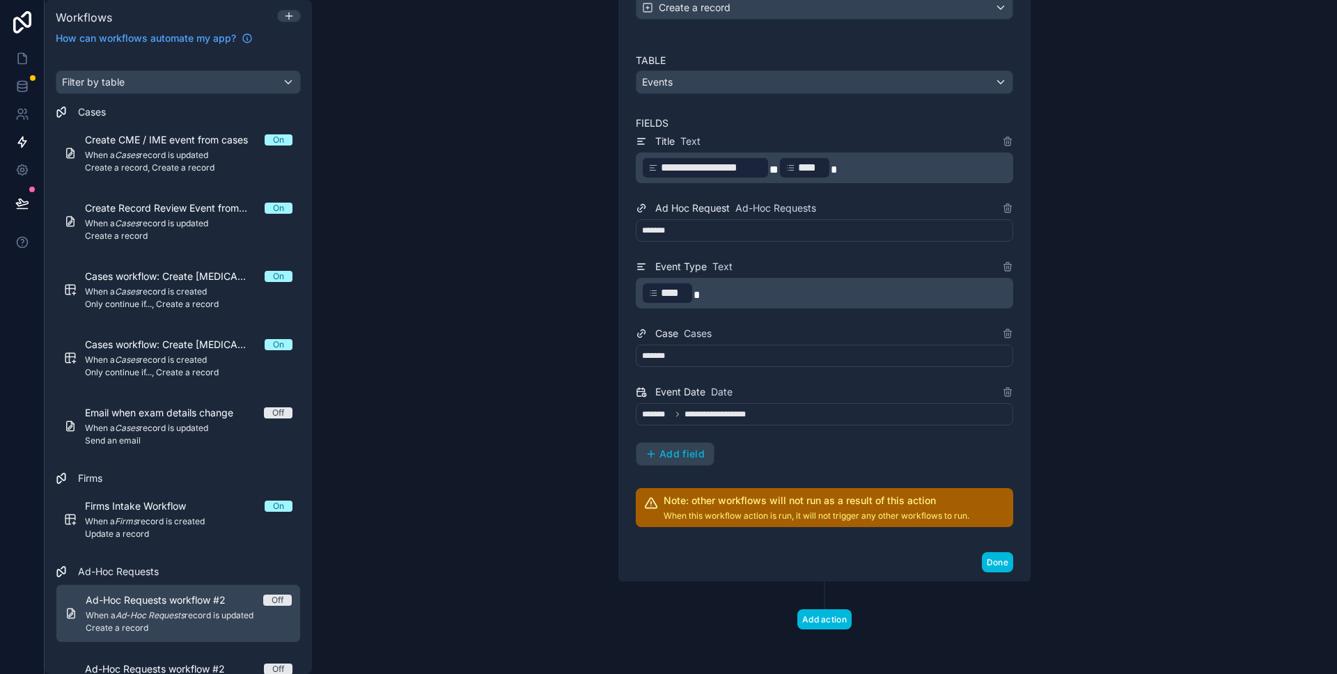
click at [841, 616] on button "Add action" at bounding box center [824, 619] width 54 height 20
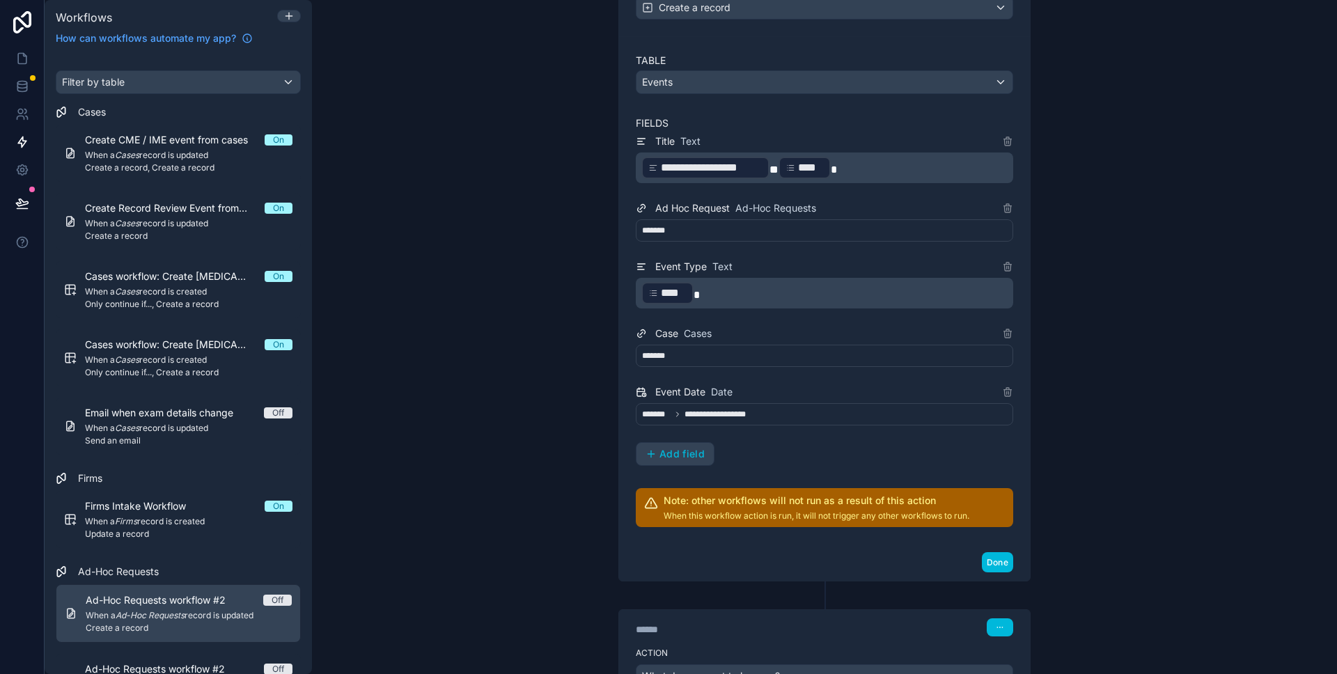
scroll to position [493, 0]
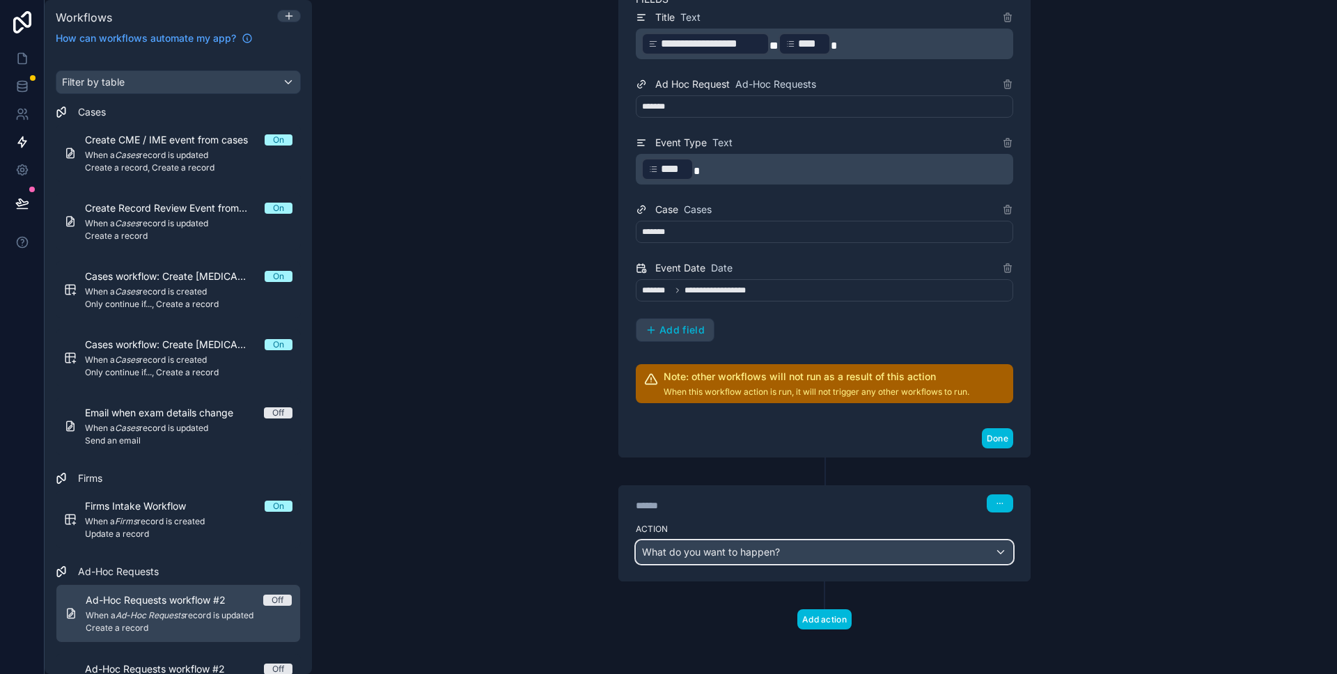
click at [793, 549] on div "What do you want to happen?" at bounding box center [825, 552] width 376 height 22
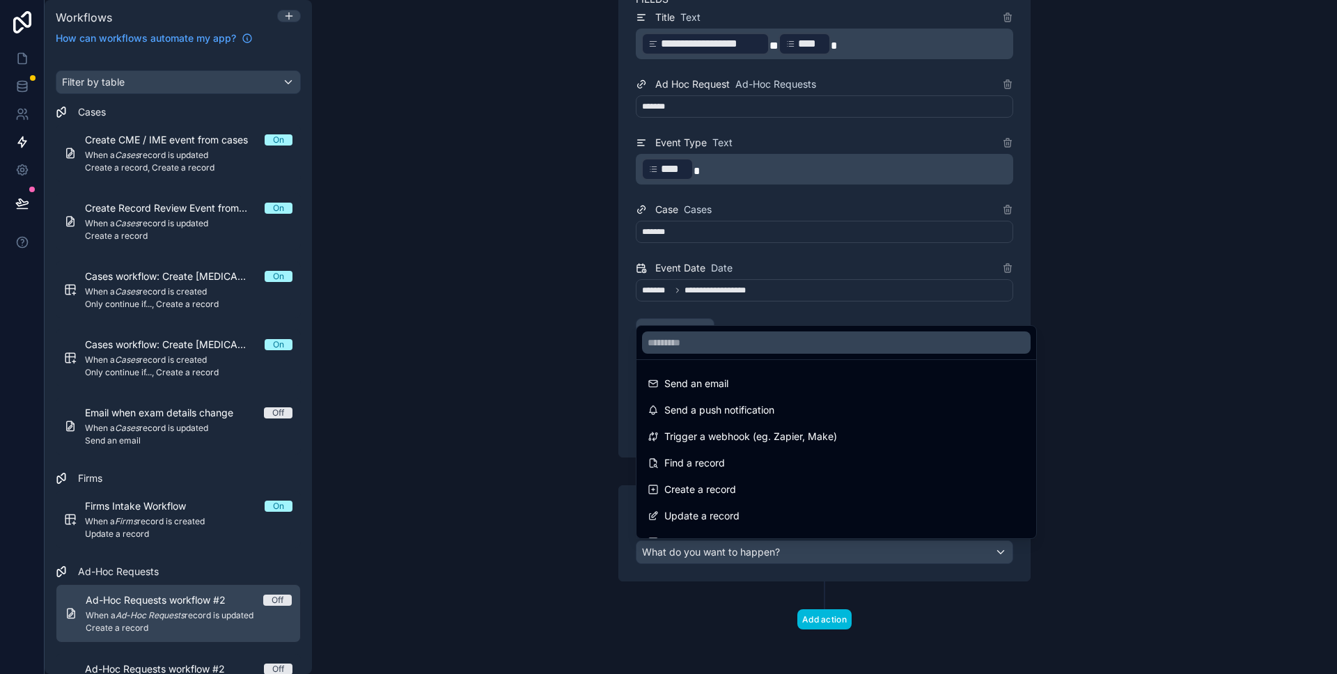
click at [474, 467] on div at bounding box center [668, 337] width 1337 height 674
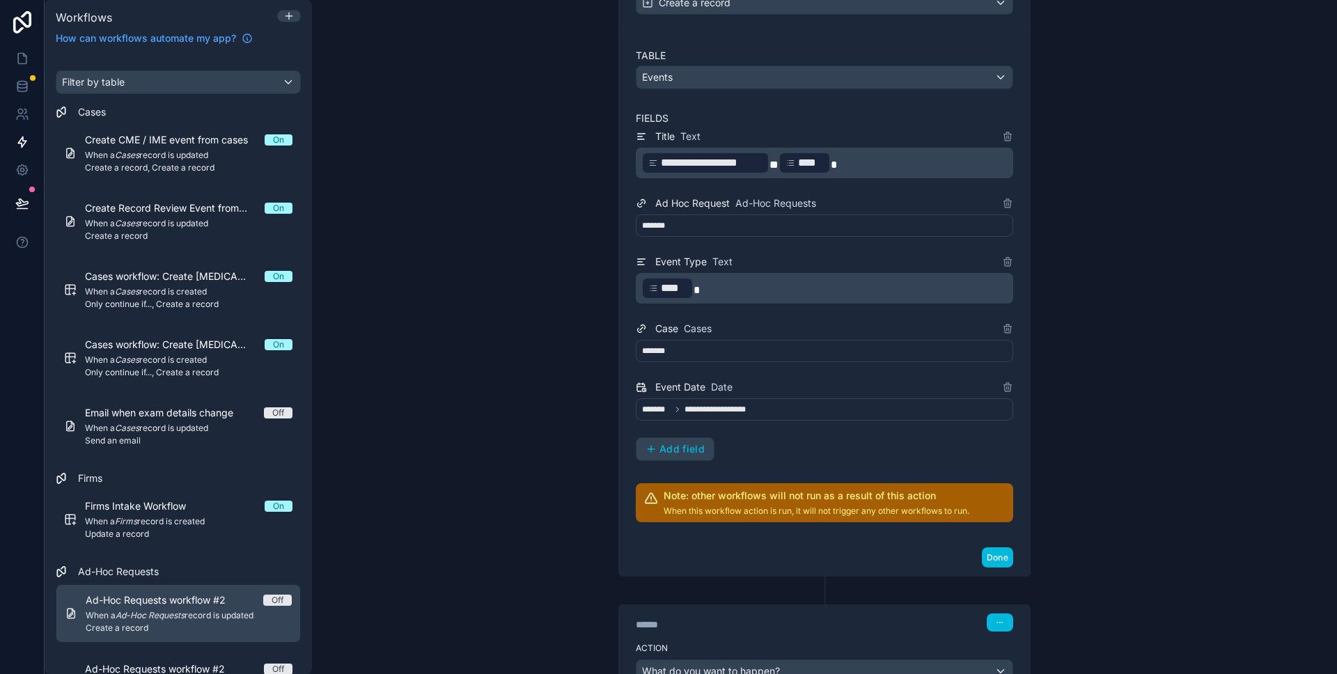
scroll to position [373, 0]
click at [666, 355] on span "*******" at bounding box center [656, 351] width 29 height 11
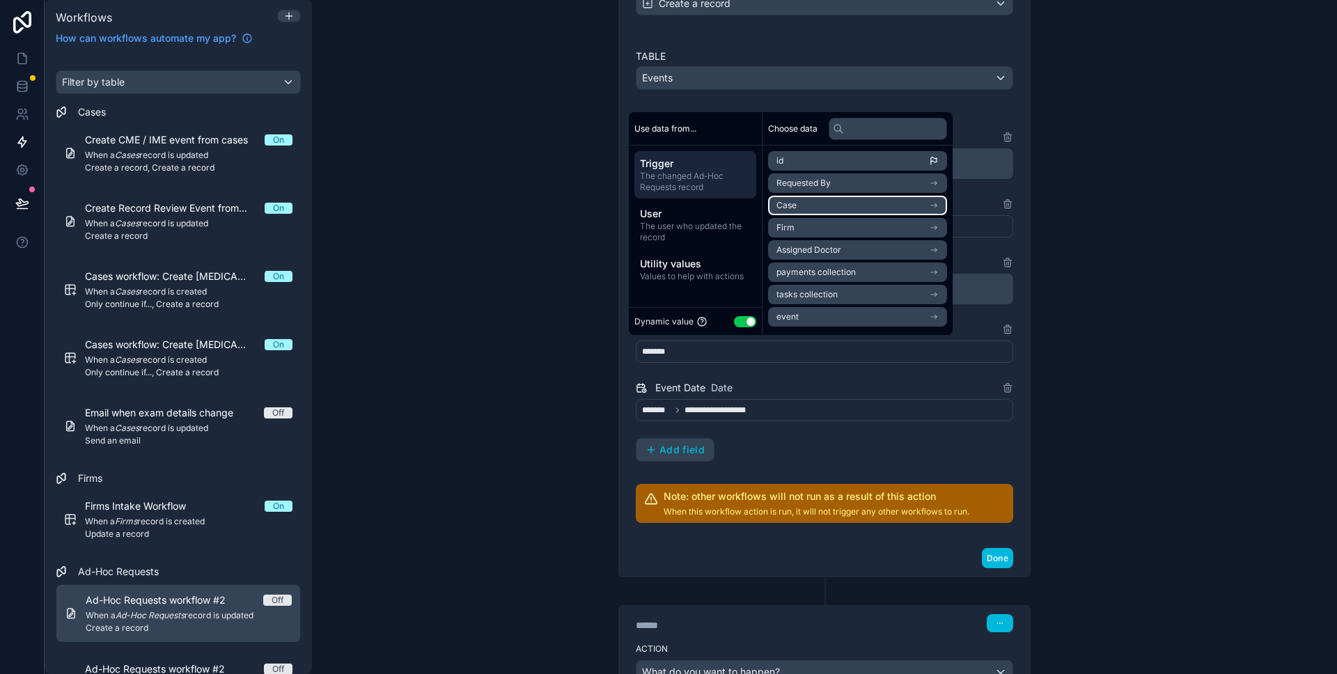
click at [775, 211] on li "Case" at bounding box center [857, 205] width 179 height 19
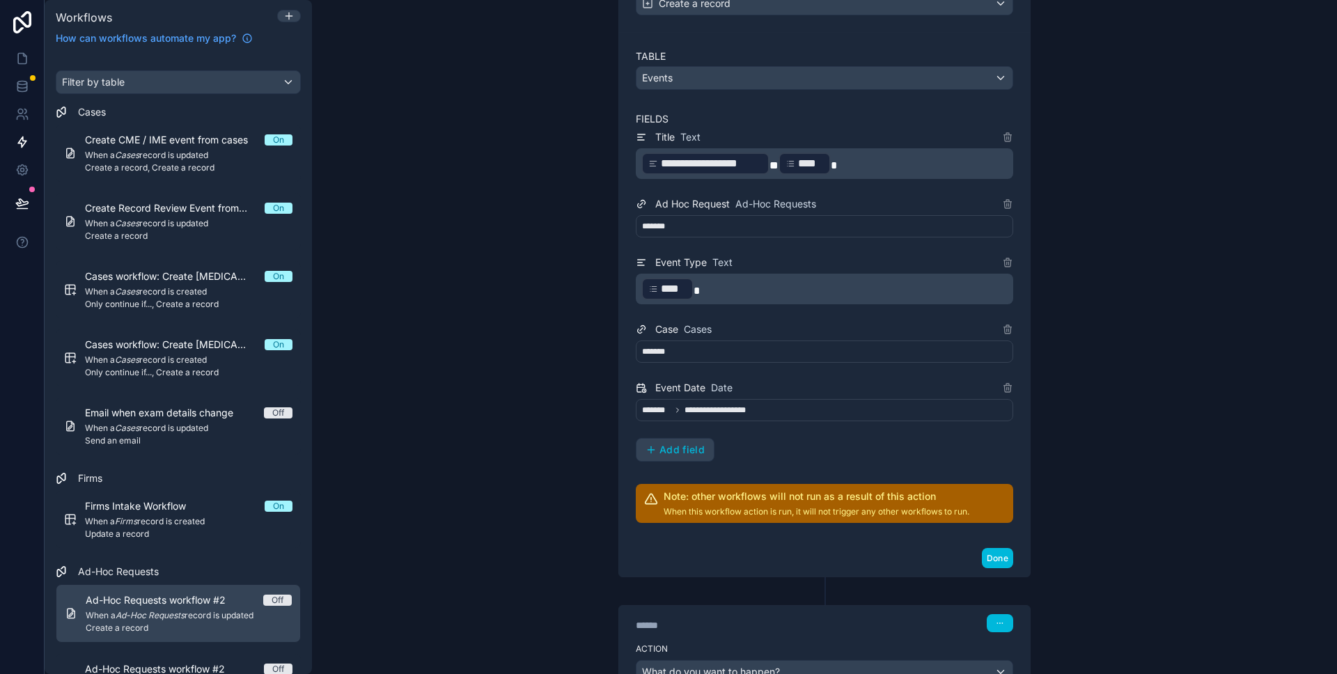
click at [451, 359] on div "**********" at bounding box center [824, 337] width 1025 height 674
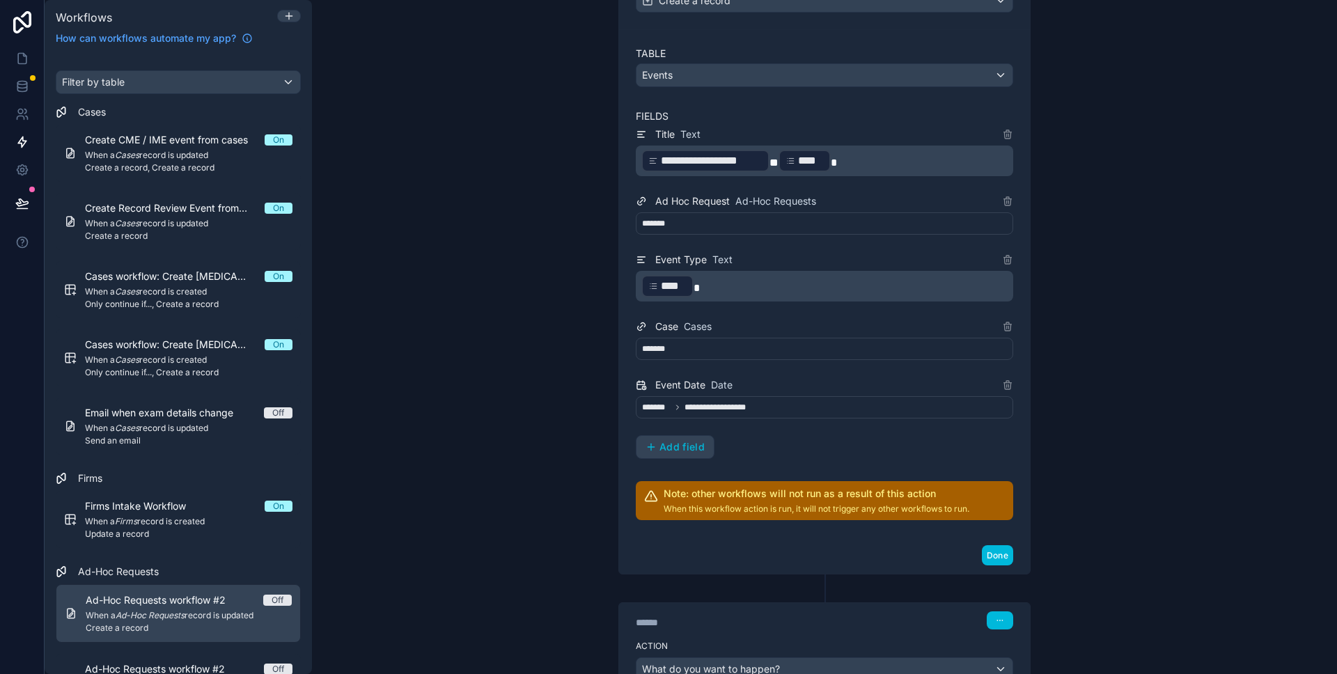
scroll to position [382, 0]
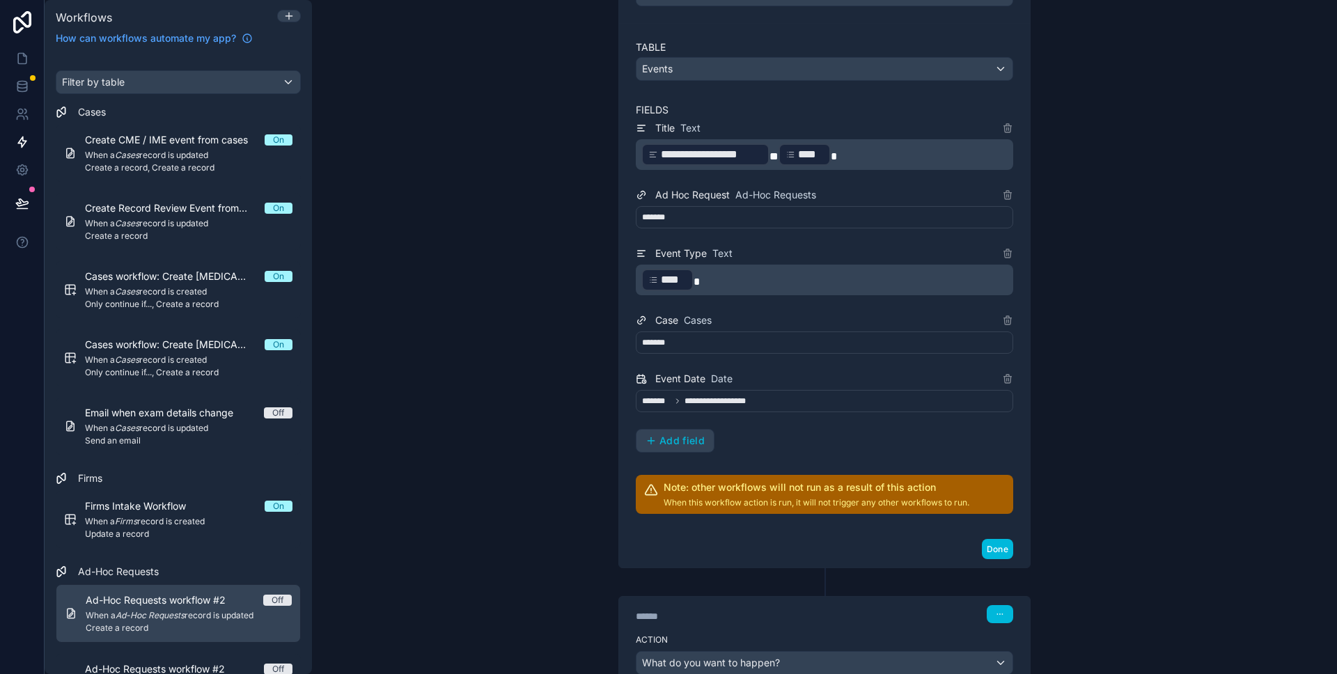
click at [663, 216] on span "*******" at bounding box center [656, 217] width 29 height 11
click at [553, 203] on div "**********" at bounding box center [824, 337] width 1025 height 674
click at [19, 87] on icon at bounding box center [21, 86] width 9 height 6
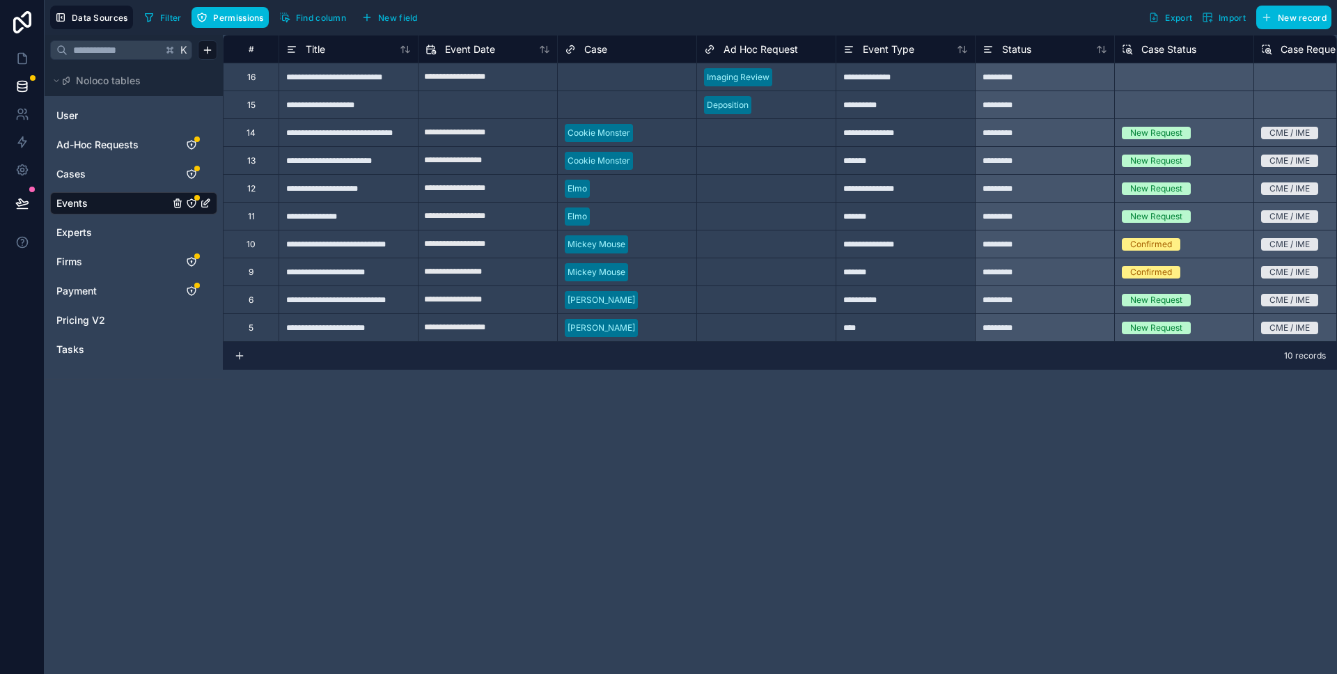
click at [372, 17] on icon "button" at bounding box center [366, 17] width 11 height 11
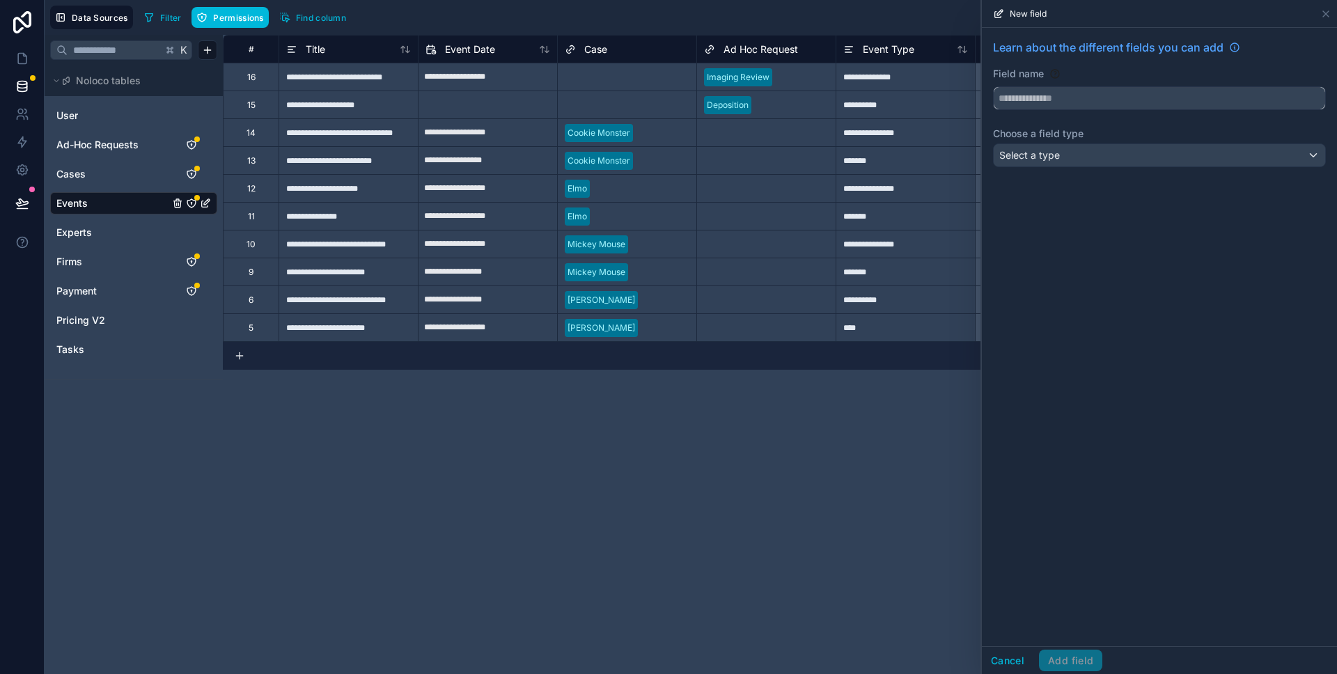
click at [1099, 91] on input "text" at bounding box center [1159, 98] width 331 height 22
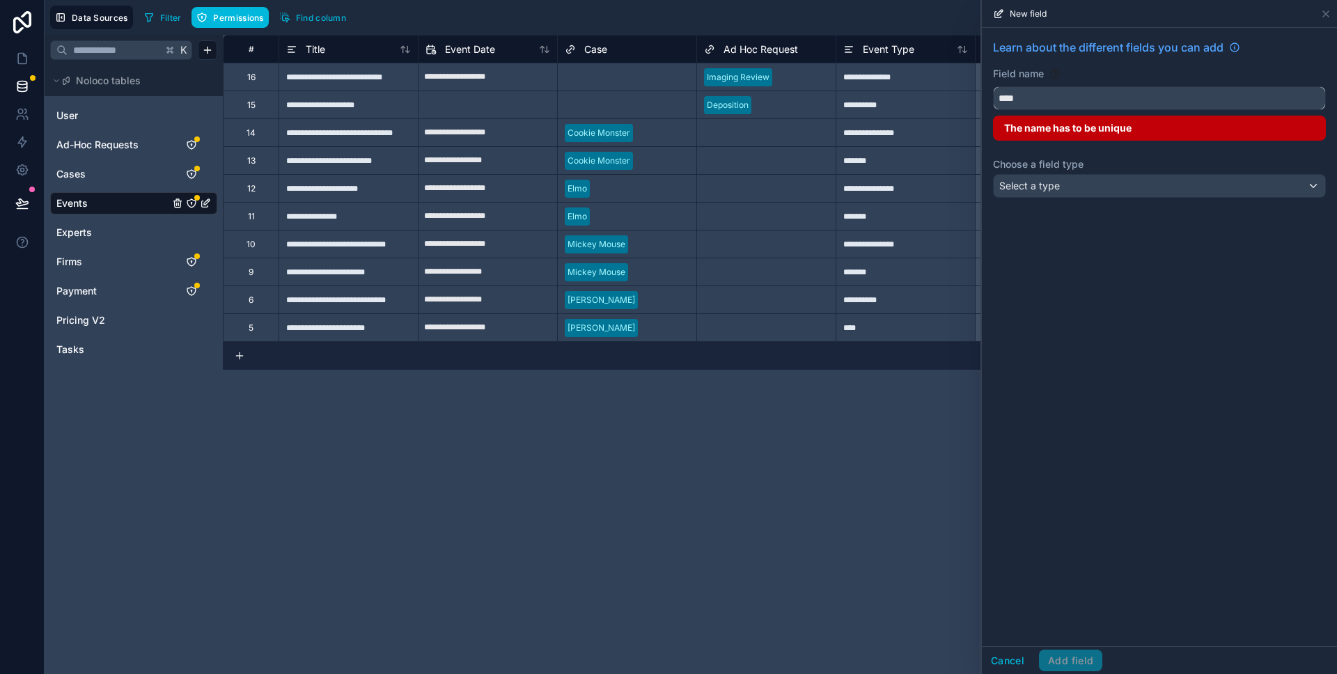
type input "****"
click at [1171, 240] on div "Learn about the different fields you can add Field name **** The name has to be…" at bounding box center [1159, 337] width 355 height 618
click at [1011, 657] on button "Cancel" at bounding box center [1008, 661] width 52 height 22
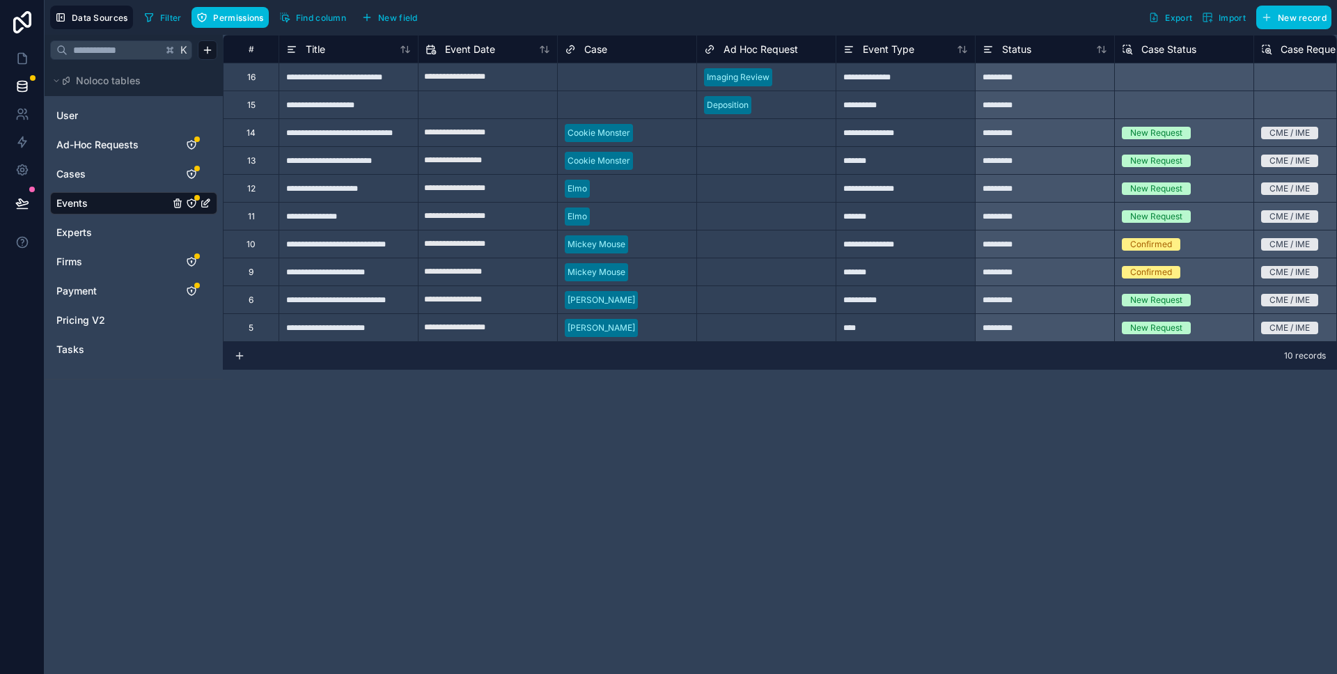
click at [582, 45] on div "Case" at bounding box center [586, 49] width 42 height 17
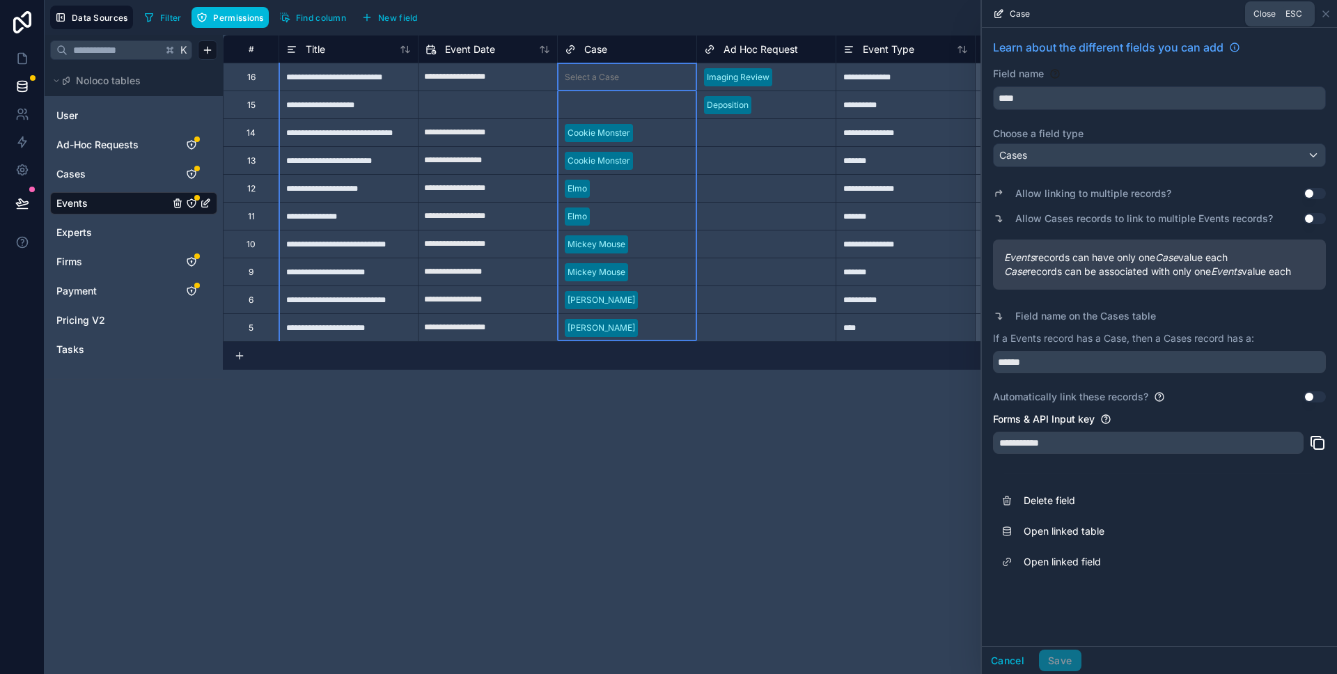
click at [1323, 12] on icon at bounding box center [1325, 13] width 11 height 11
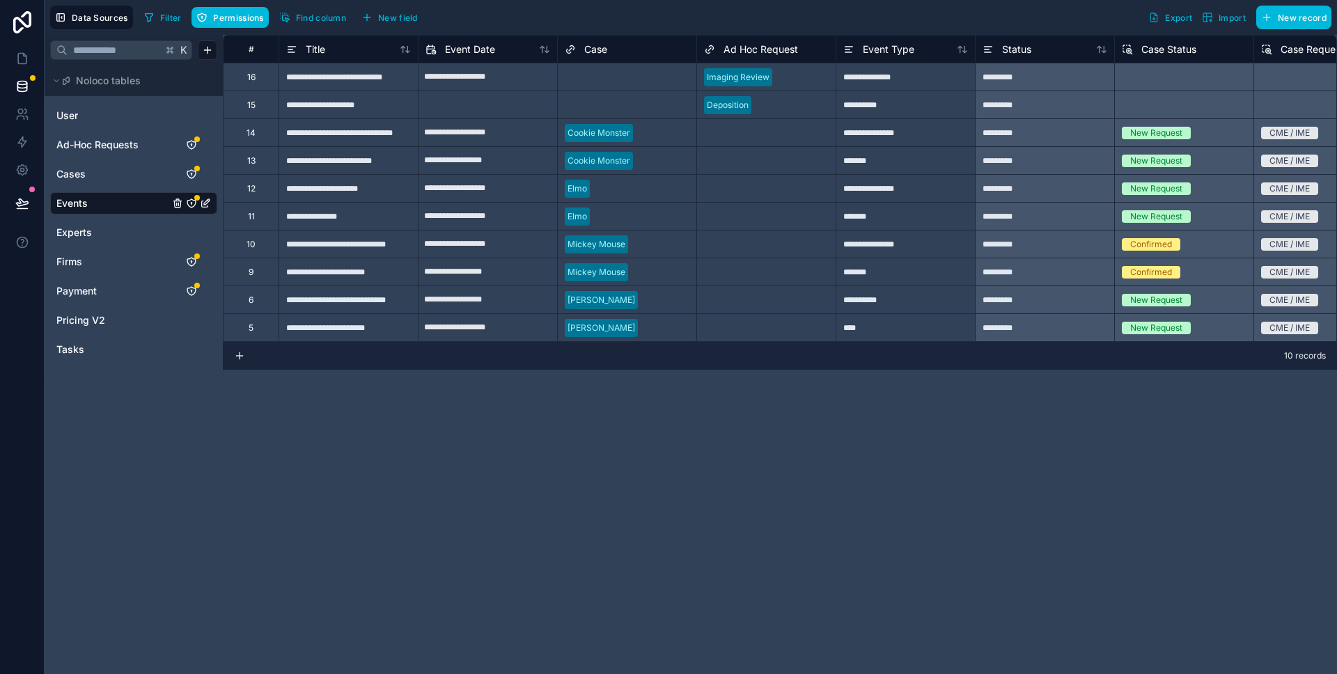
click at [392, 10] on button "New field" at bounding box center [390, 17] width 66 height 21
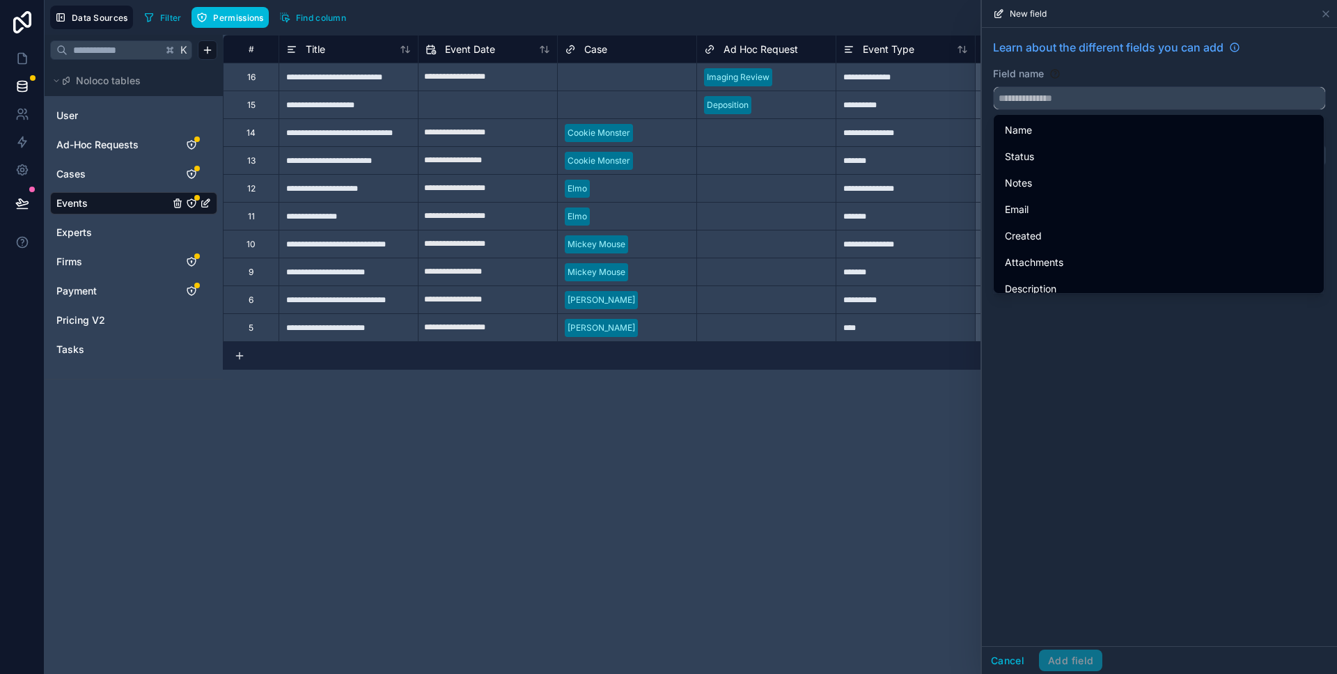
click at [1087, 107] on input "text" at bounding box center [1159, 98] width 331 height 22
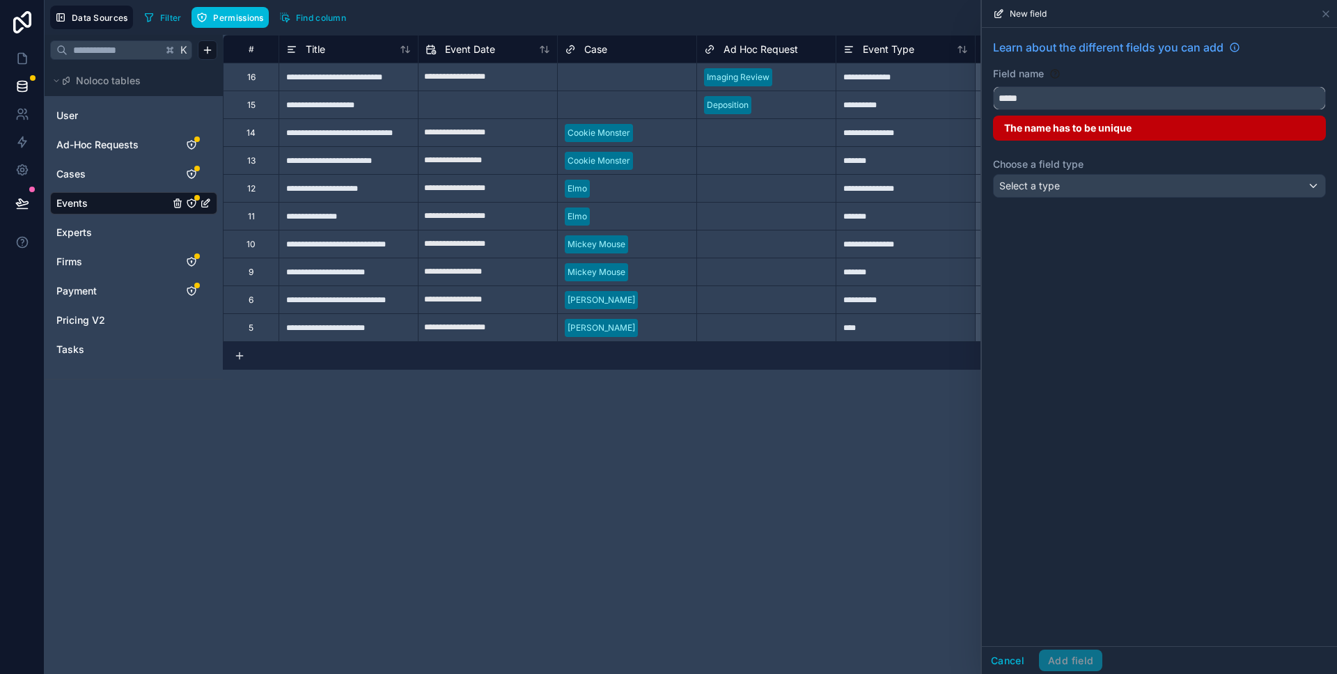
click at [993, 86] on button "****" at bounding box center [1159, 98] width 333 height 24
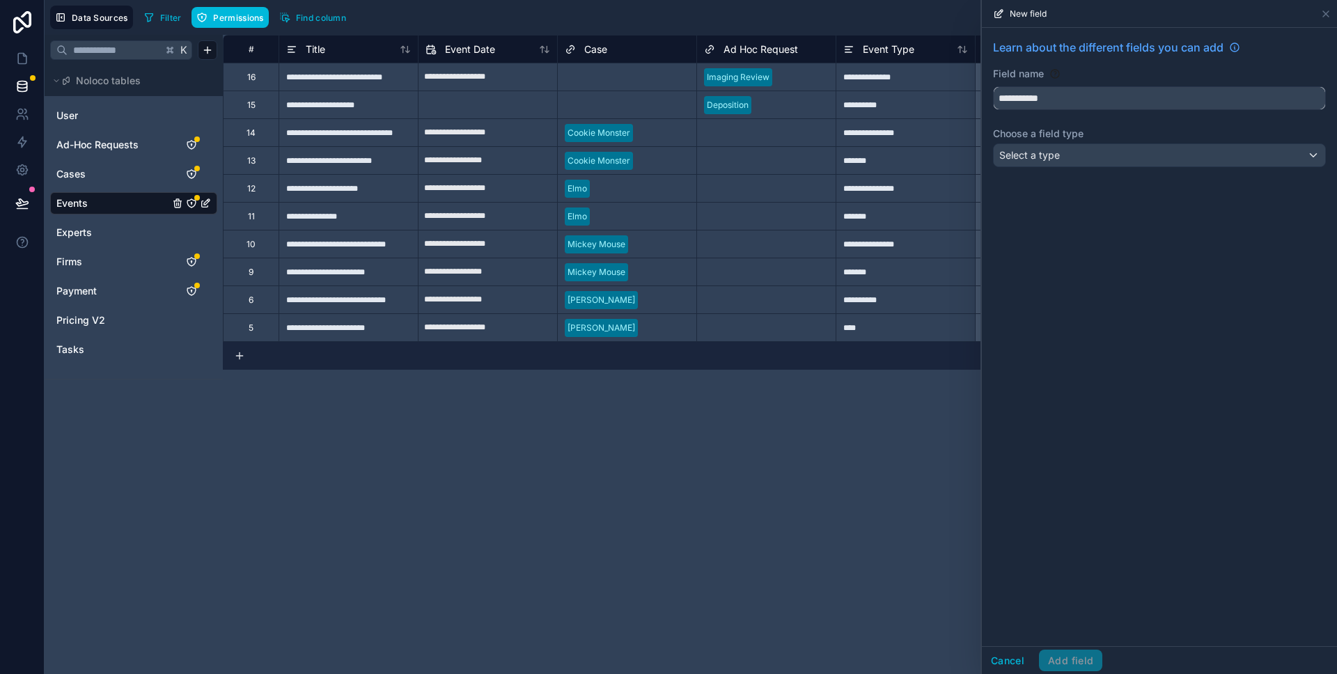
type input "**********"
click at [1056, 152] on span "Select a type" at bounding box center [1029, 155] width 61 height 12
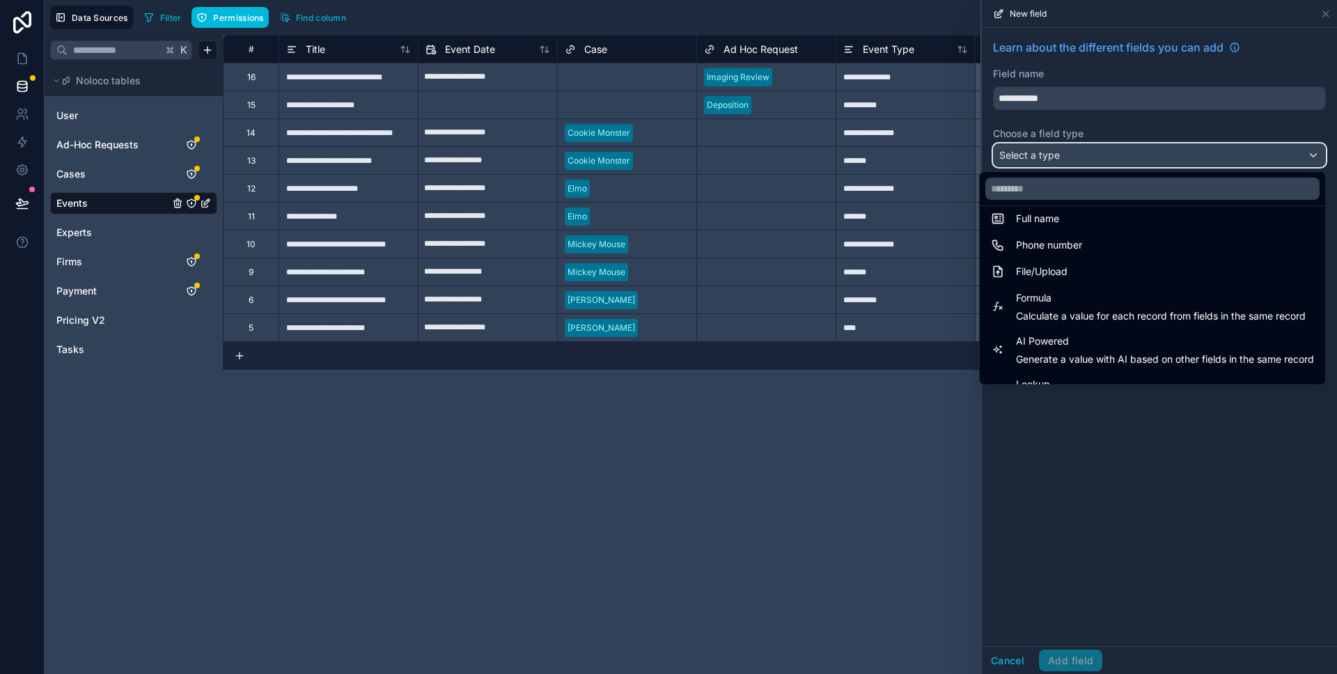
scroll to position [404, 0]
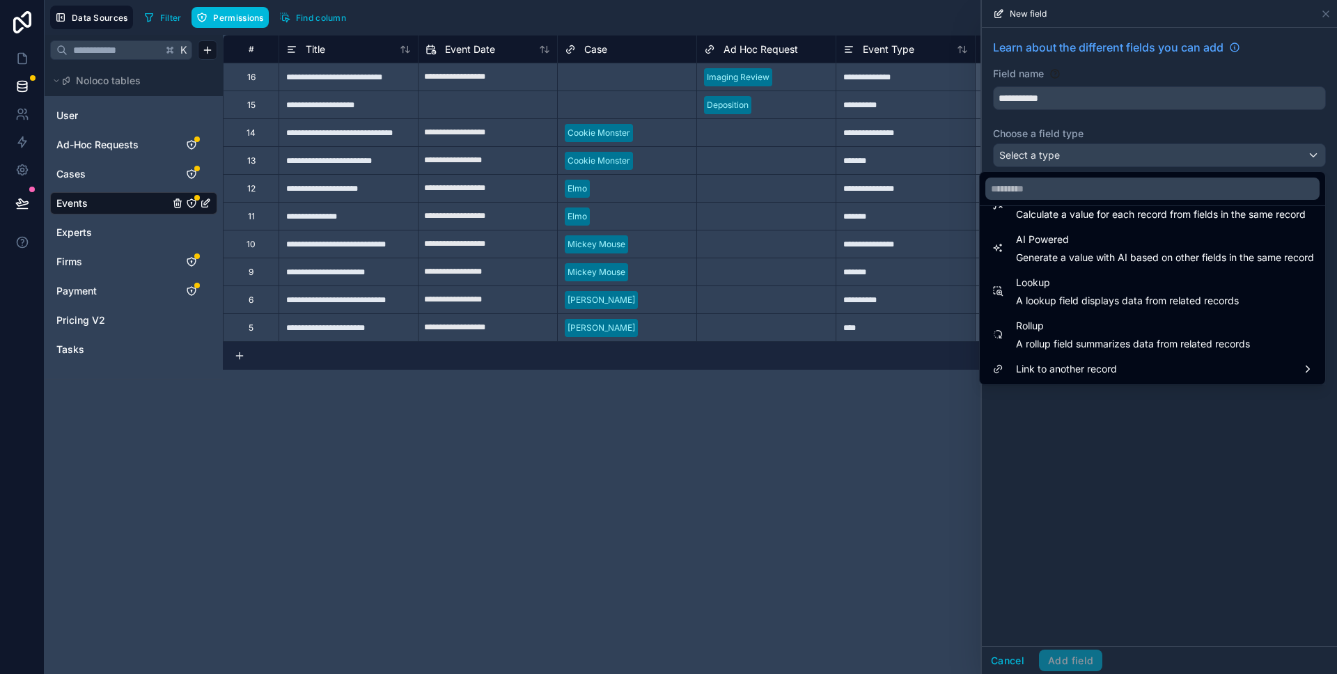
click at [1076, 294] on span "A lookup field displays data from related records" at bounding box center [1127, 301] width 223 height 14
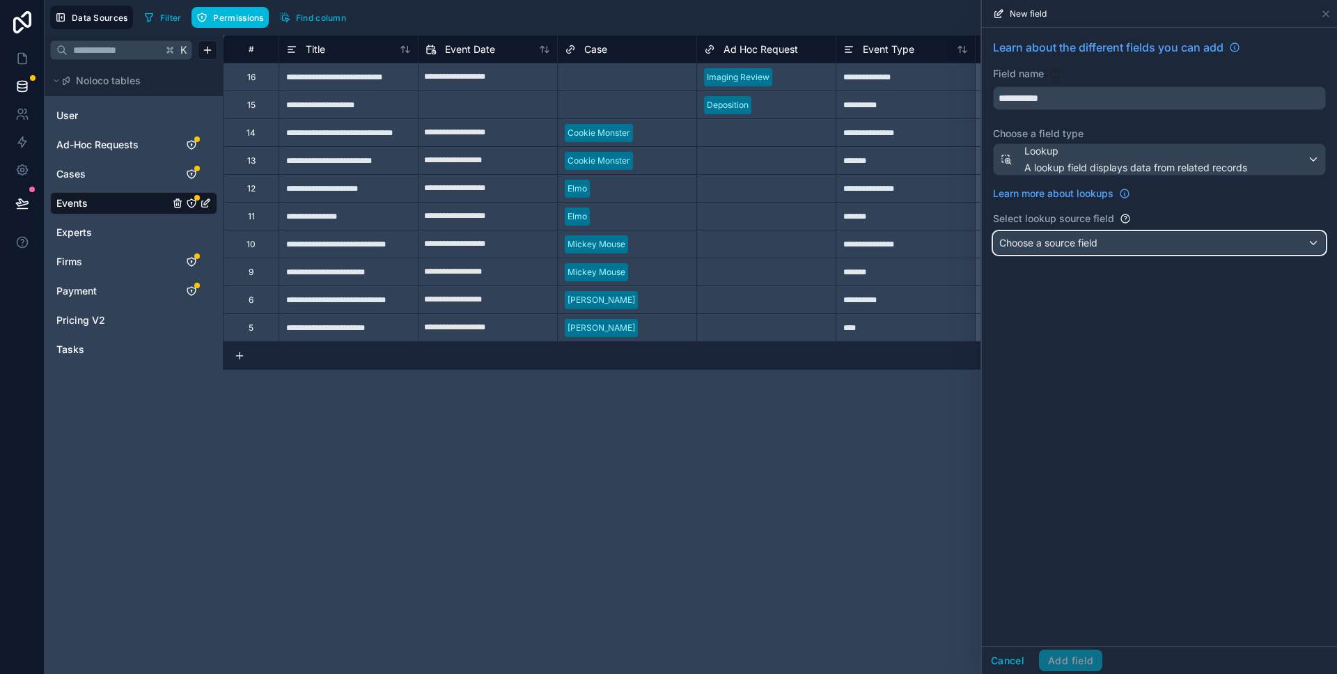
click at [1050, 240] on span "Choose a source field" at bounding box center [1048, 243] width 98 height 12
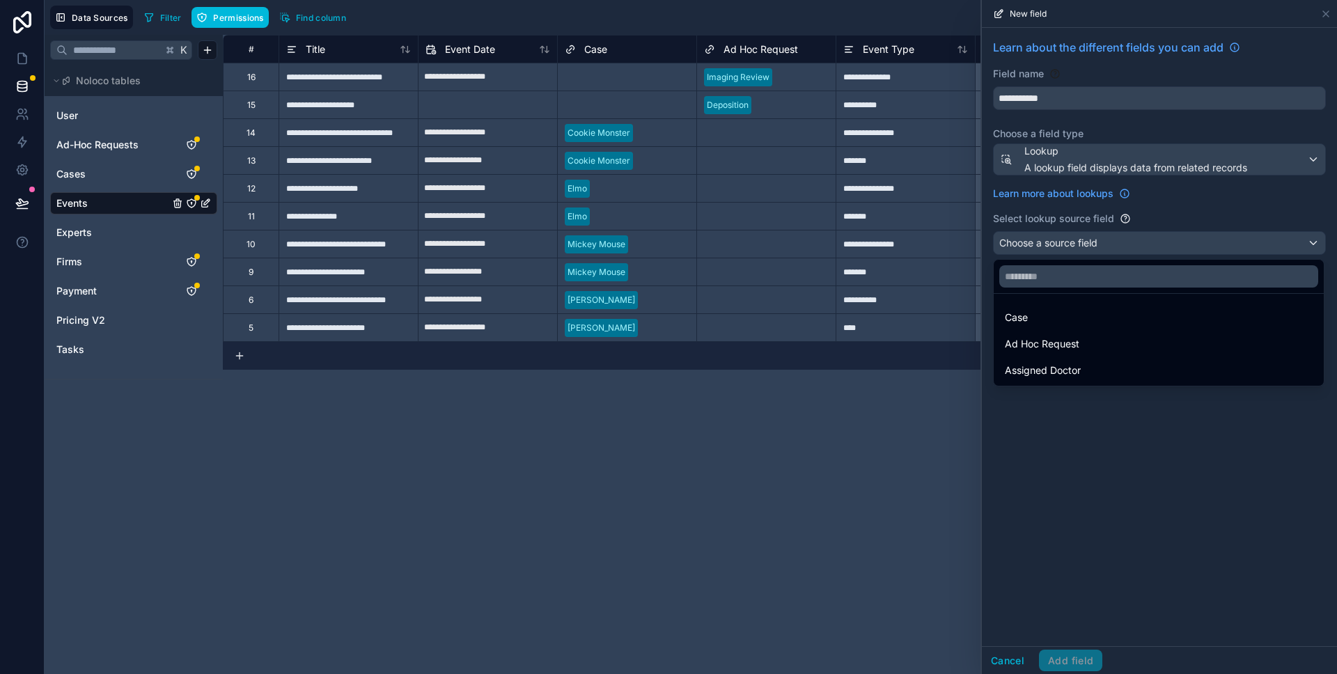
click at [1063, 313] on div "Case" at bounding box center [1159, 317] width 308 height 17
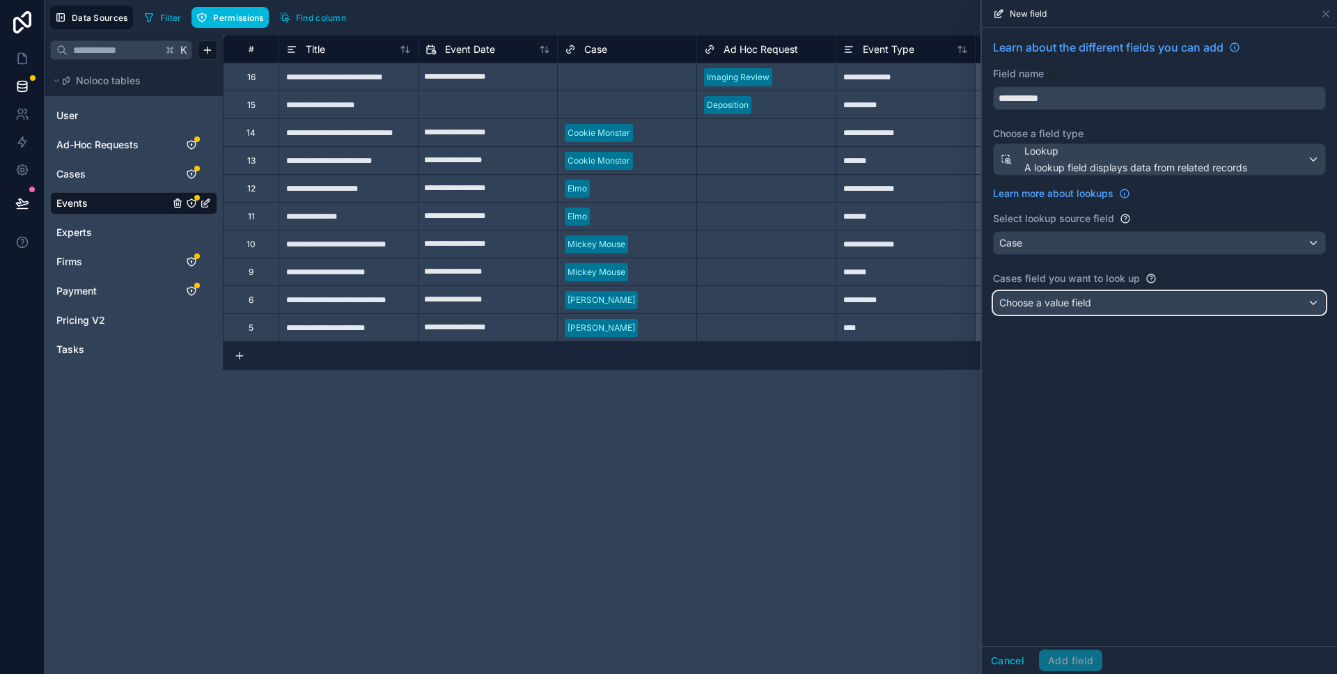
click at [1063, 308] on span "Choose a value field" at bounding box center [1045, 303] width 92 height 12
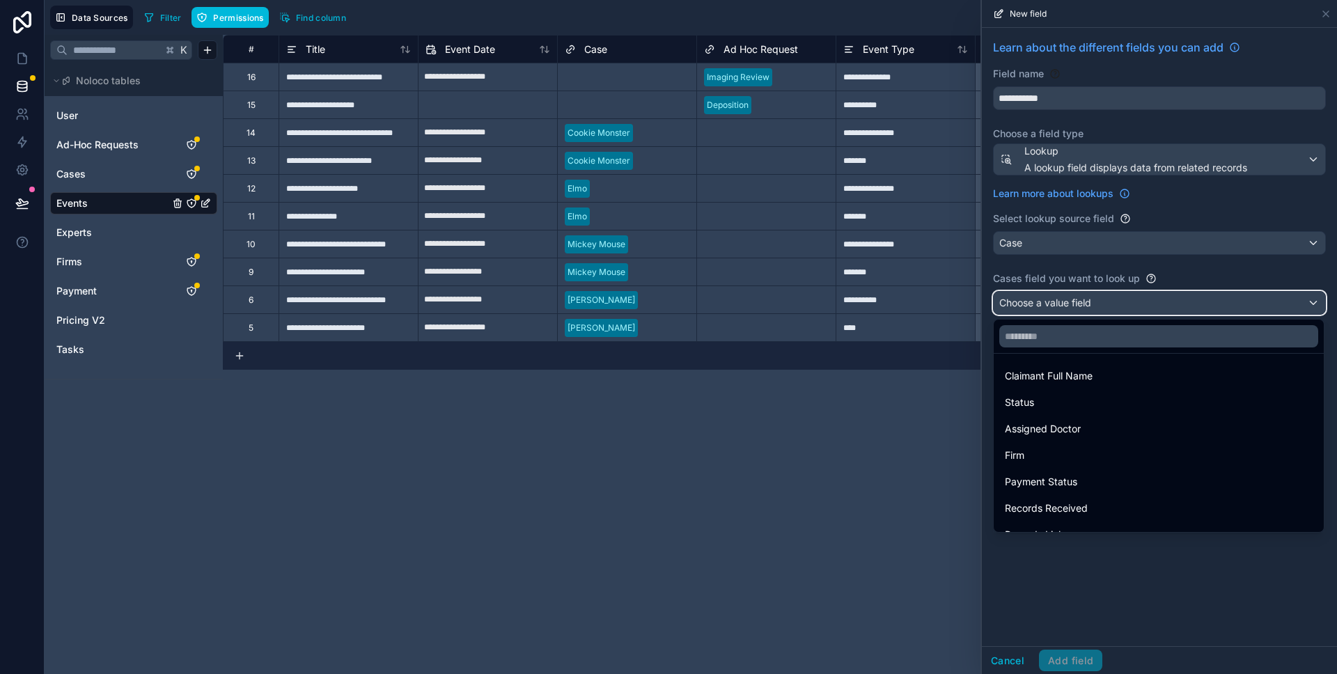
scroll to position [0, 0]
click at [1052, 379] on span "Claimant Full Name" at bounding box center [1049, 377] width 88 height 17
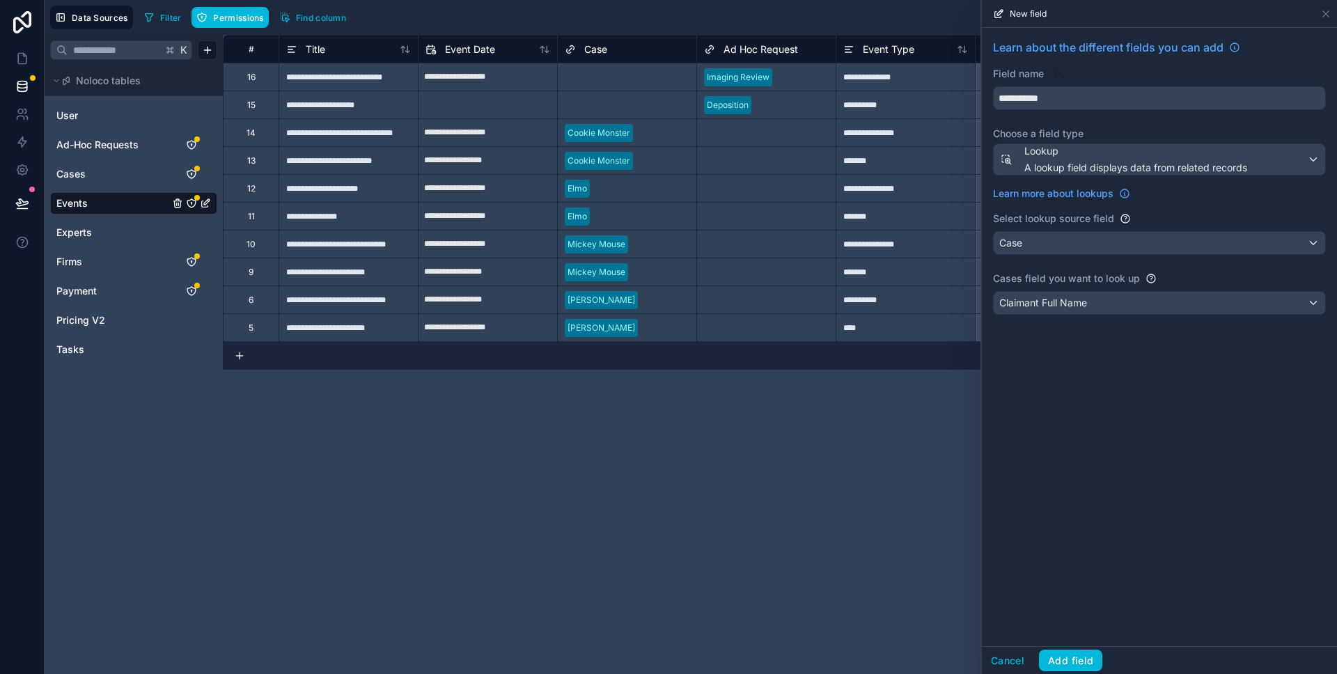
click at [1068, 653] on button "Add field" at bounding box center [1070, 661] width 63 height 22
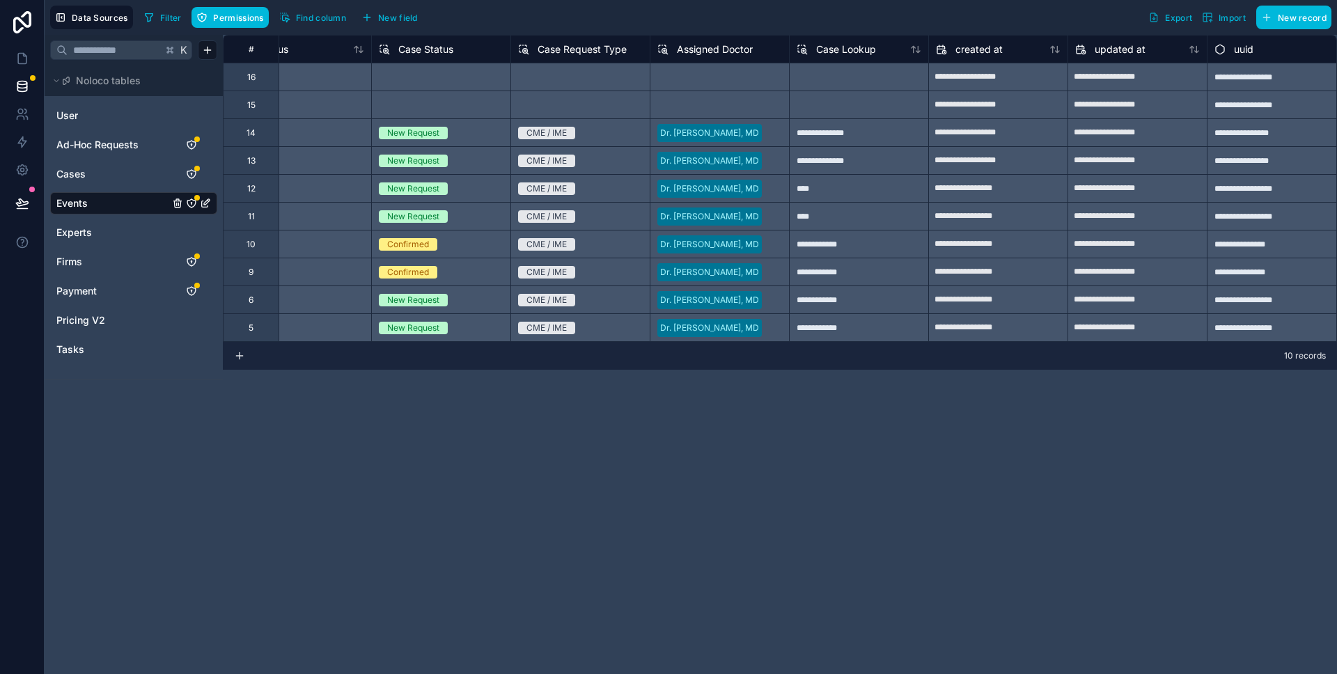
scroll to position [0, 753]
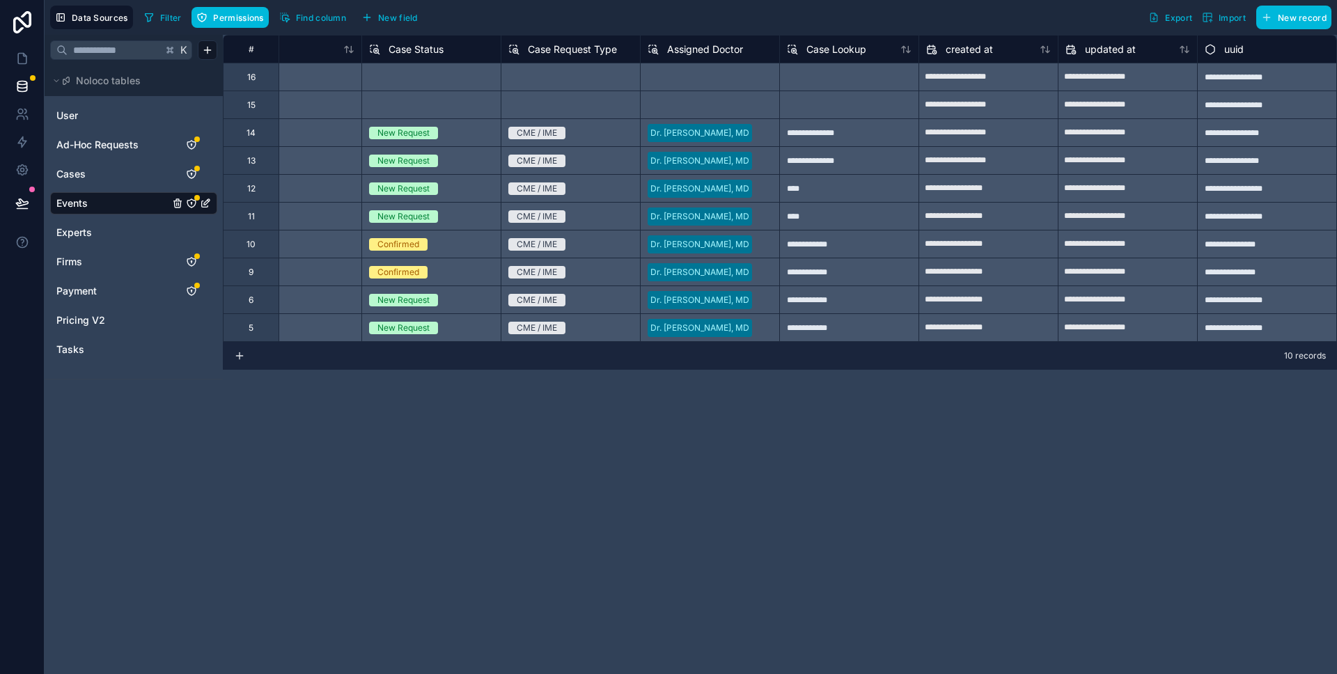
click at [855, 54] on span "Case Lookup" at bounding box center [836, 49] width 60 height 14
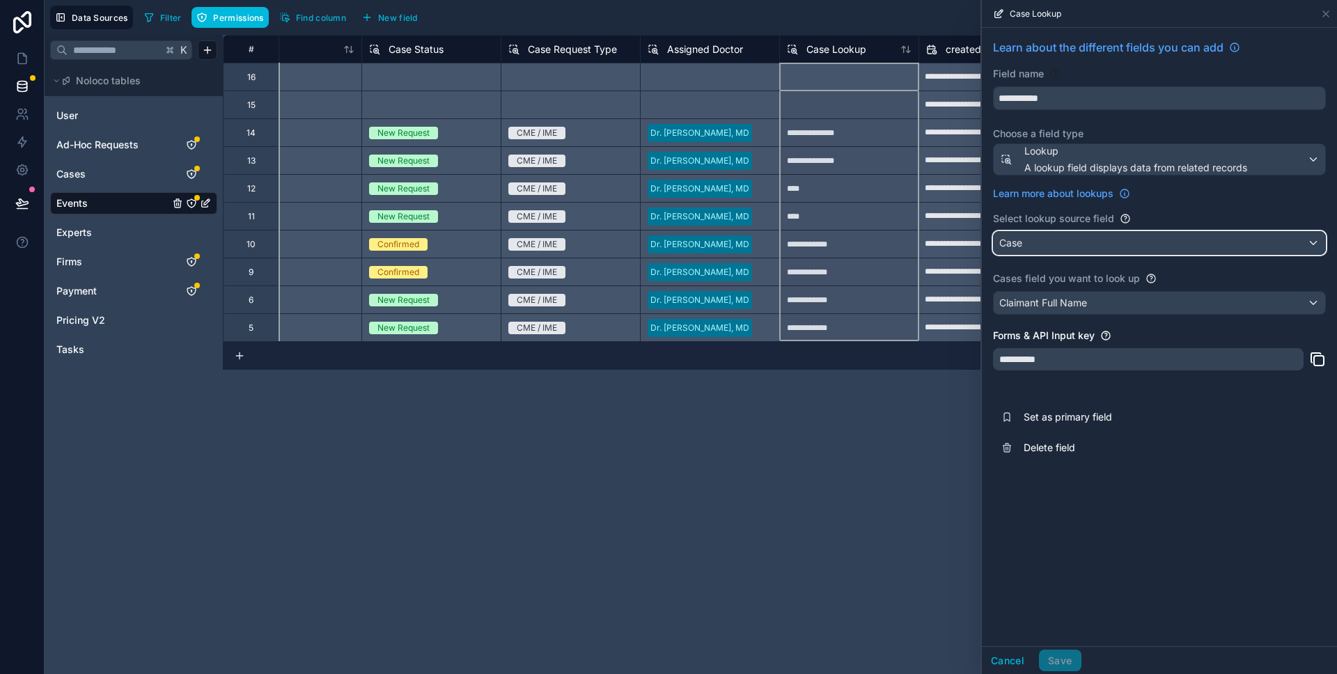
click at [1025, 241] on div "Case" at bounding box center [1159, 243] width 331 height 22
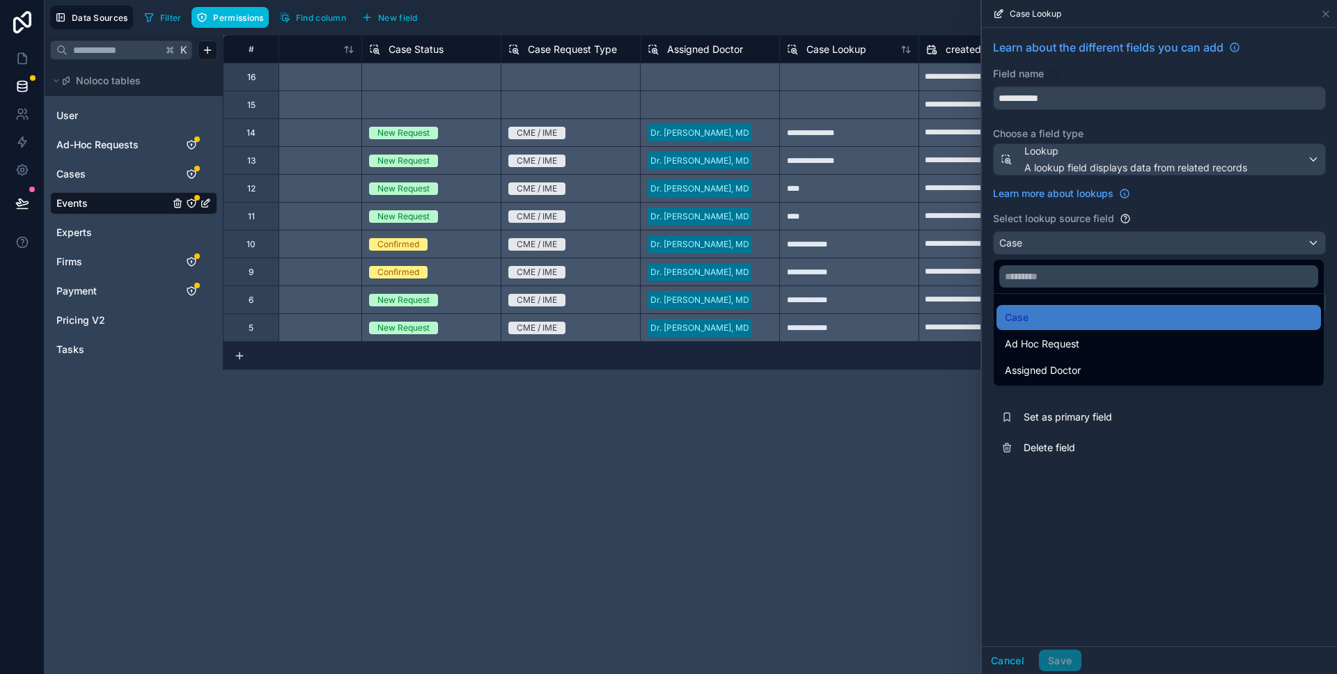
click at [1084, 336] on div "Ad Hoc Request" at bounding box center [1159, 344] width 308 height 17
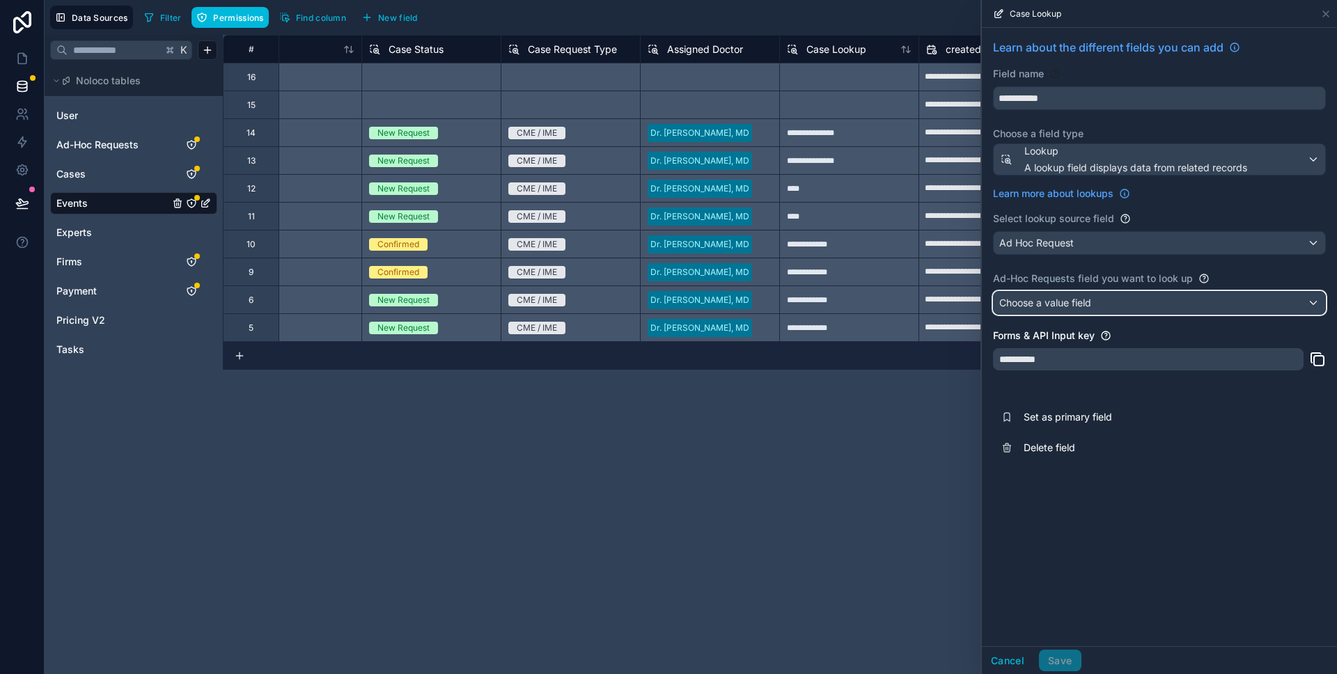
click at [1082, 314] on button "Choose a value field" at bounding box center [1159, 303] width 333 height 24
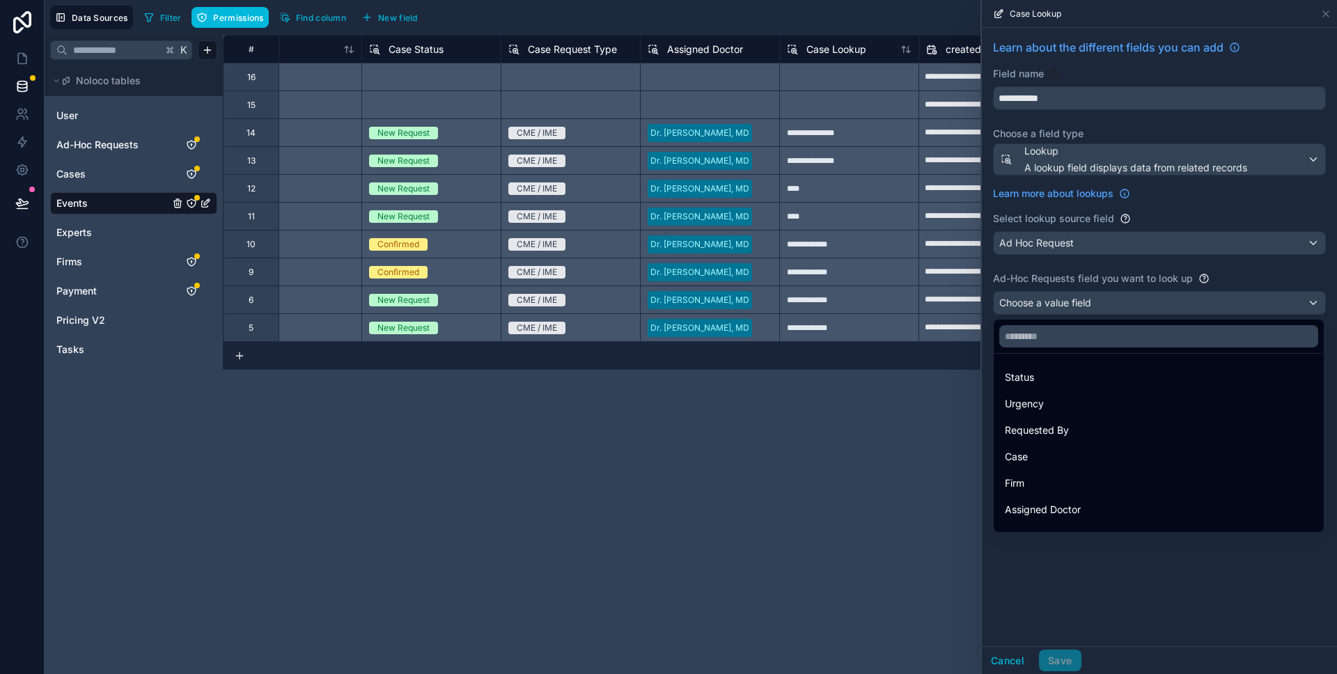
click at [1144, 445] on div "Case" at bounding box center [1159, 456] width 325 height 25
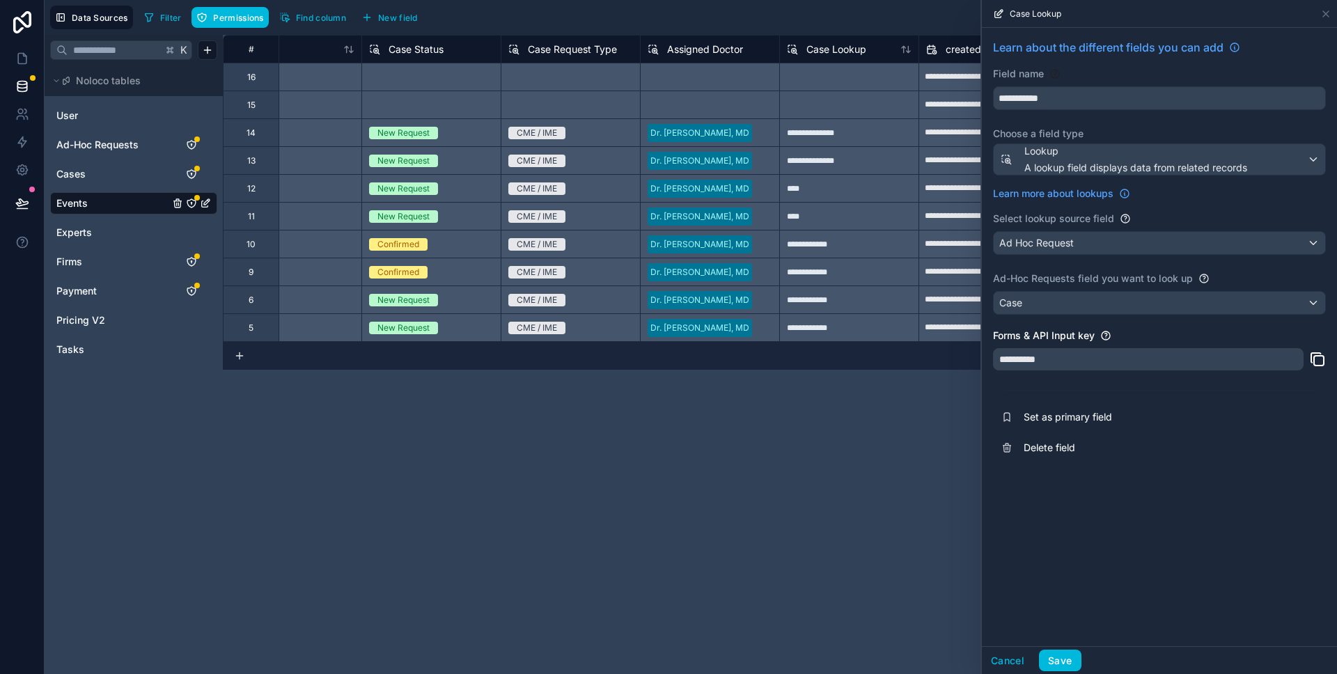
drag, startPoint x: 1054, startPoint y: 667, endPoint x: 1041, endPoint y: 659, distance: 15.7
click at [1055, 667] on button "Save" at bounding box center [1060, 661] width 42 height 22
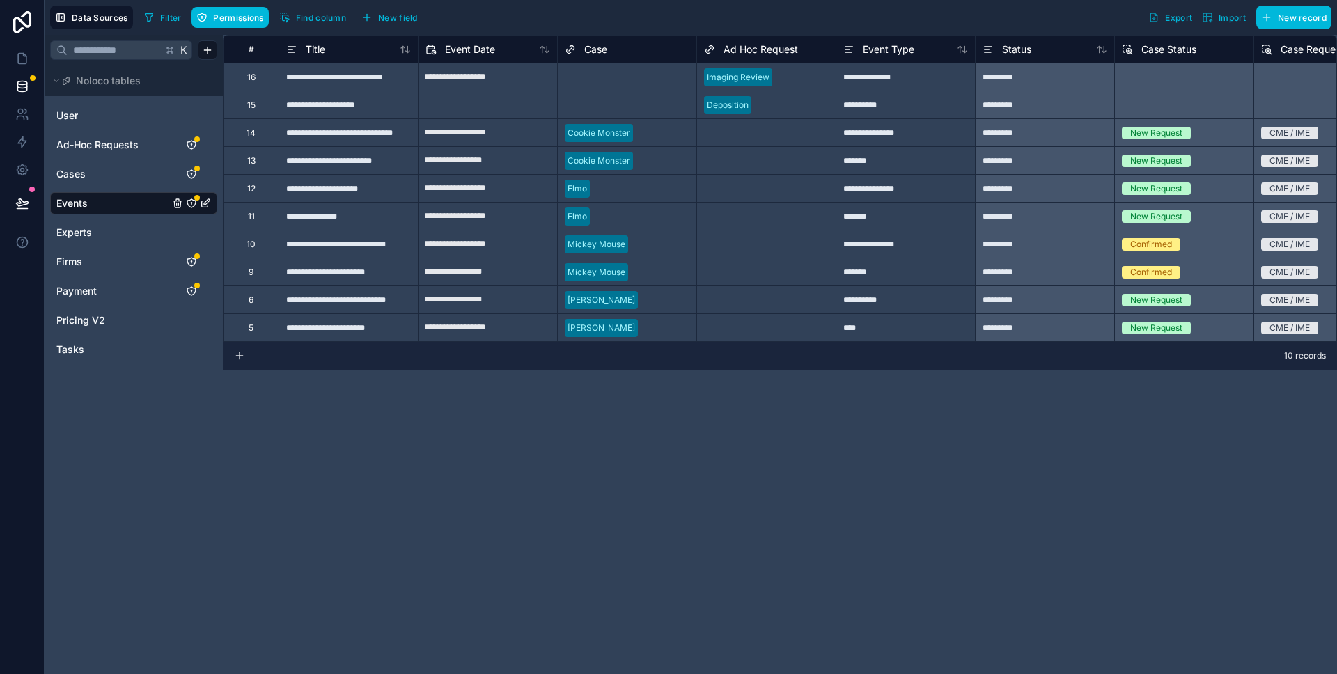
click at [580, 74] on div "Select a Case" at bounding box center [592, 77] width 54 height 11
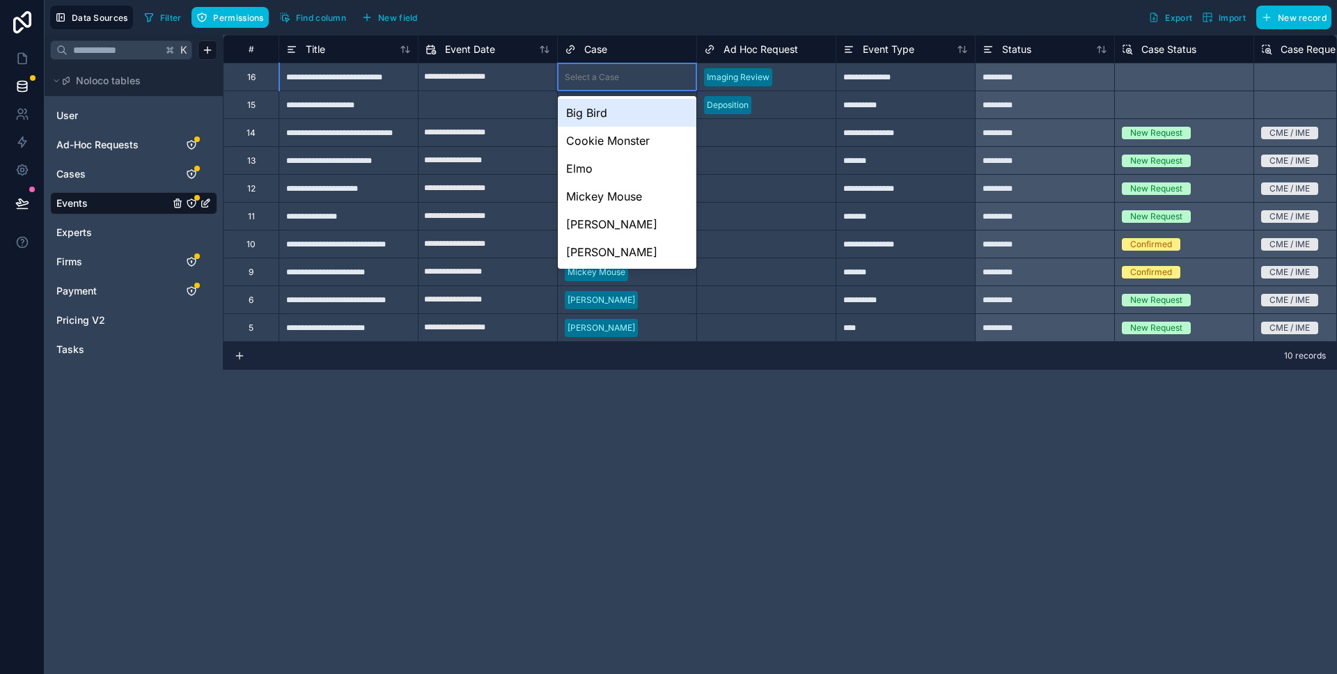
click at [579, 73] on div "Select a Case" at bounding box center [592, 77] width 54 height 11
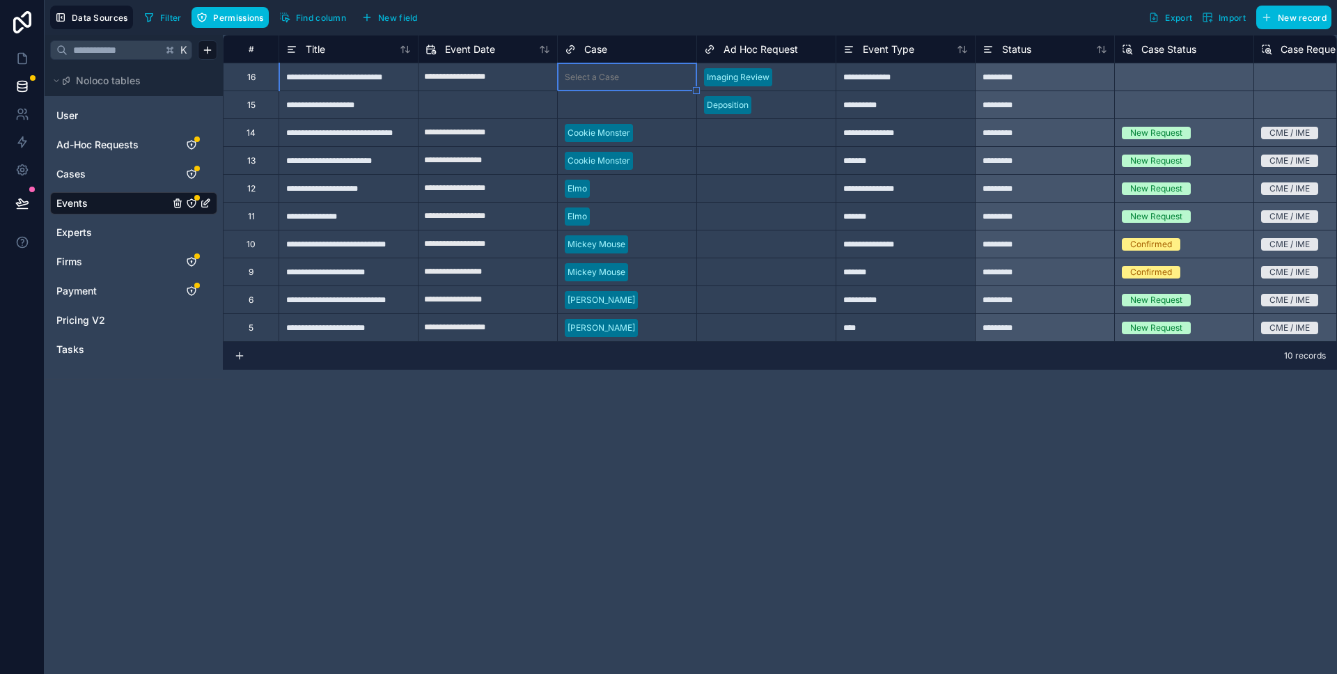
click at [616, 19] on div "Filter Permissions Find column New field Export Import New record" at bounding box center [735, 18] width 1193 height 24
click at [99, 148] on span "Ad-Hoc Requests" at bounding box center [97, 145] width 82 height 14
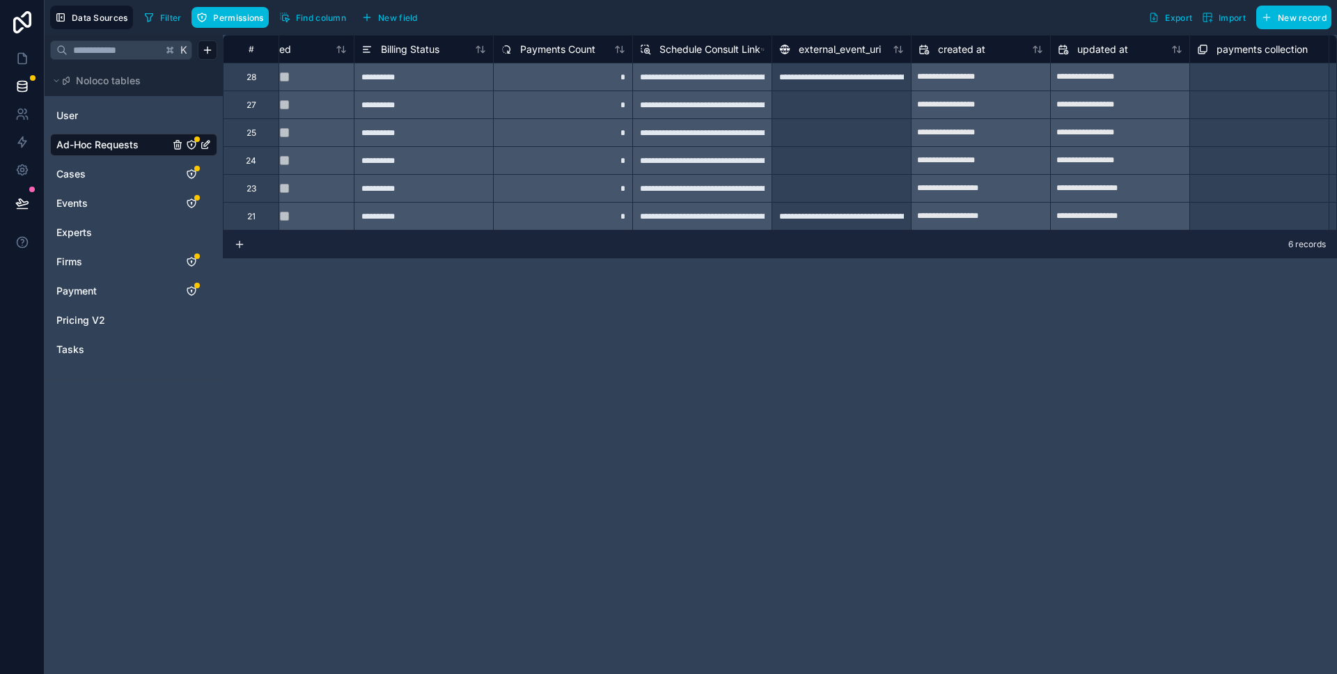
scroll to position [0, 2274]
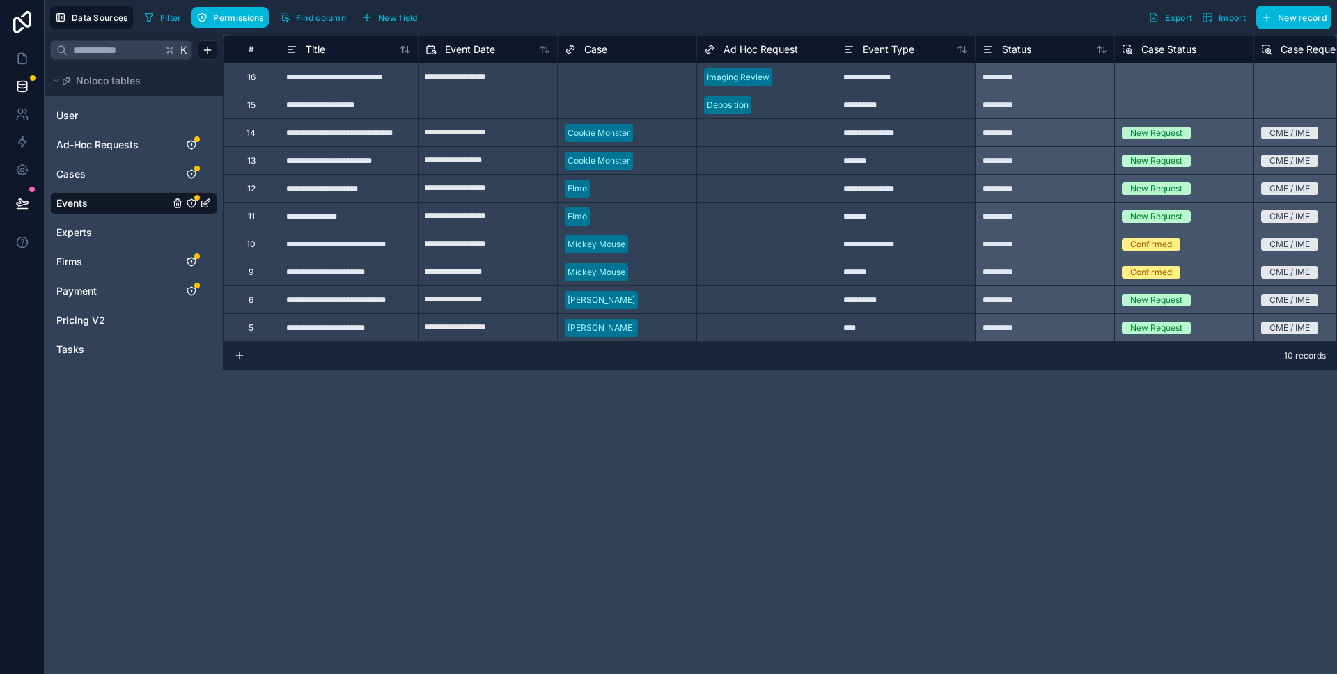
click at [86, 180] on link "Cases" at bounding box center [112, 174] width 113 height 14
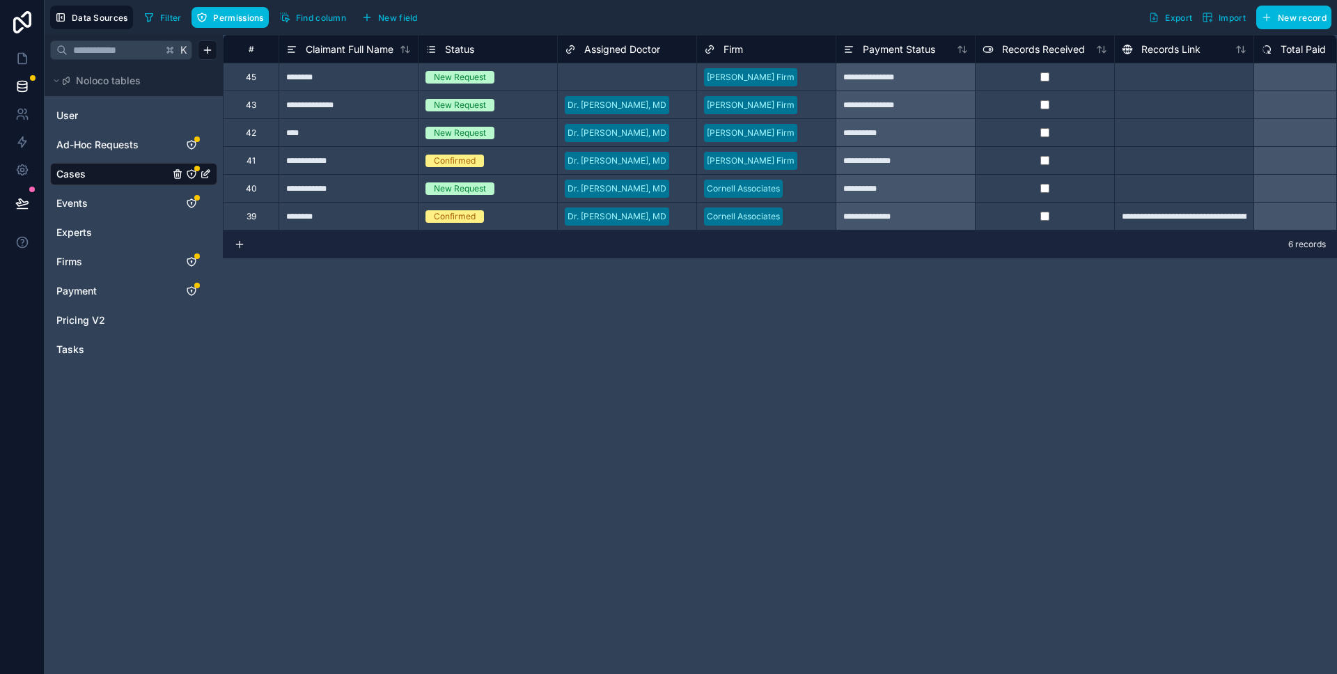
click at [97, 151] on span "Ad-Hoc Requests" at bounding box center [97, 145] width 82 height 14
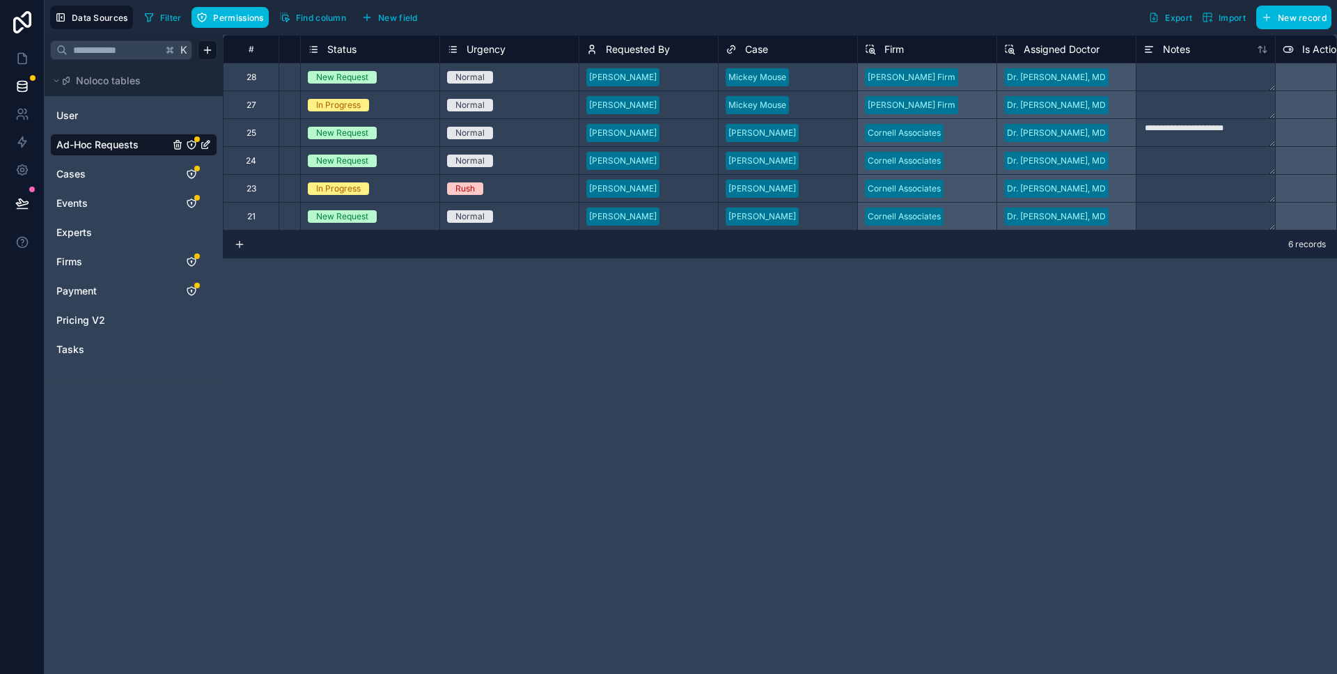
scroll to position [0, 122]
